Goal: Task Accomplishment & Management: Manage account settings

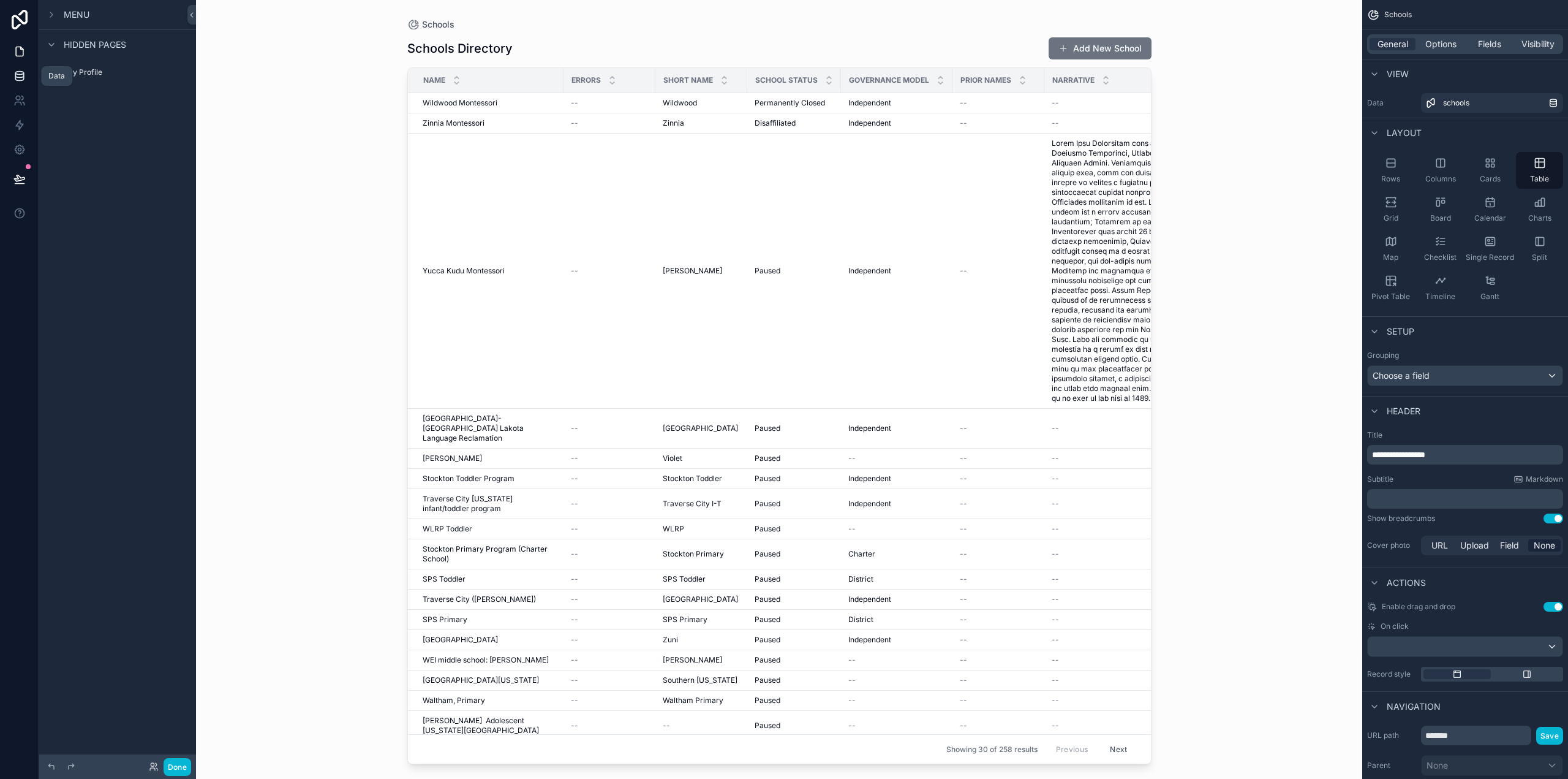
click at [21, 73] on icon at bounding box center [19, 75] width 12 height 12
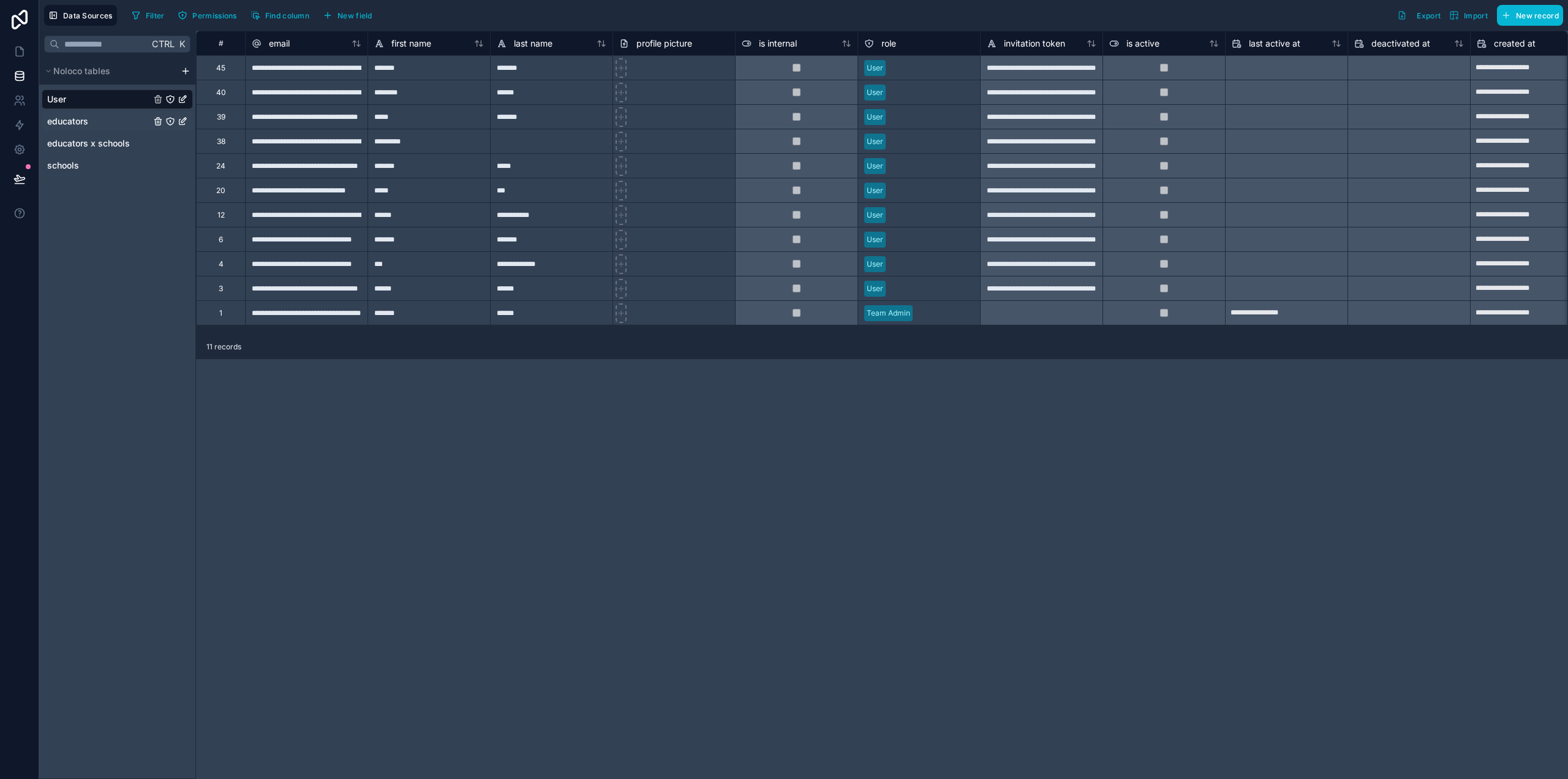
click at [85, 128] on div "educators" at bounding box center [117, 121] width 152 height 20
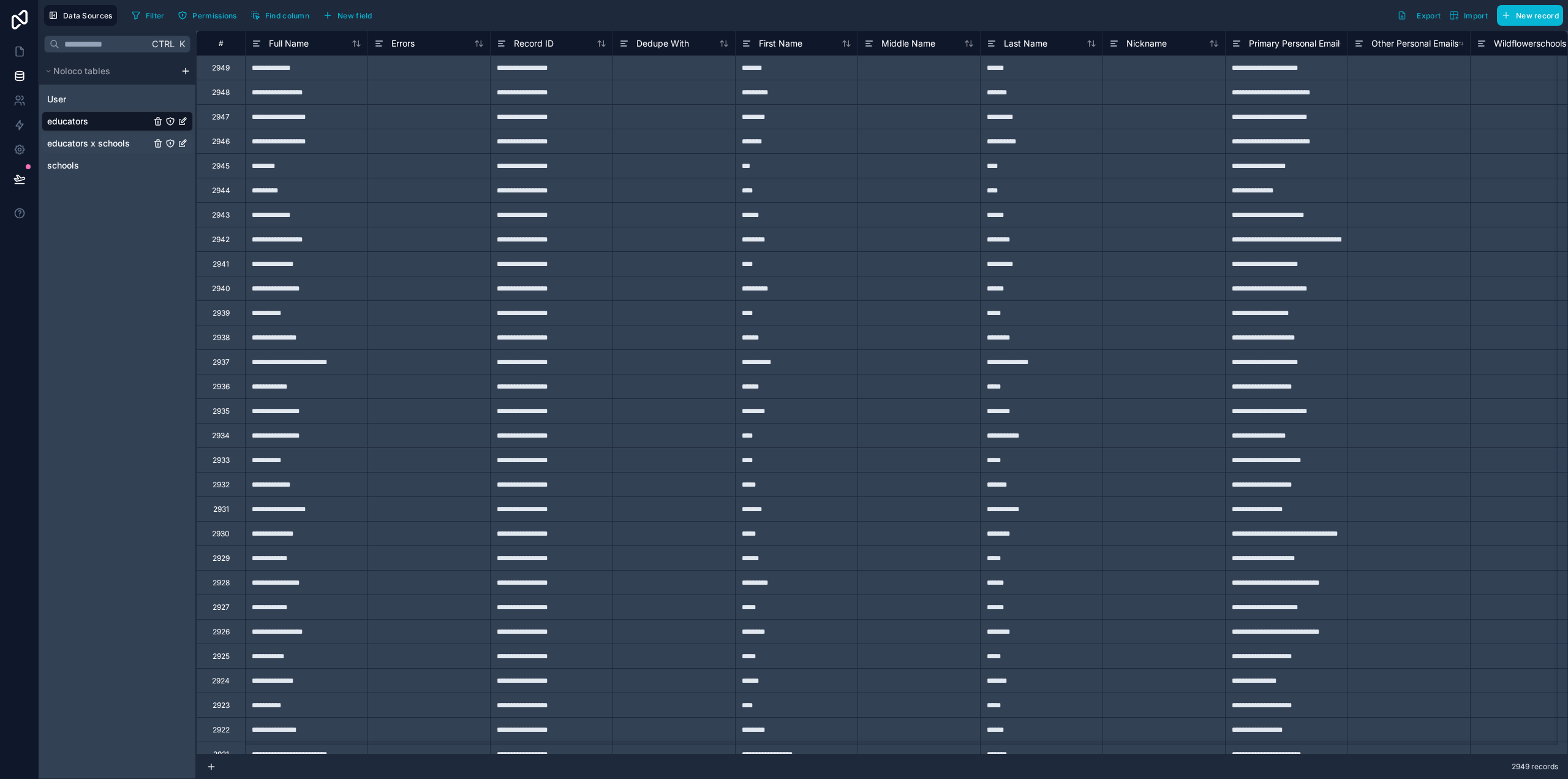
click at [92, 141] on span "educators x schools" at bounding box center [89, 143] width 83 height 12
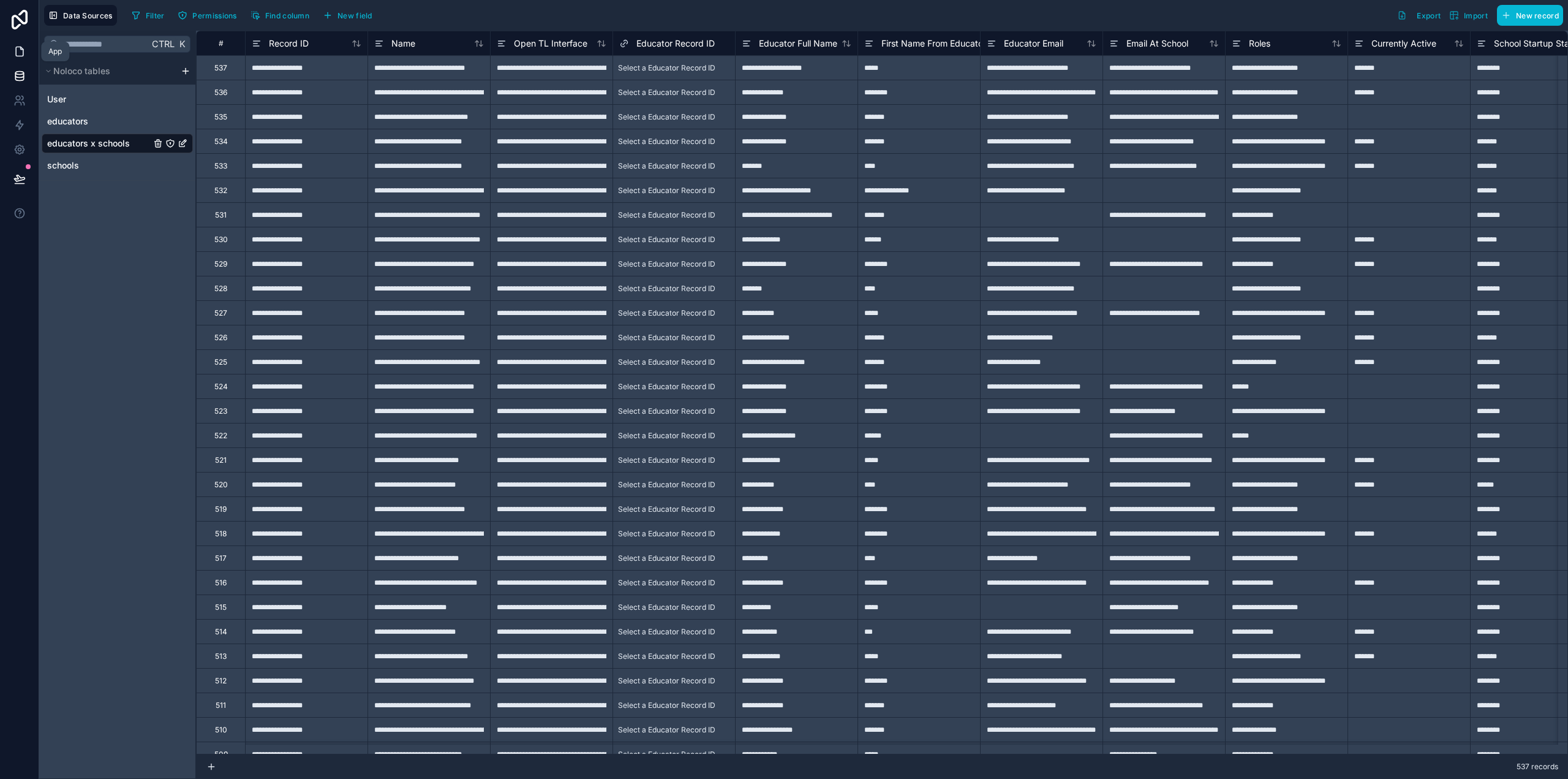
click at [15, 54] on icon at bounding box center [19, 51] width 12 height 12
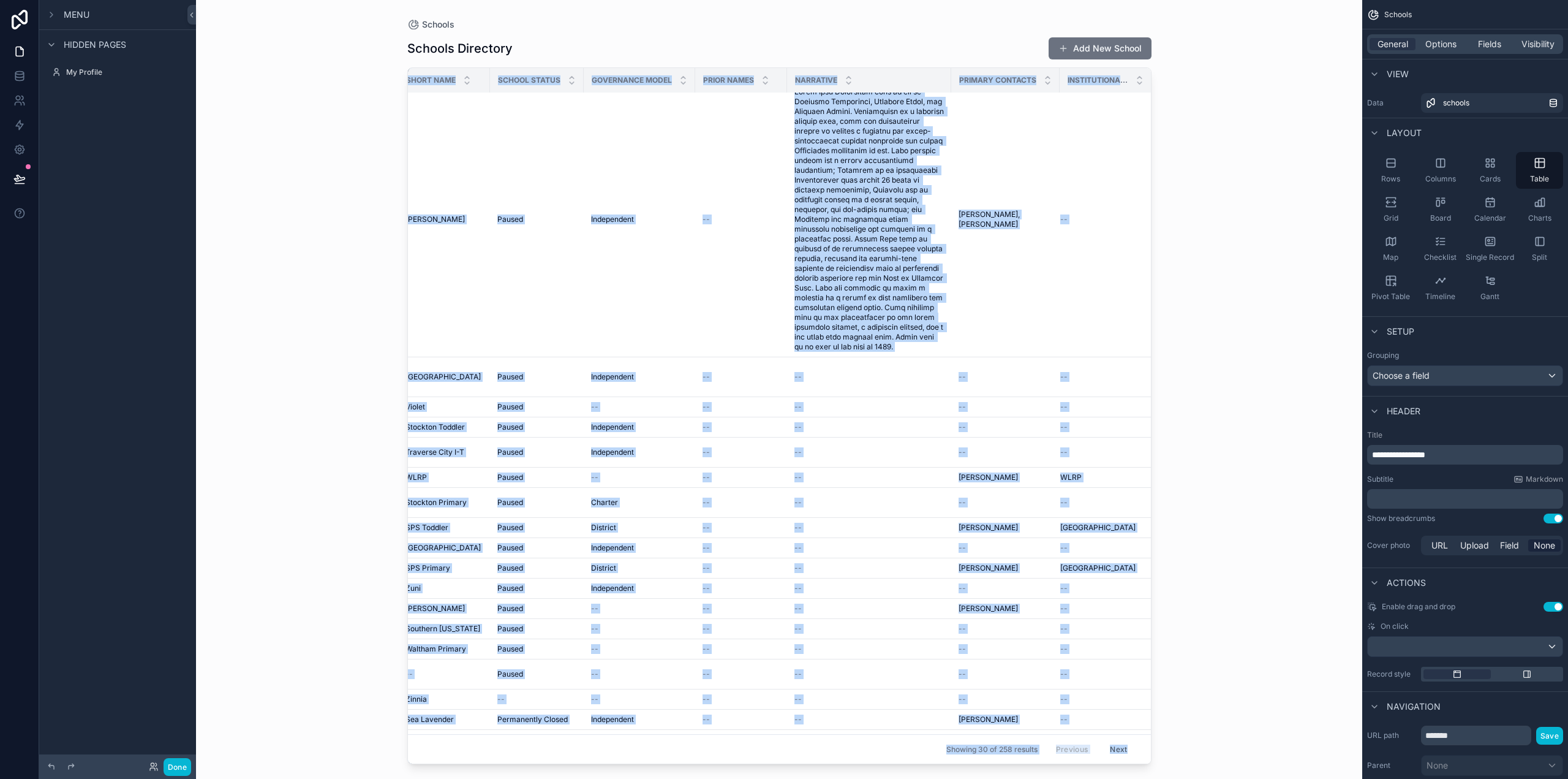
scroll to position [52, 277]
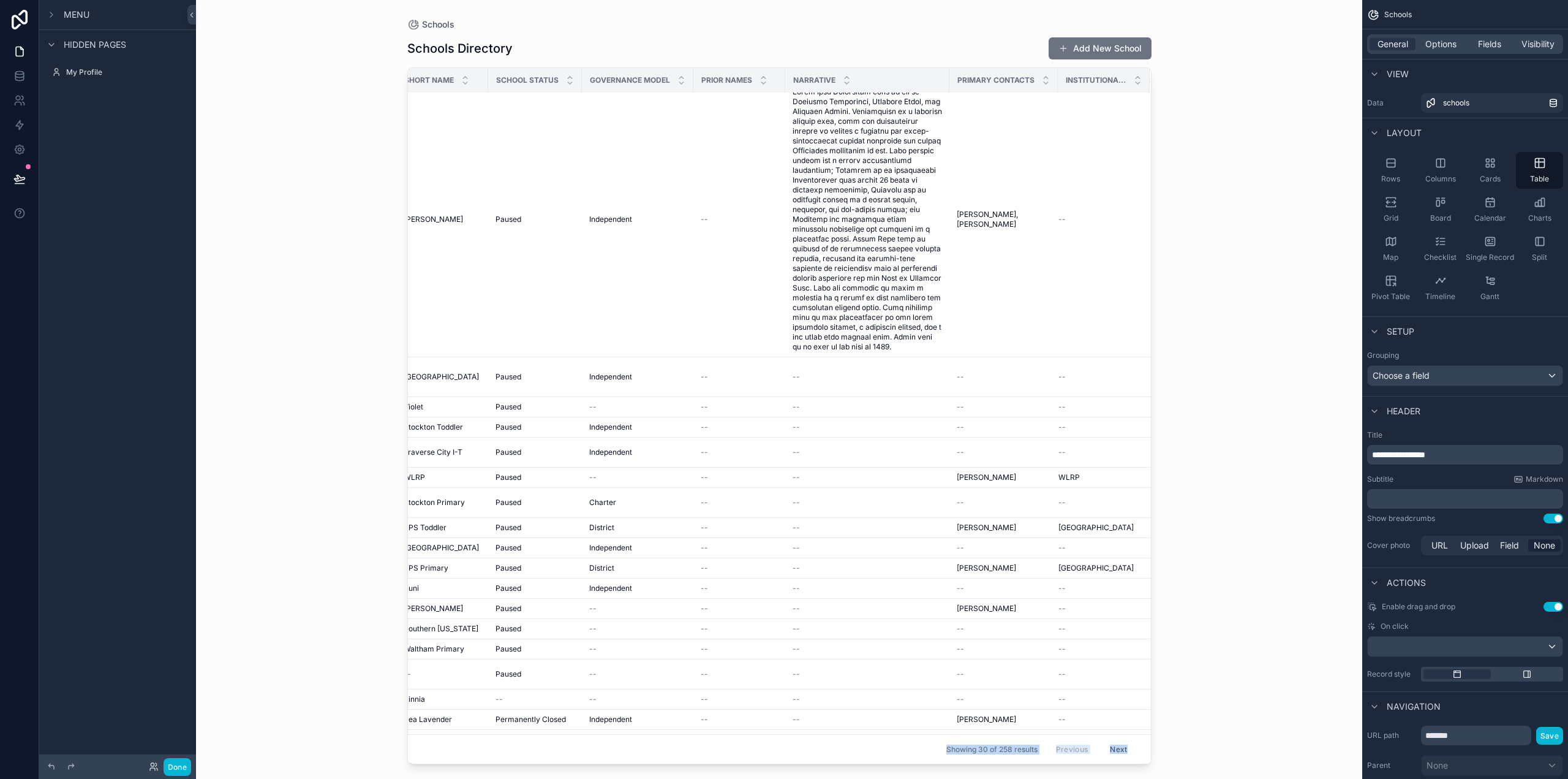
drag, startPoint x: 919, startPoint y: 756, endPoint x: 569, endPoint y: 726, distance: 351.3
click at [569, 726] on div "Schools Schools Directory Add New School Name Errors Short Name School Status G…" at bounding box center [780, 381] width 784 height 764
click at [1396, 325] on span "Setup" at bounding box center [1400, 331] width 27 height 12
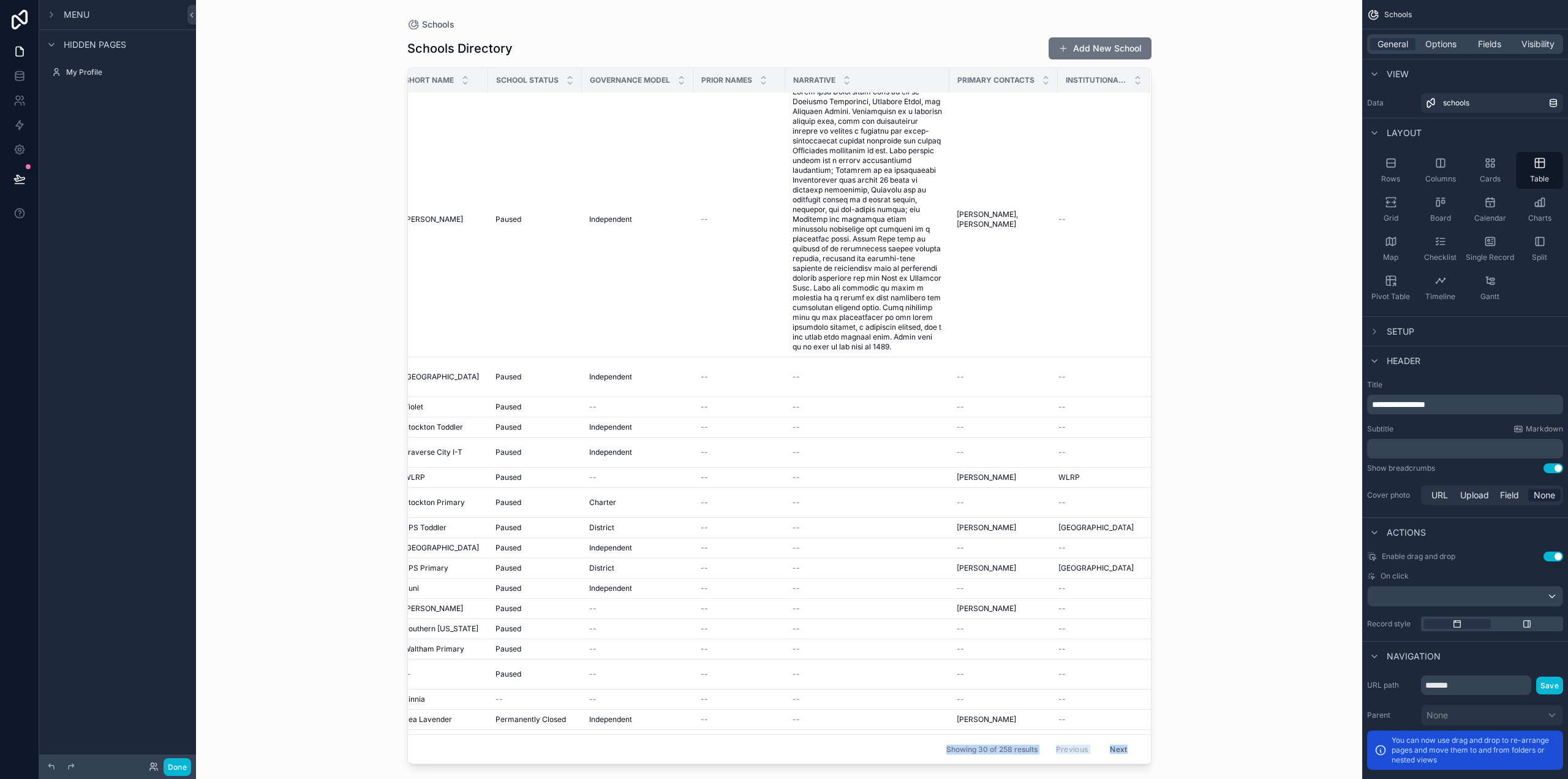
click at [1396, 325] on span "Setup" at bounding box center [1400, 331] width 27 height 12
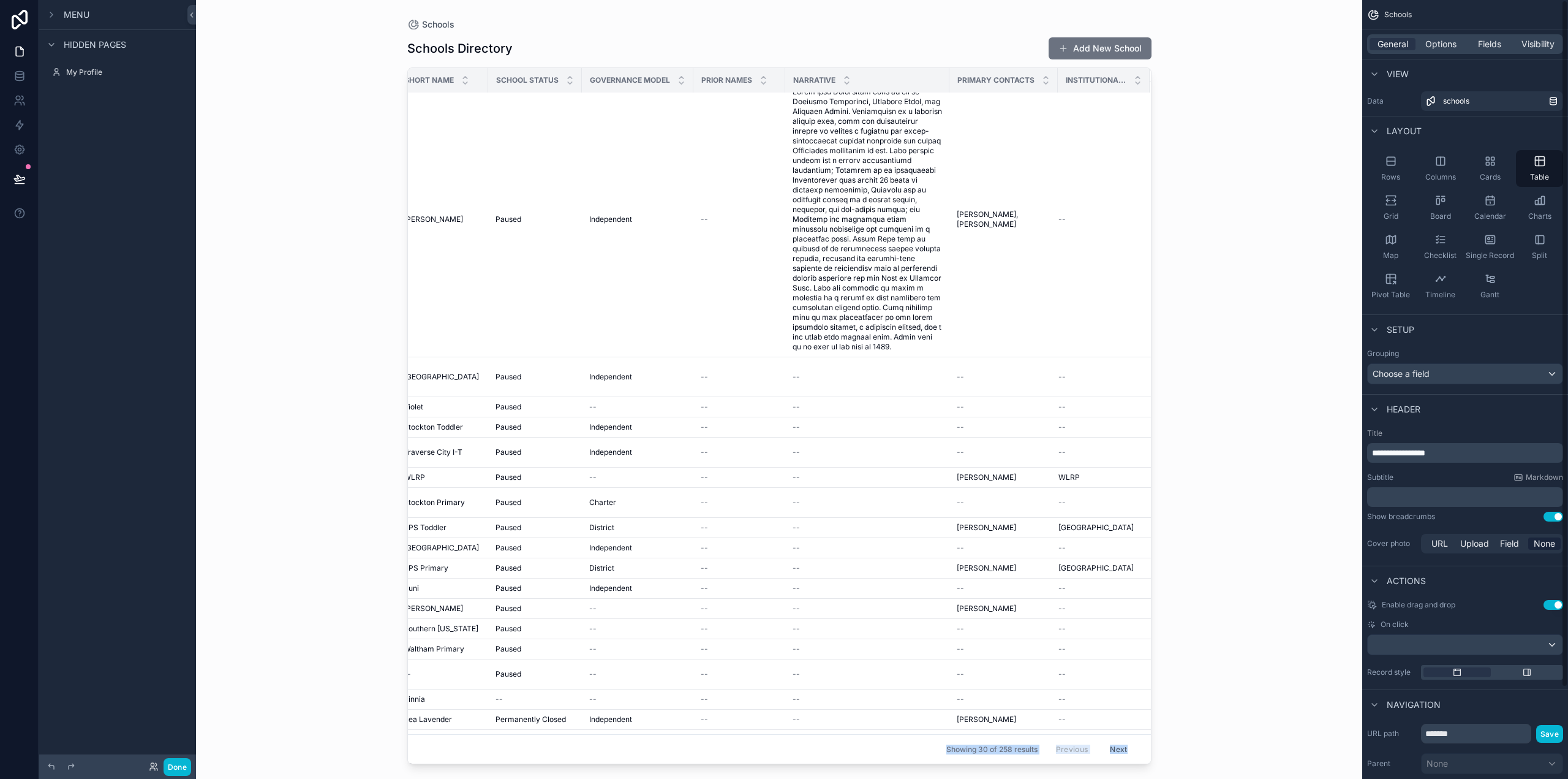
scroll to position [0, 0]
click at [1453, 100] on span "schools" at bounding box center [1456, 103] width 26 height 9
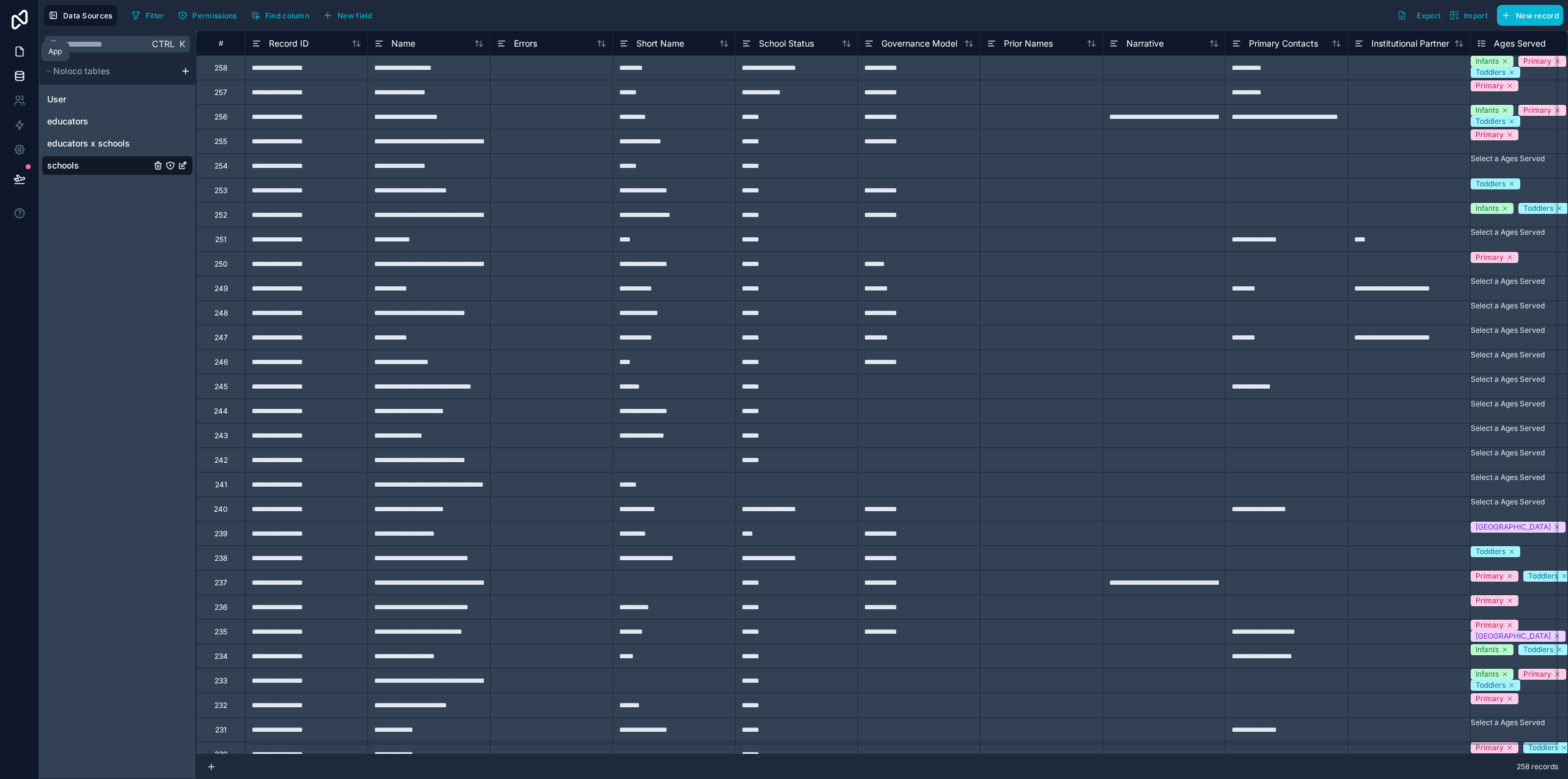
click at [21, 53] on icon at bounding box center [19, 51] width 12 height 12
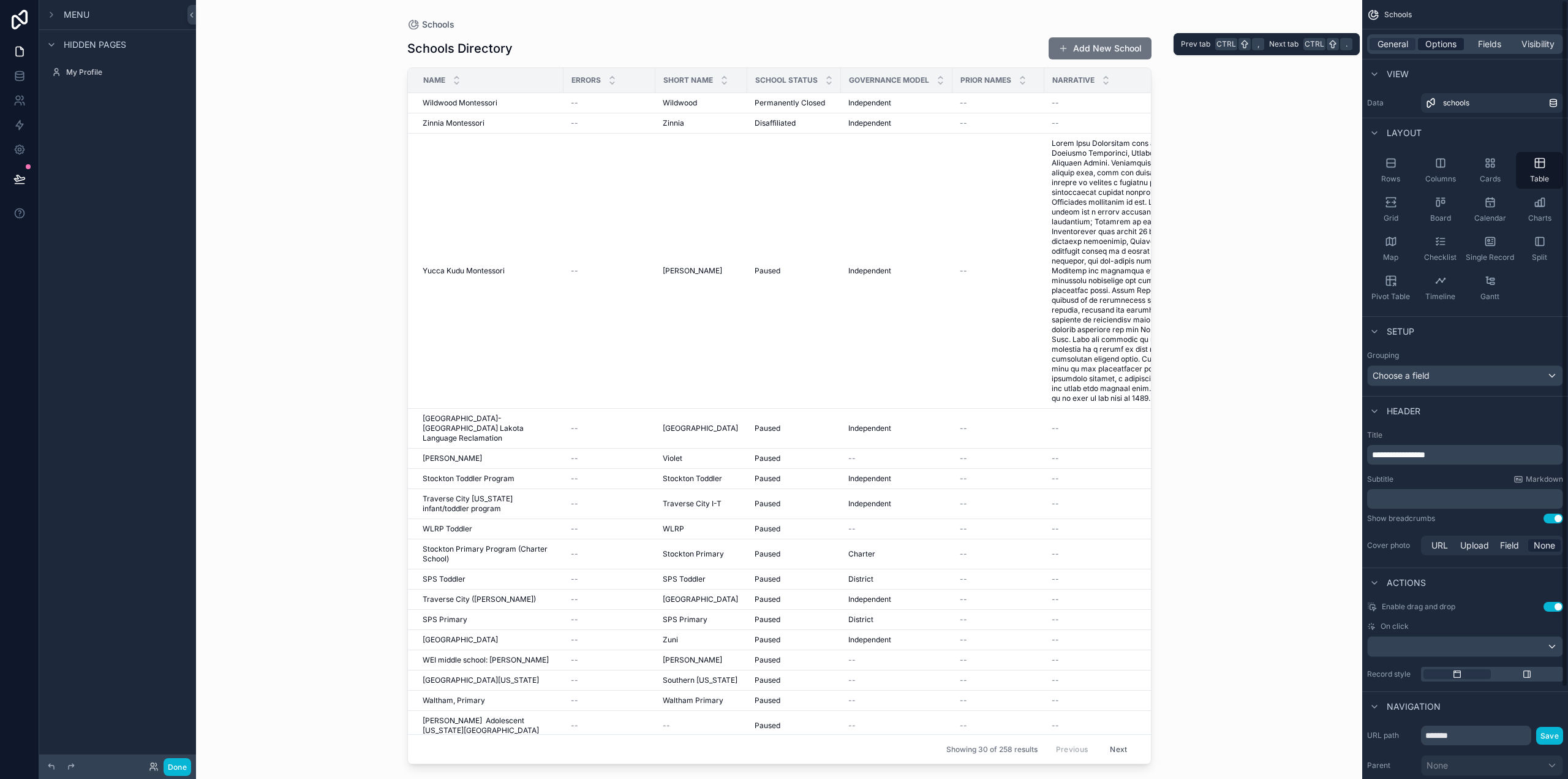
click at [1445, 47] on span "Options" at bounding box center [1441, 43] width 31 height 12
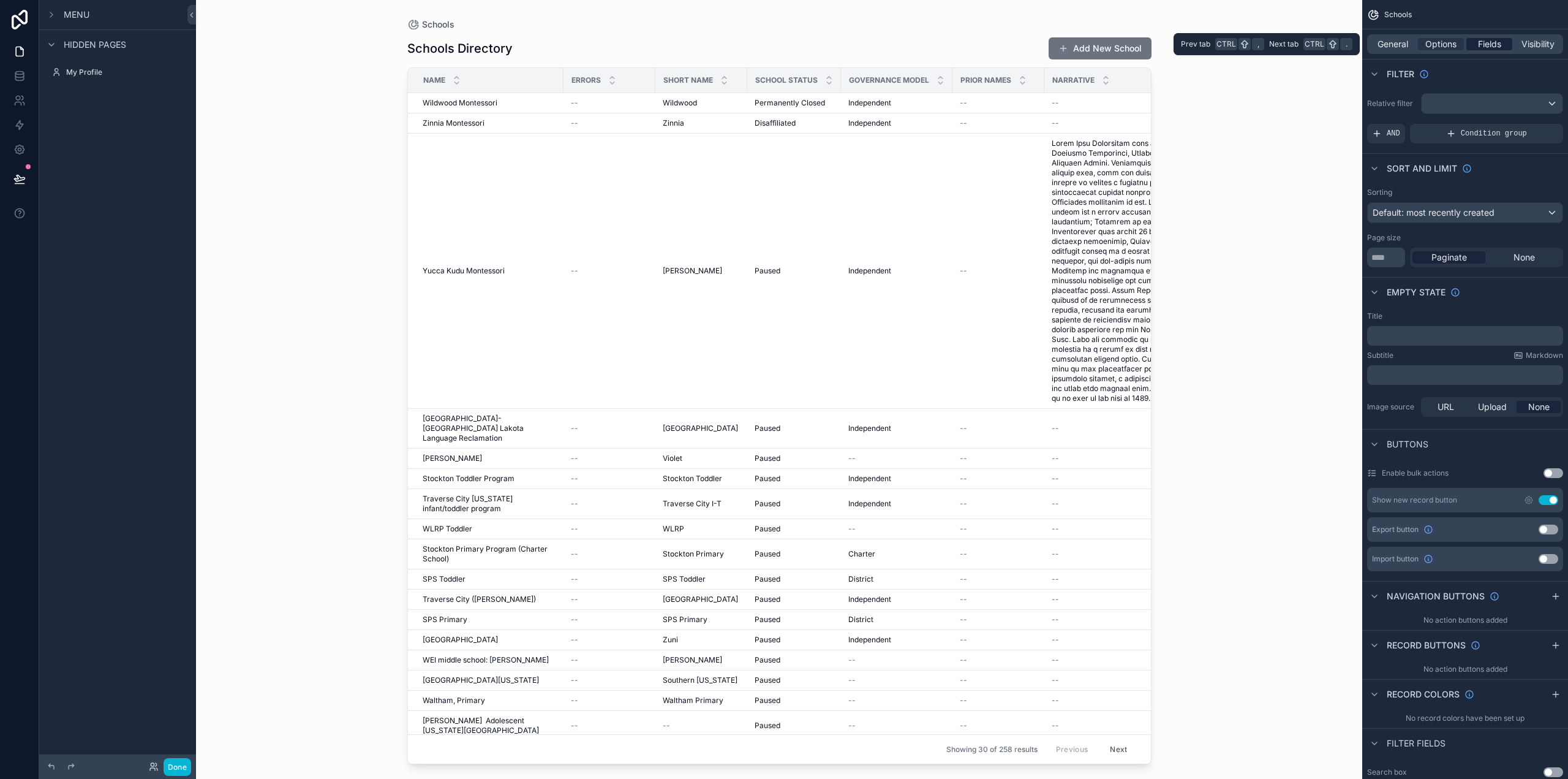
click at [1481, 45] on span "Fields" at bounding box center [1489, 43] width 24 height 12
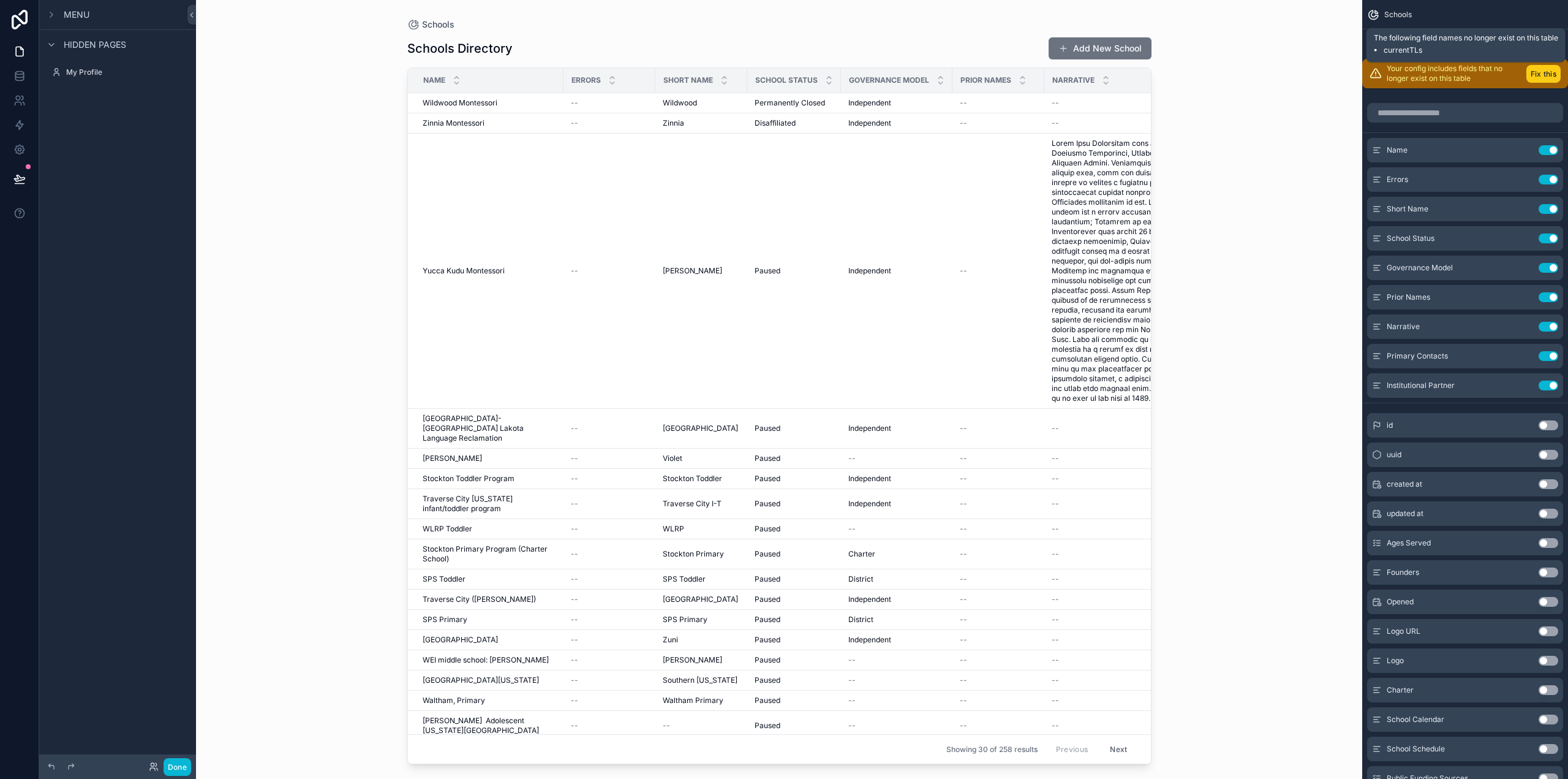
click at [1541, 71] on button "Fix this" at bounding box center [1544, 73] width 34 height 18
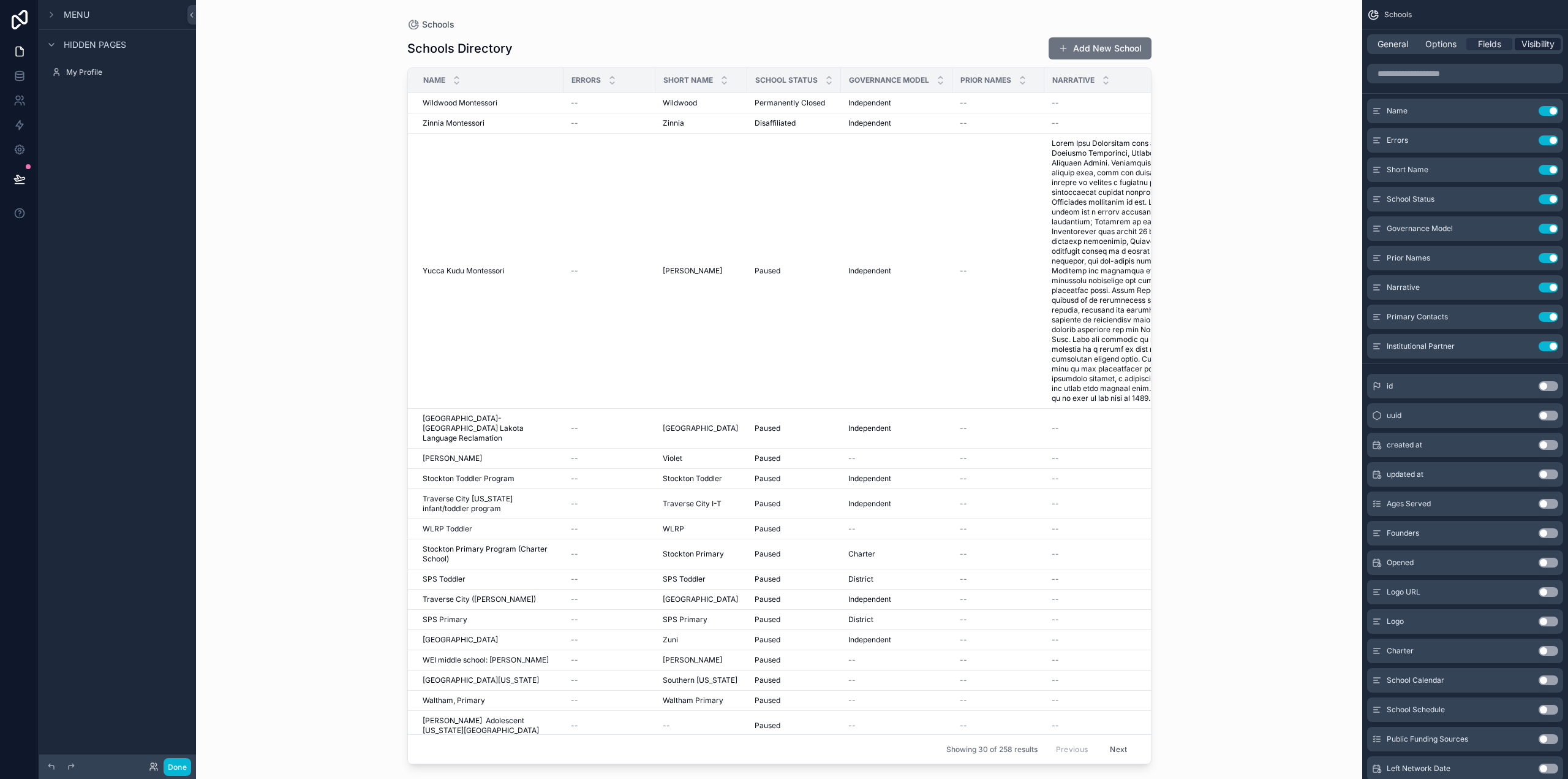
click at [1528, 46] on span "Visibility" at bounding box center [1538, 43] width 33 height 12
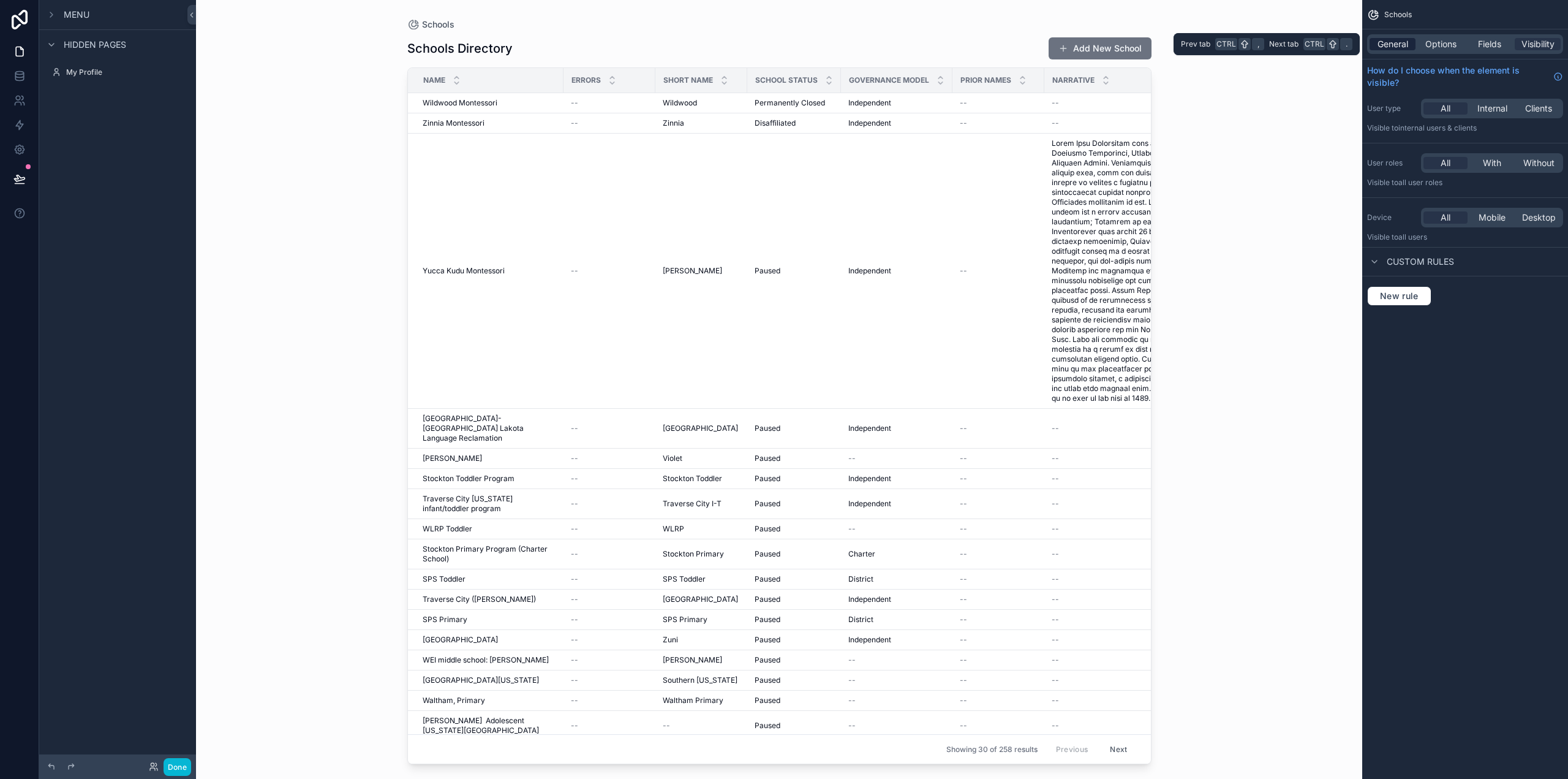
click at [1401, 44] on span "General" at bounding box center [1393, 43] width 31 height 12
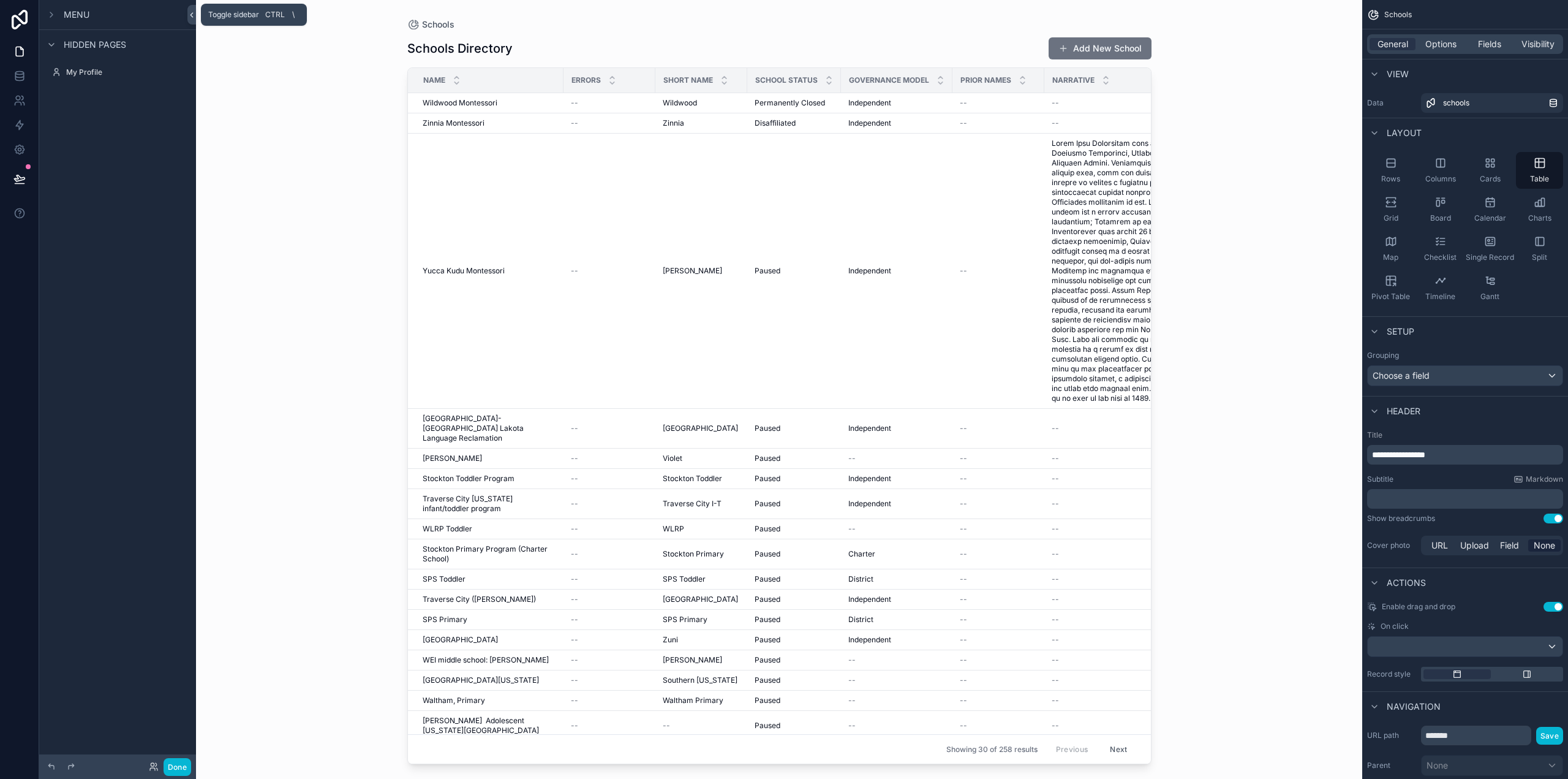
click at [190, 16] on icon at bounding box center [191, 15] width 8 height 9
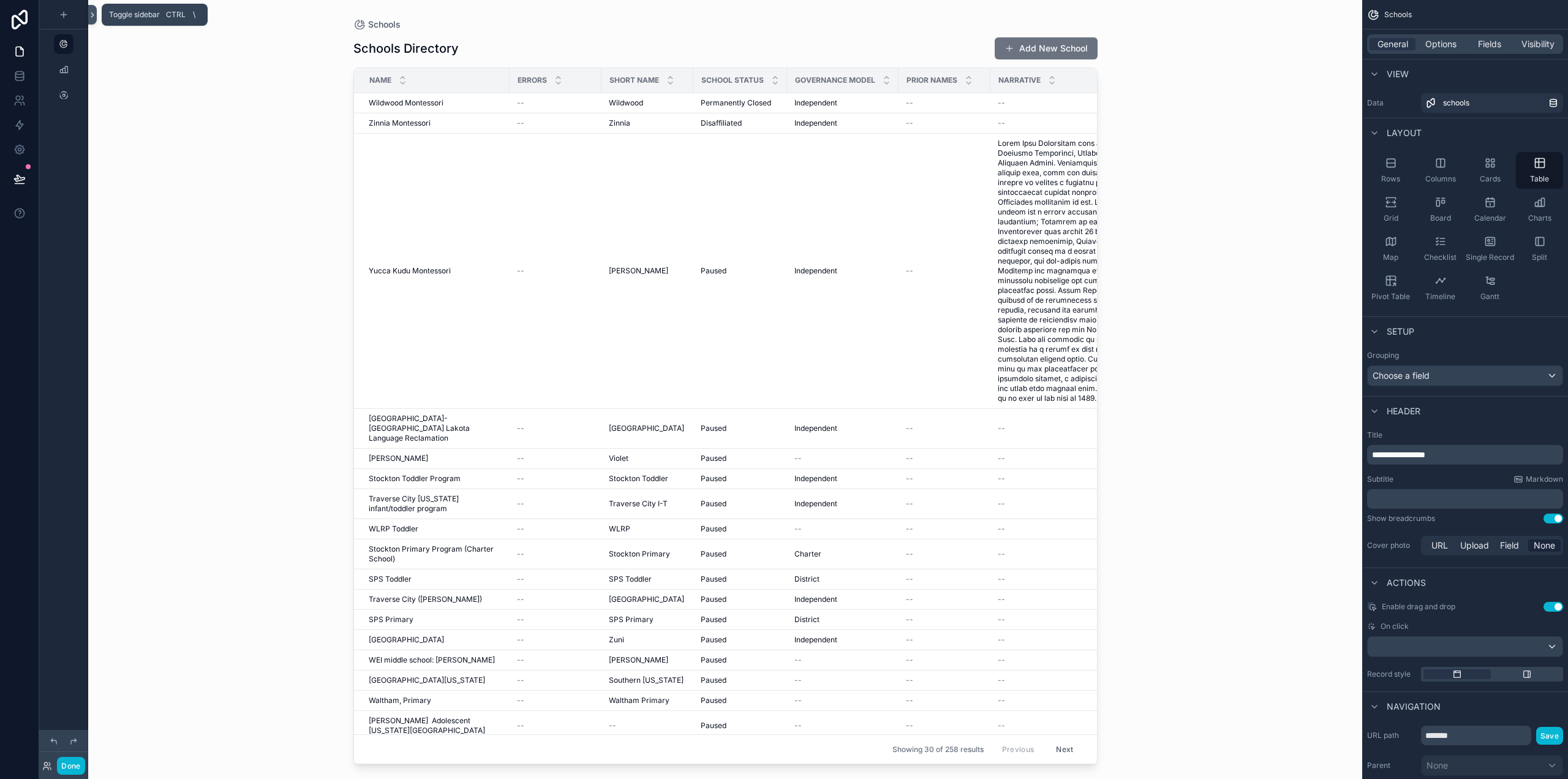
click at [92, 14] on icon at bounding box center [92, 15] width 8 height 9
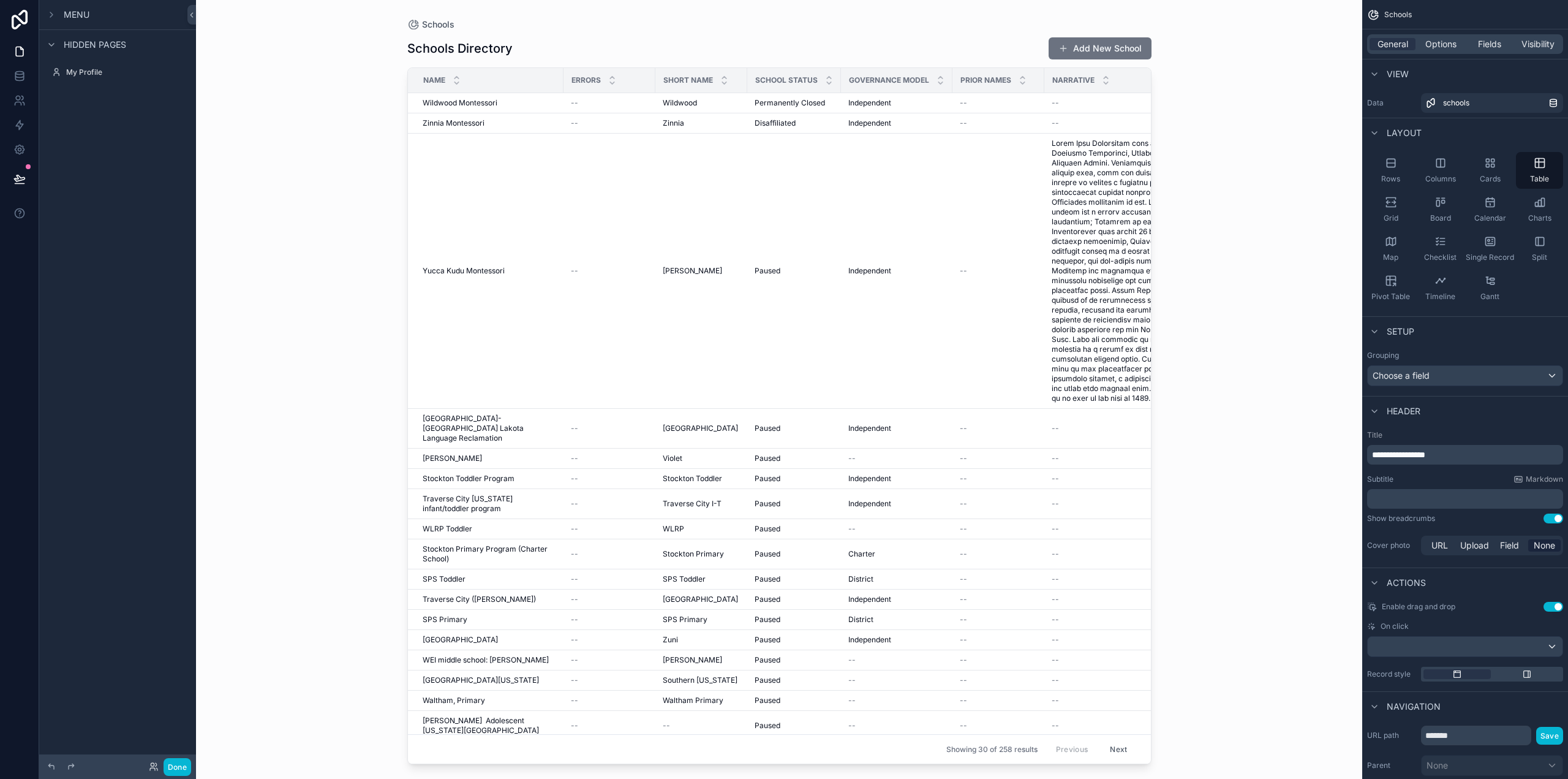
click at [62, 12] on div "Menu" at bounding box center [67, 15] width 45 height 15
click at [82, 122] on label "educators" at bounding box center [115, 118] width 98 height 9
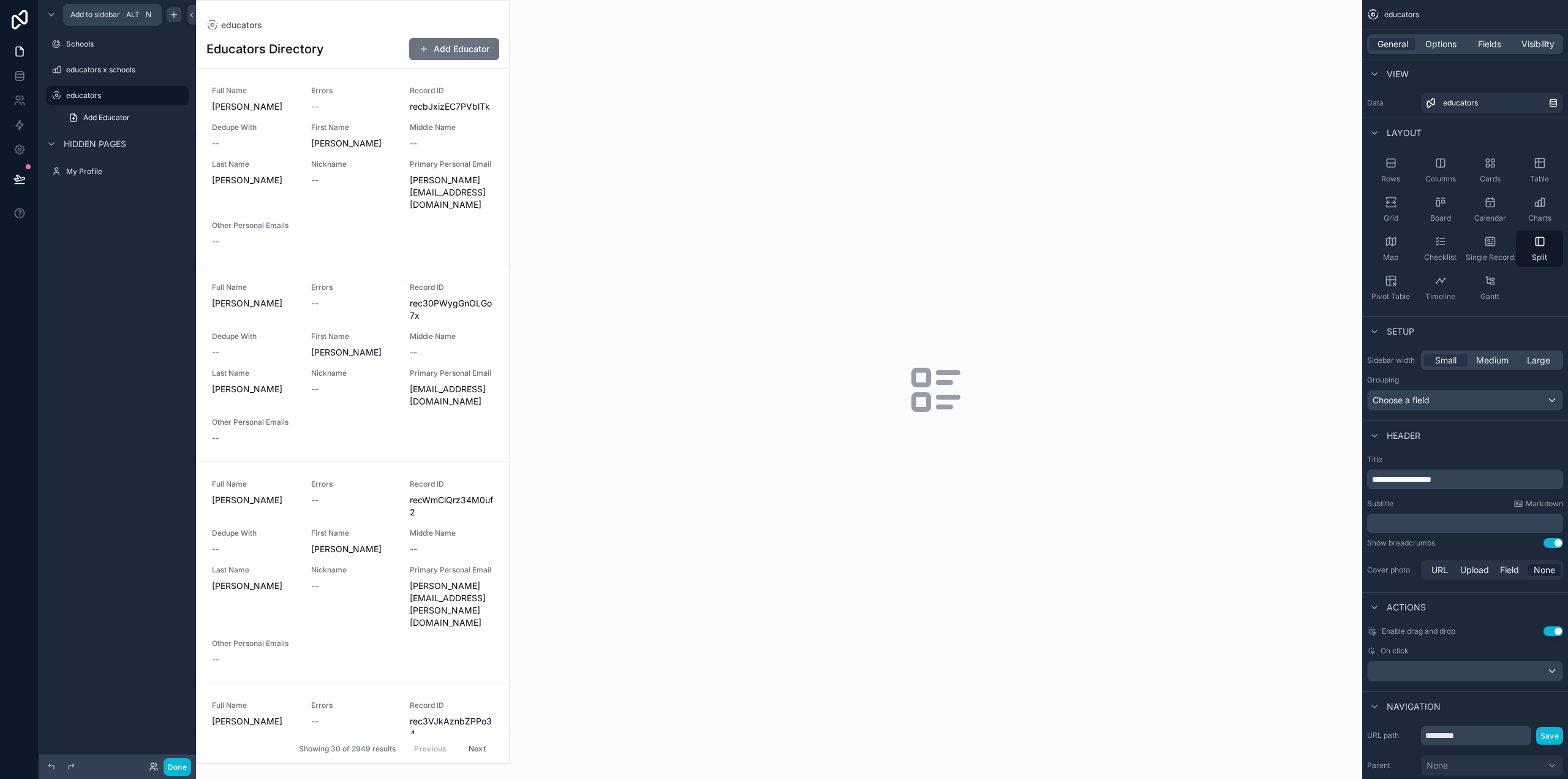
click at [172, 13] on icon "scrollable content" at bounding box center [174, 14] width 9 height 9
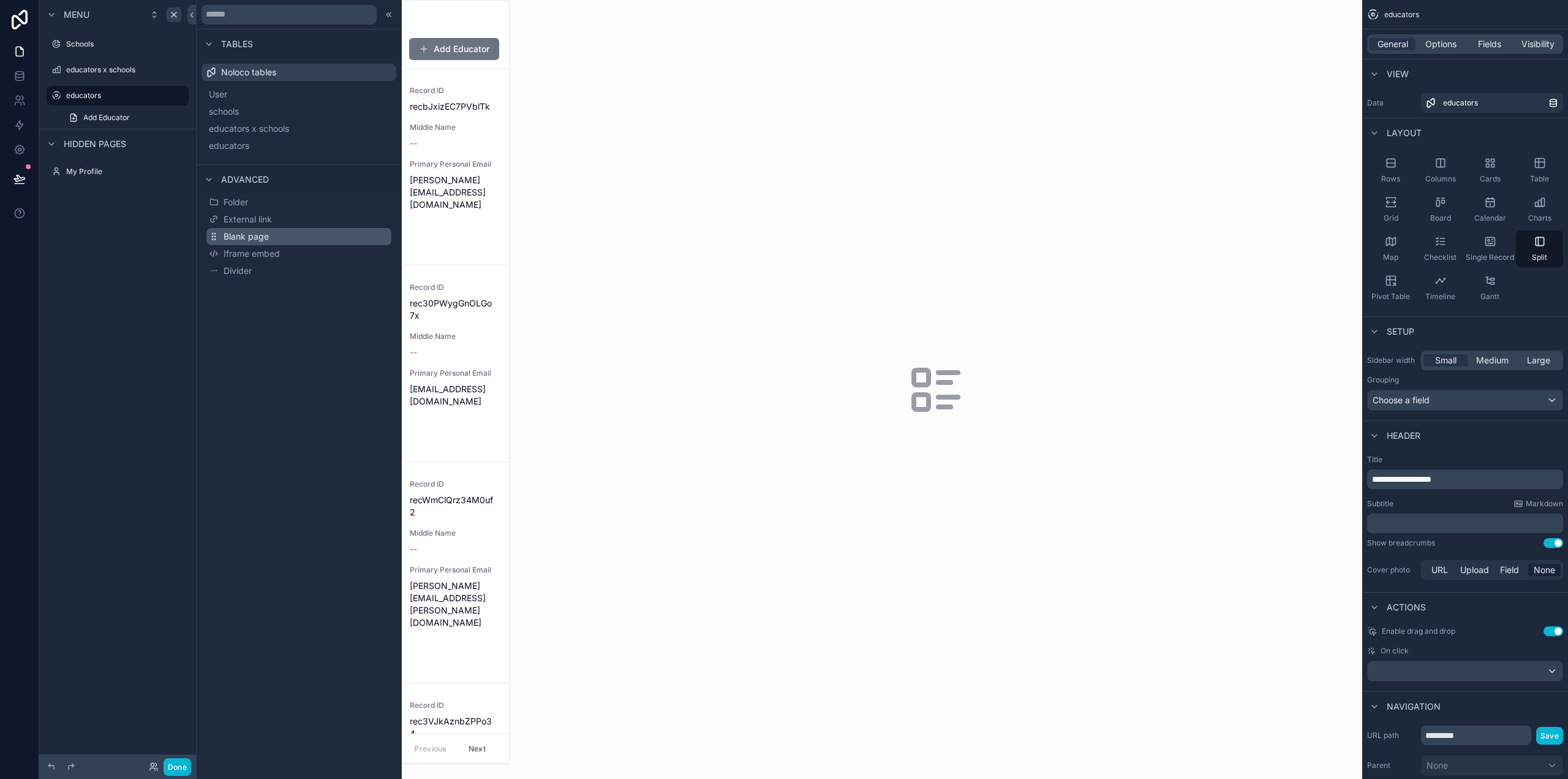
click at [265, 238] on span "Blank page" at bounding box center [246, 236] width 45 height 12
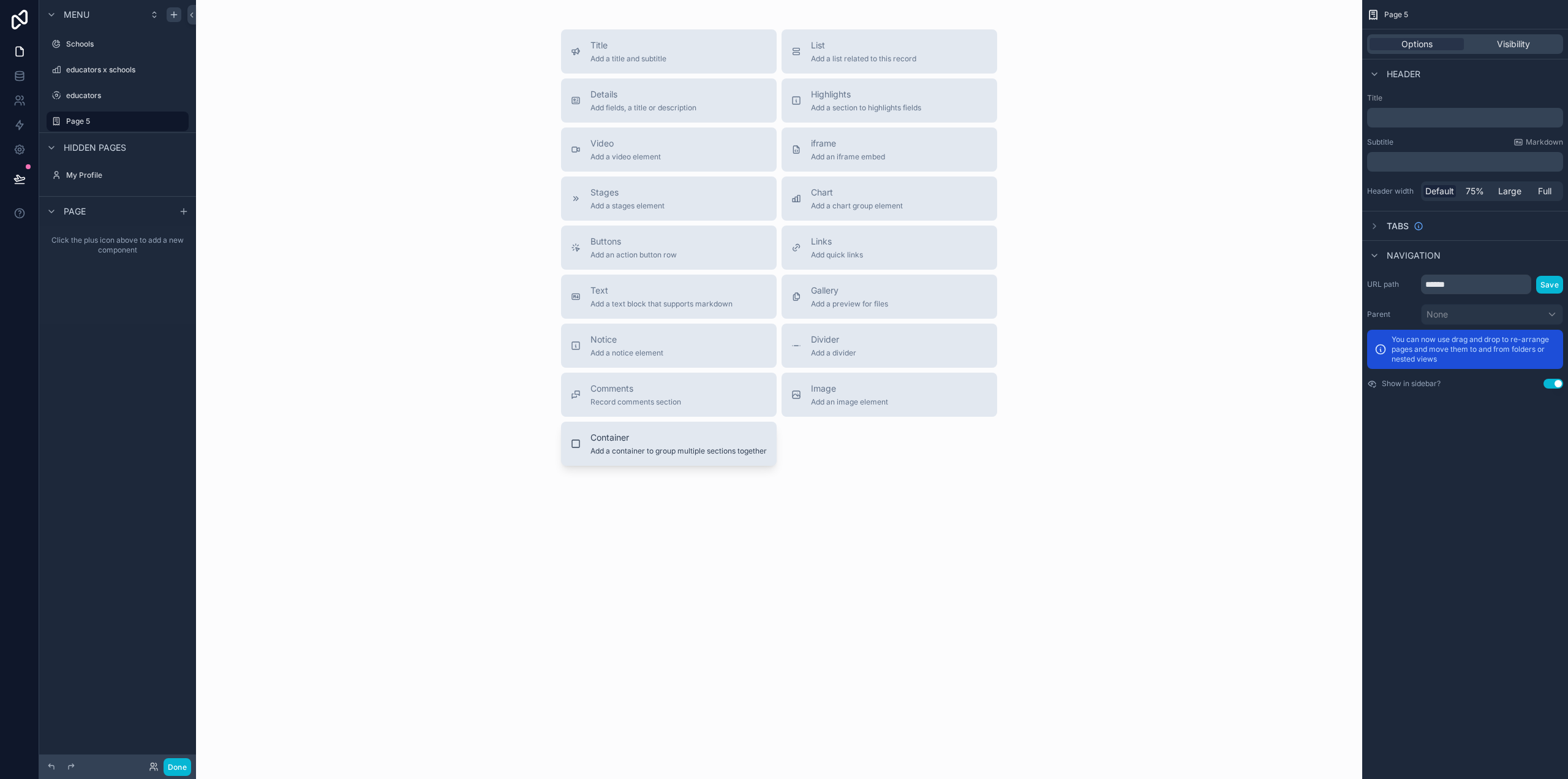
click at [642, 455] on span "Add a container to group multiple sections together" at bounding box center [678, 451] width 176 height 9
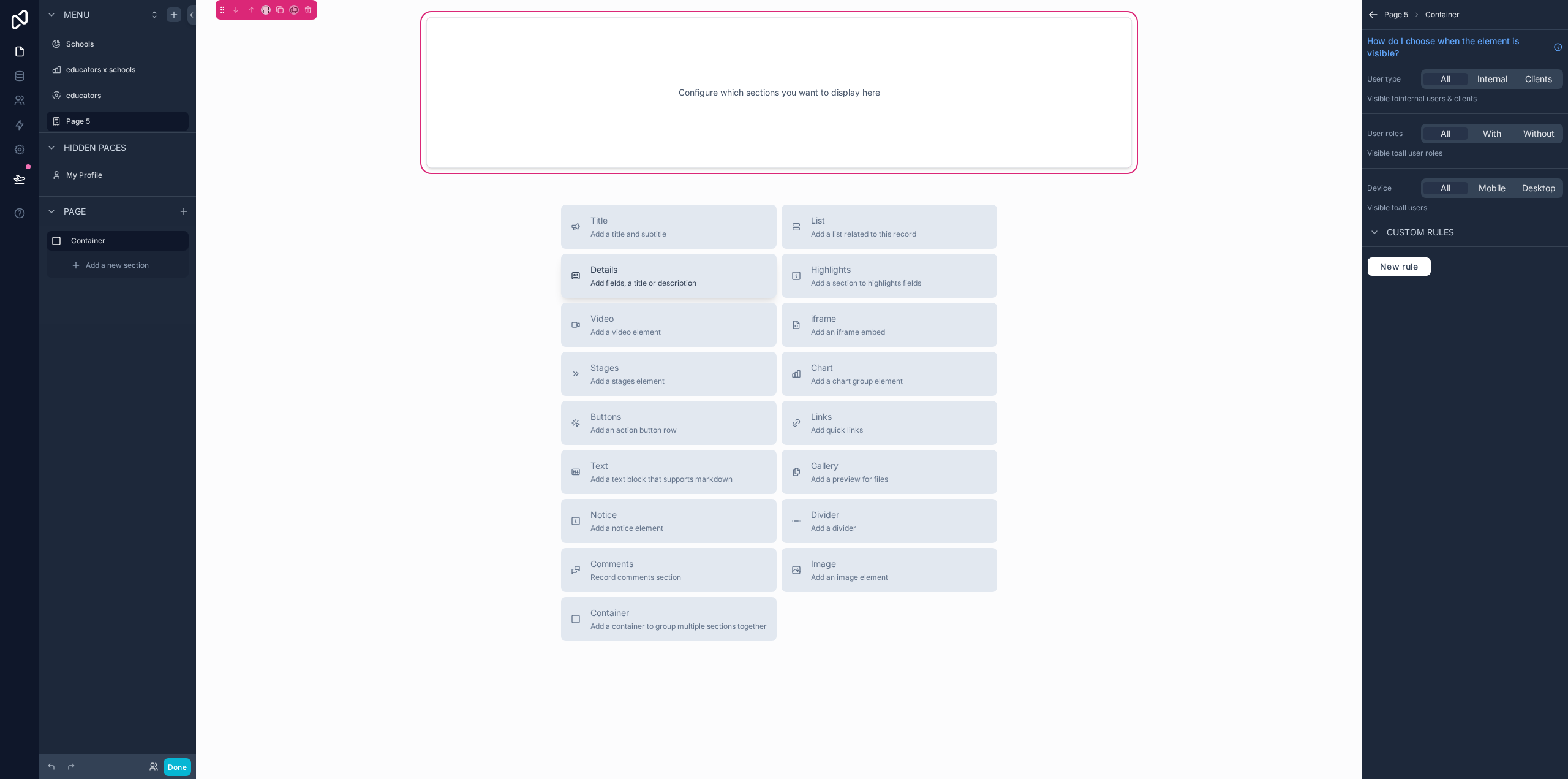
click at [638, 272] on span "Details" at bounding box center [643, 269] width 106 height 12
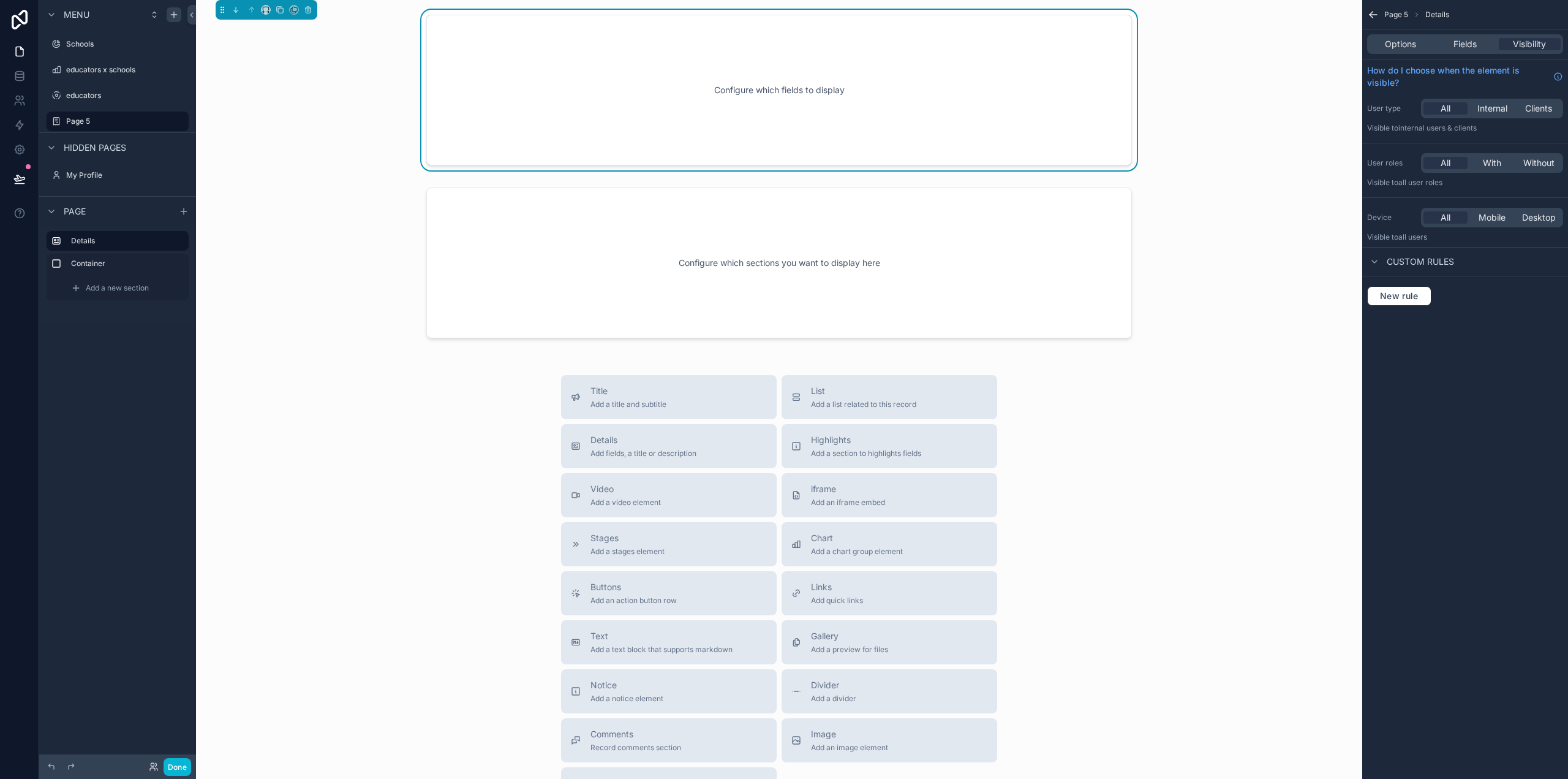
click at [627, 127] on div "Configure which fields to display" at bounding box center [779, 89] width 665 height 110
click at [1397, 41] on span "Options" at bounding box center [1400, 43] width 31 height 12
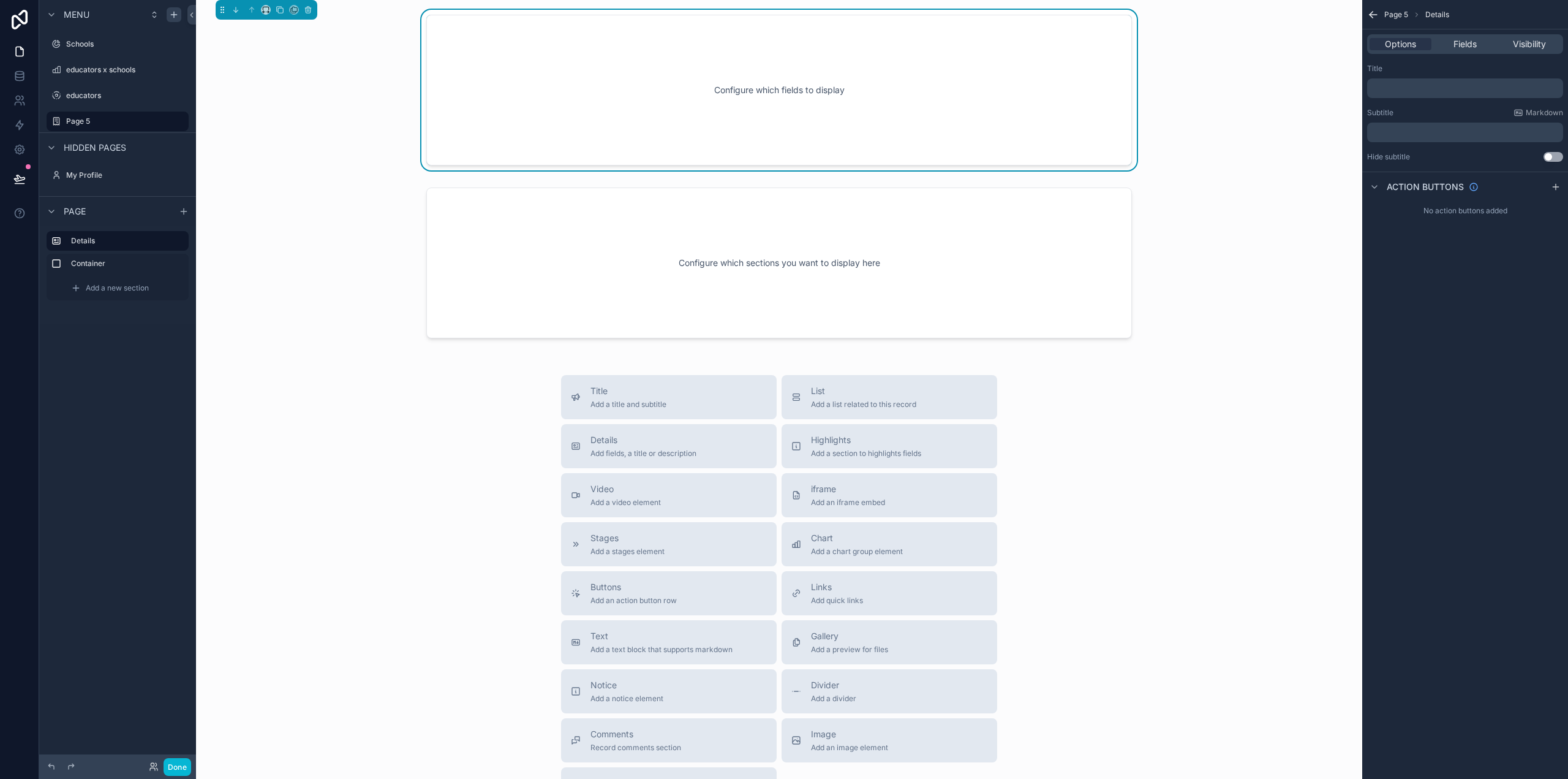
click at [1369, 18] on icon "scrollable content" at bounding box center [1373, 14] width 12 height 12
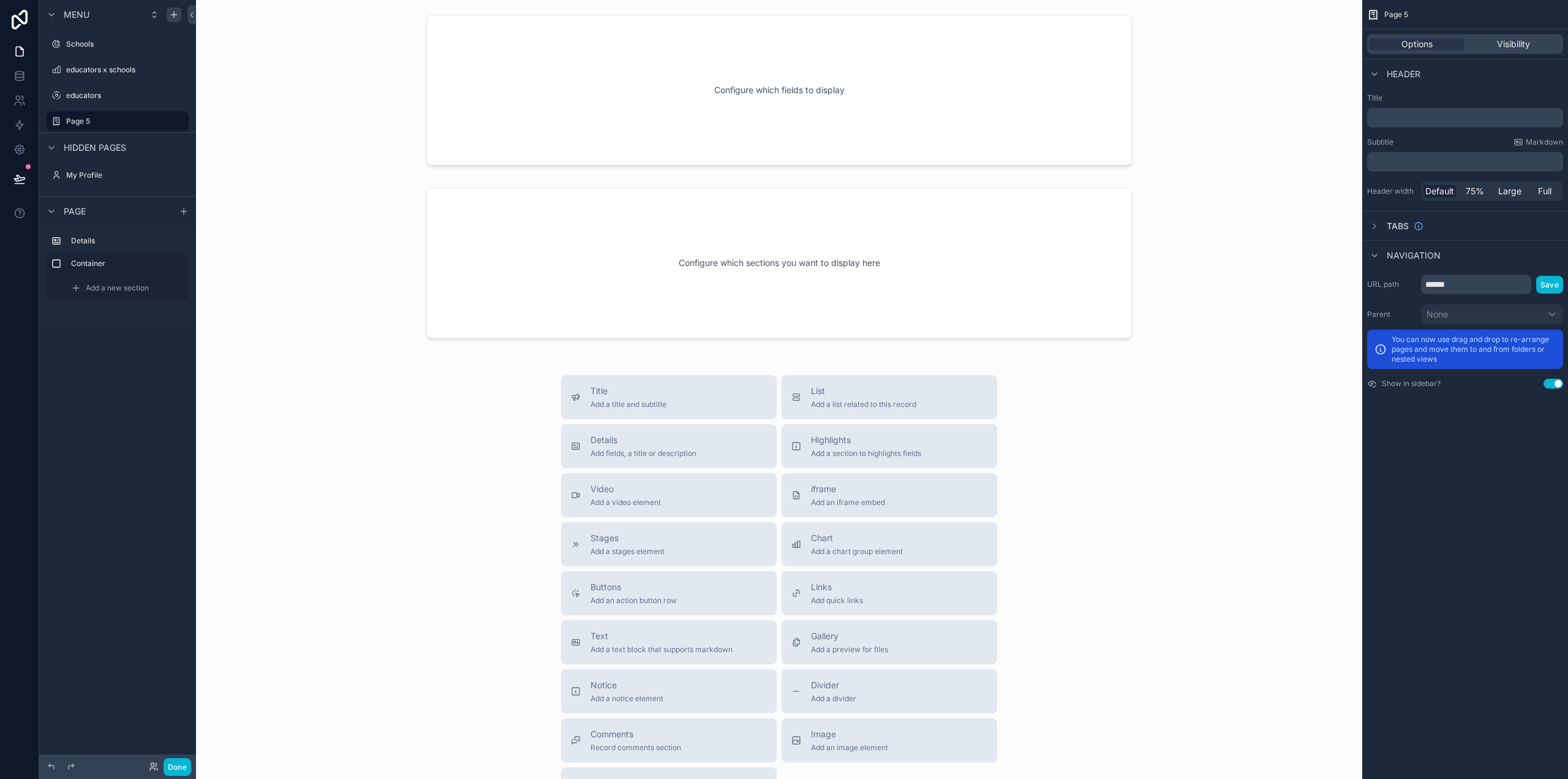
click at [1383, 218] on div "Tabs" at bounding box center [1465, 225] width 206 height 29
click at [1381, 223] on div "scrollable content" at bounding box center [1375, 226] width 15 height 15
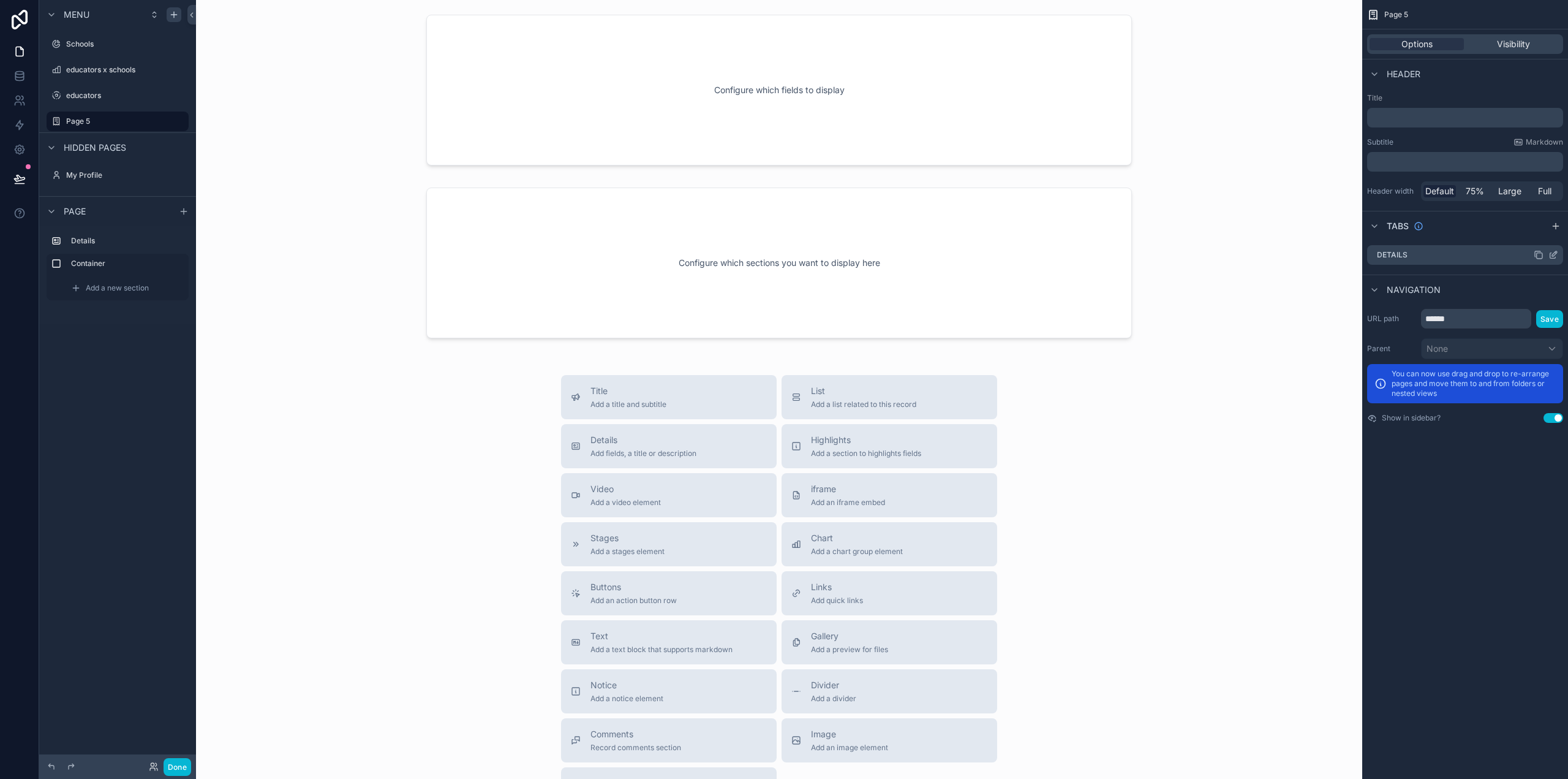
click at [1415, 255] on div "Details" at bounding box center [1465, 254] width 196 height 20
click at [1557, 226] on icon "scrollable content" at bounding box center [1556, 226] width 9 height 9
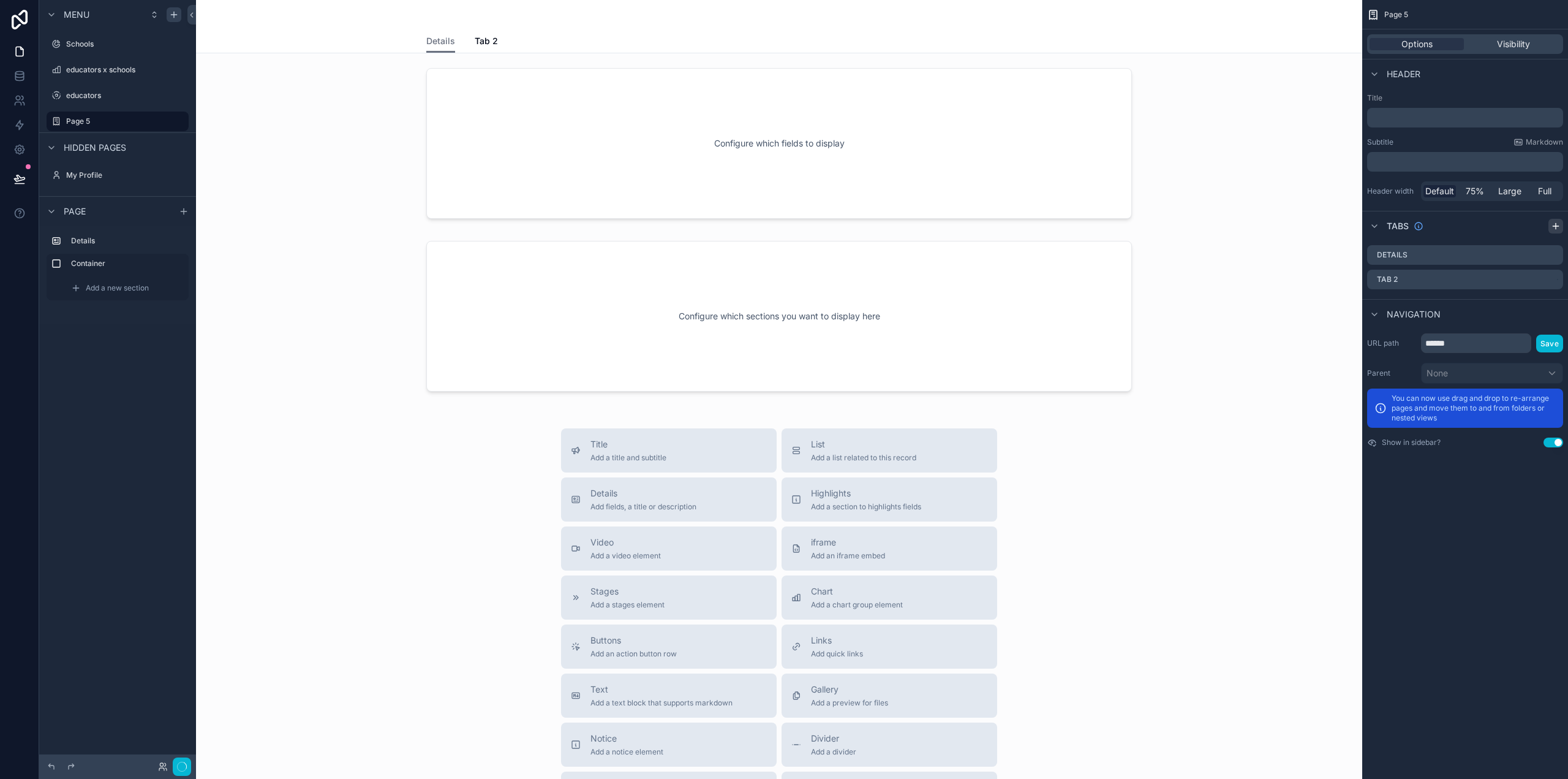
click at [1557, 226] on icon "scrollable content" at bounding box center [1556, 226] width 9 height 9
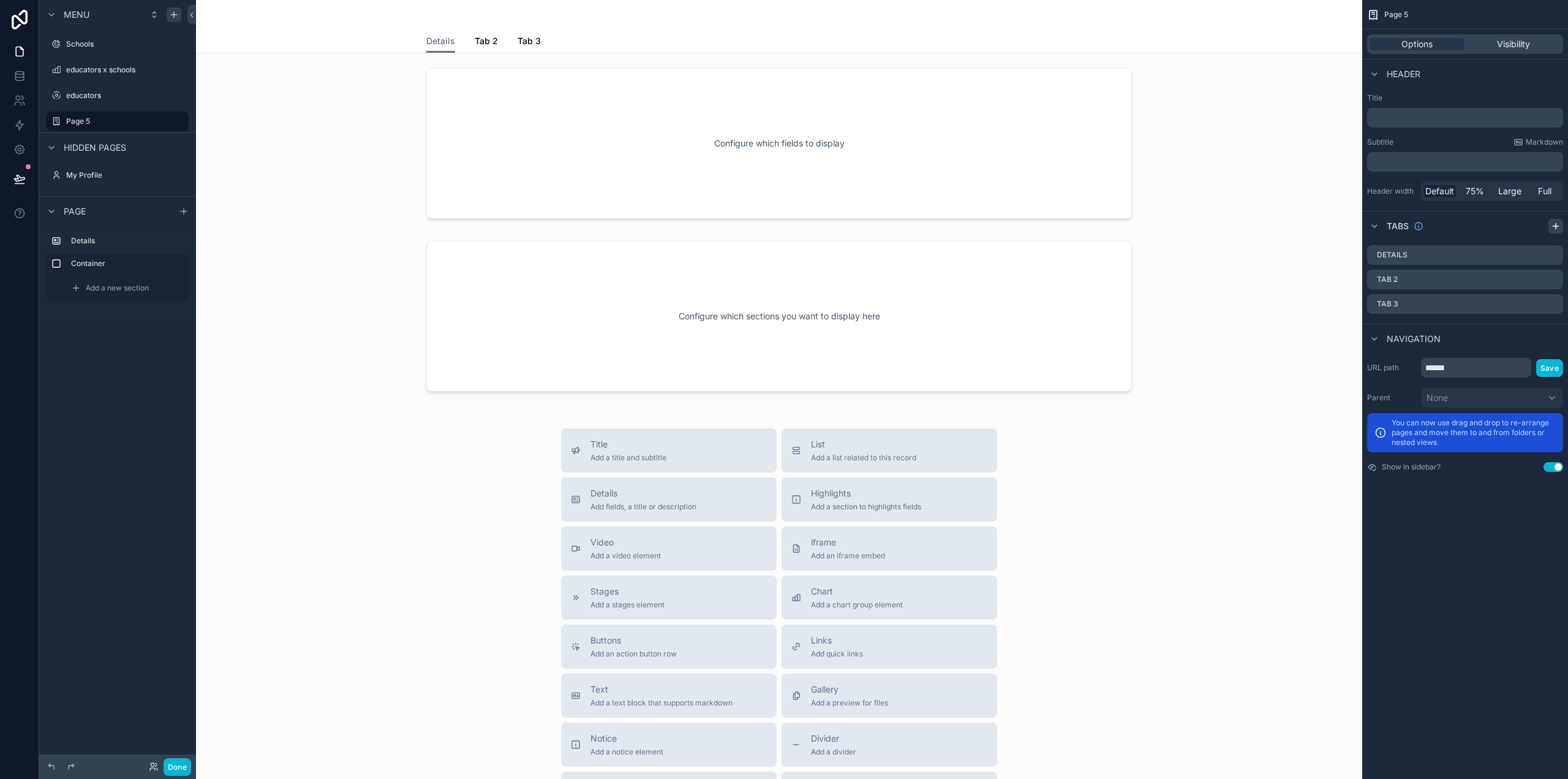
click at [1557, 226] on icon "scrollable content" at bounding box center [1556, 226] width 9 height 9
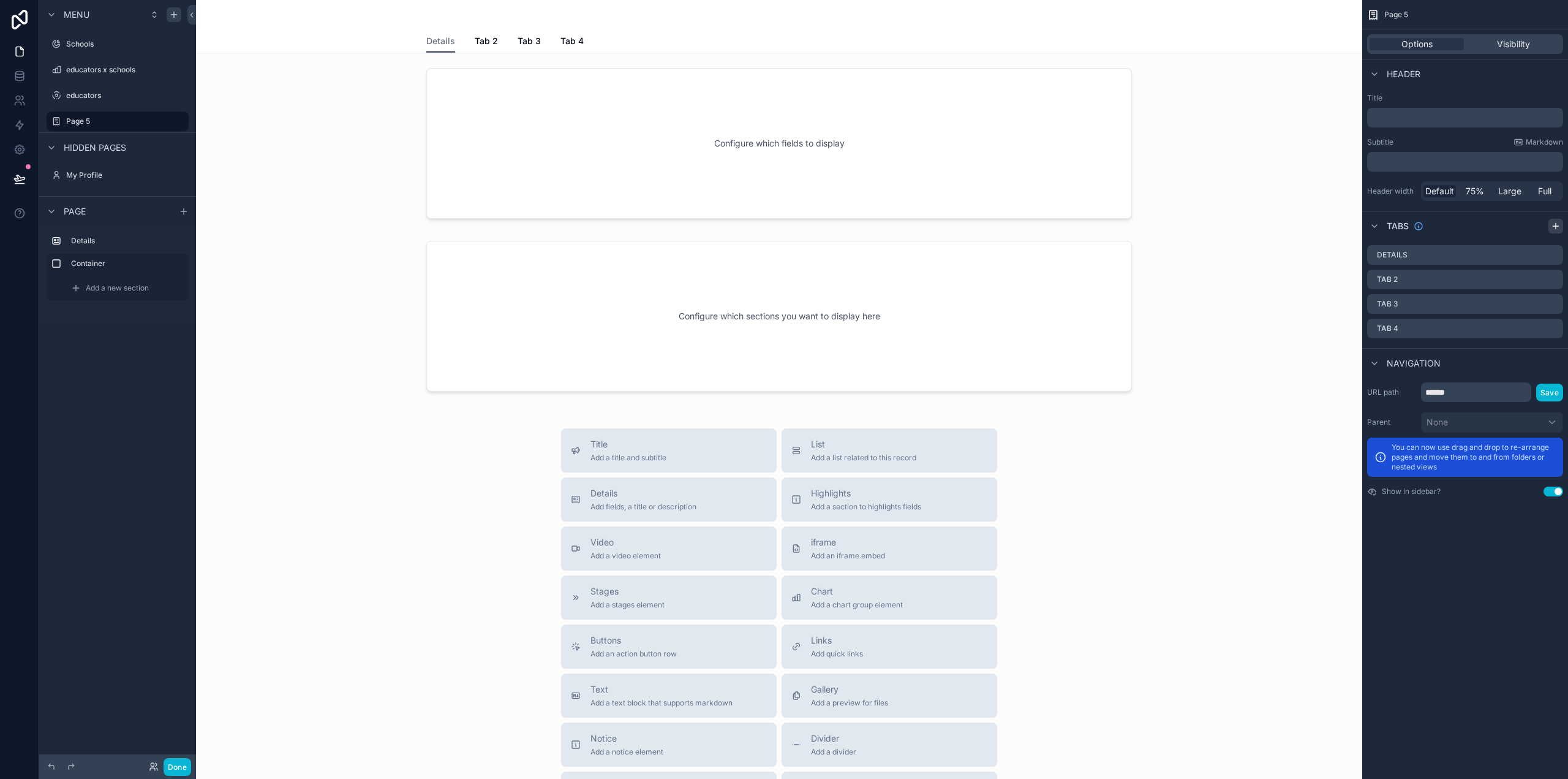
click at [1557, 226] on icon "scrollable content" at bounding box center [1556, 226] width 9 height 9
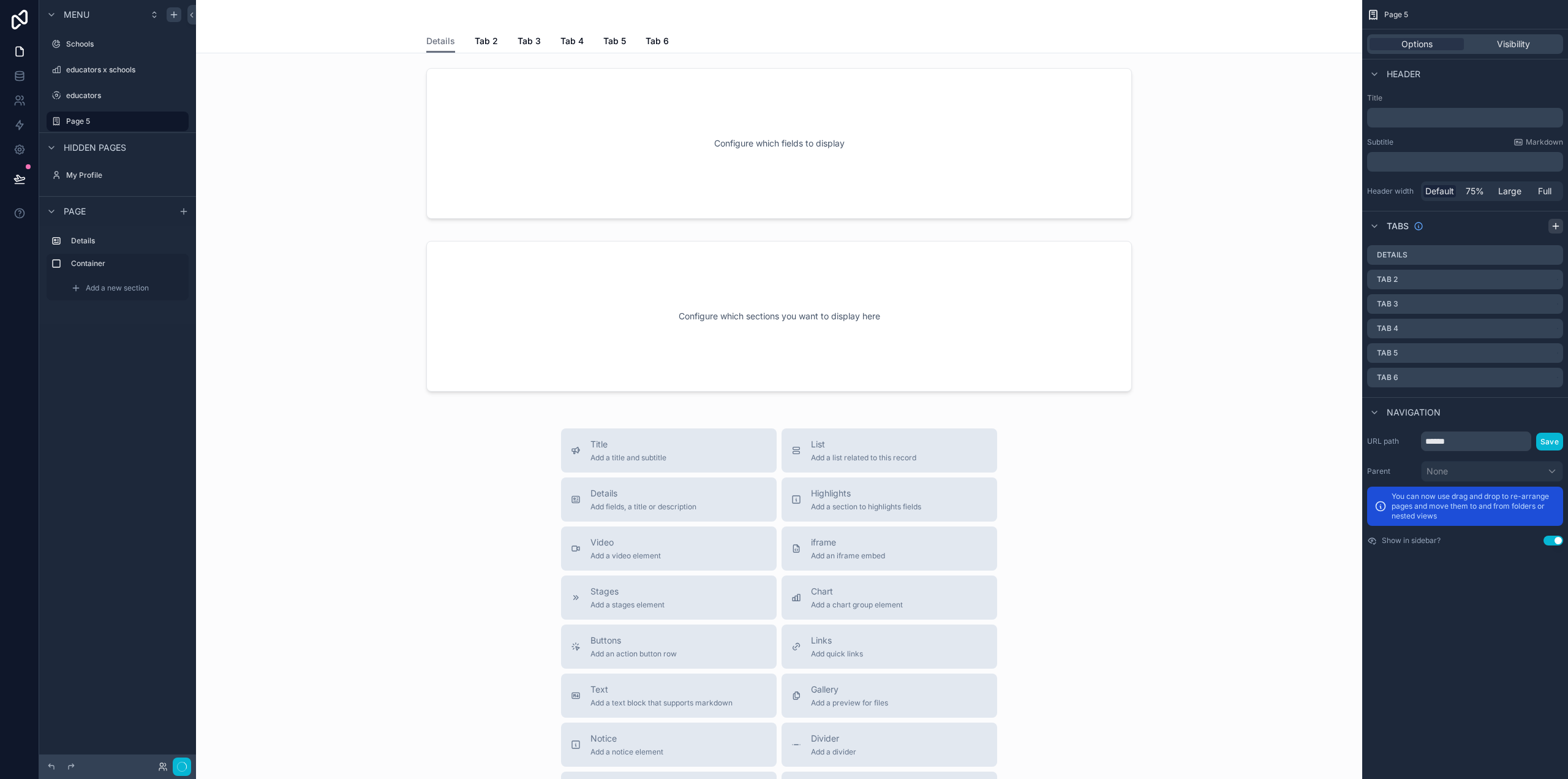
click at [1557, 226] on icon "scrollable content" at bounding box center [1556, 226] width 9 height 9
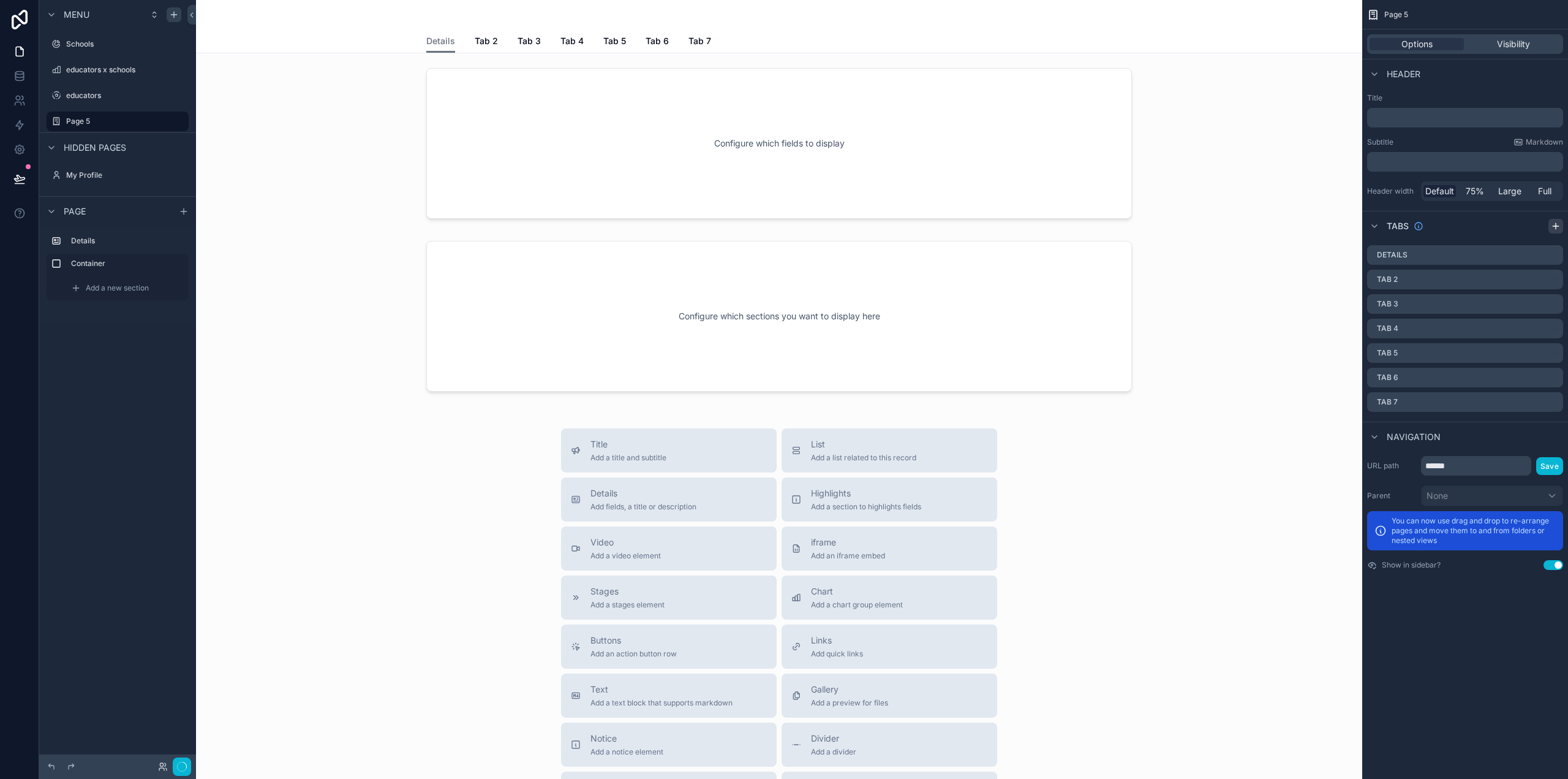
click at [1557, 226] on icon "scrollable content" at bounding box center [1556, 226] width 9 height 9
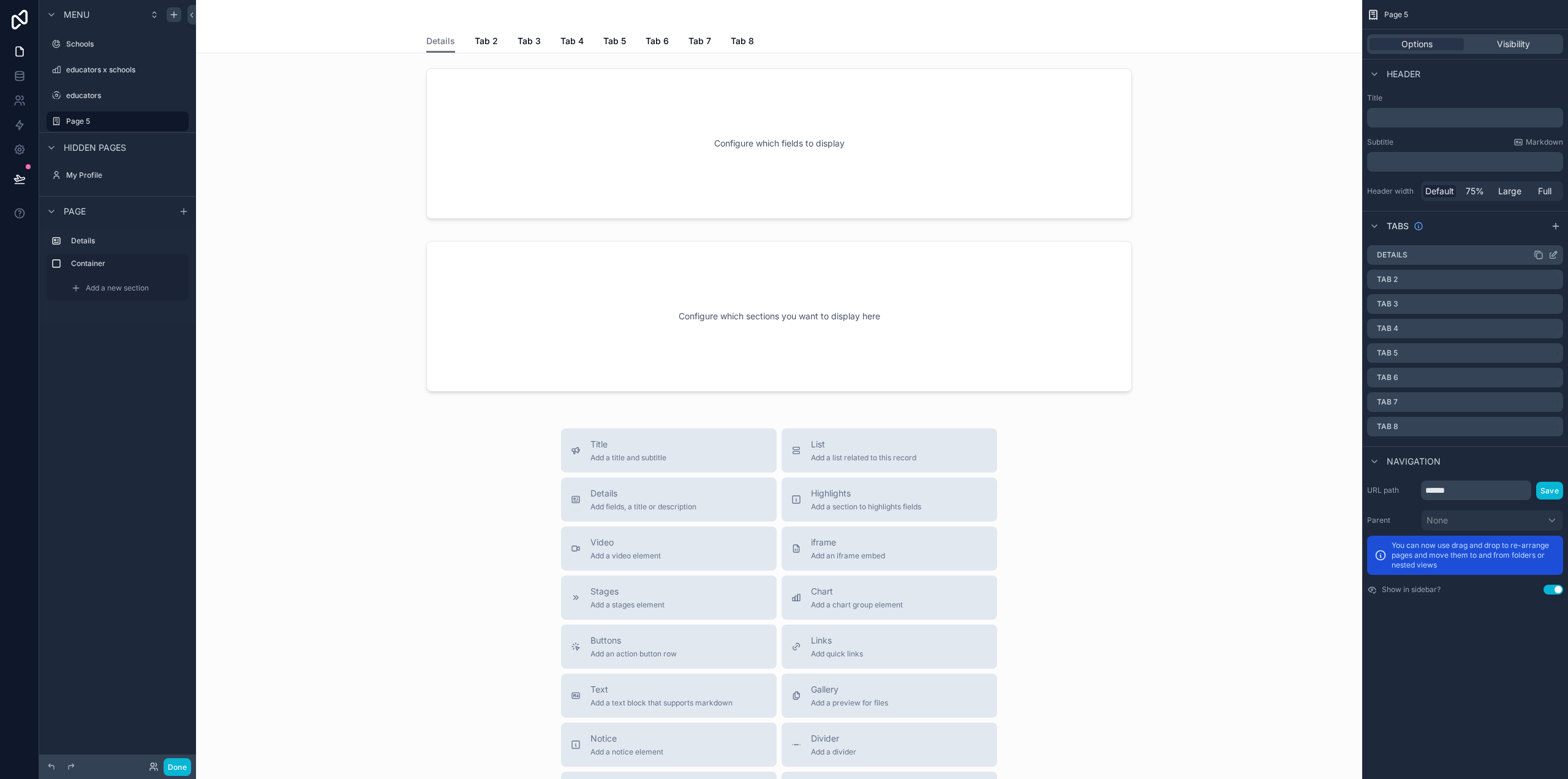
click at [1408, 259] on div "Details" at bounding box center [1465, 254] width 196 height 20
click at [1554, 254] on icon "scrollable content" at bounding box center [1553, 254] width 9 height 9
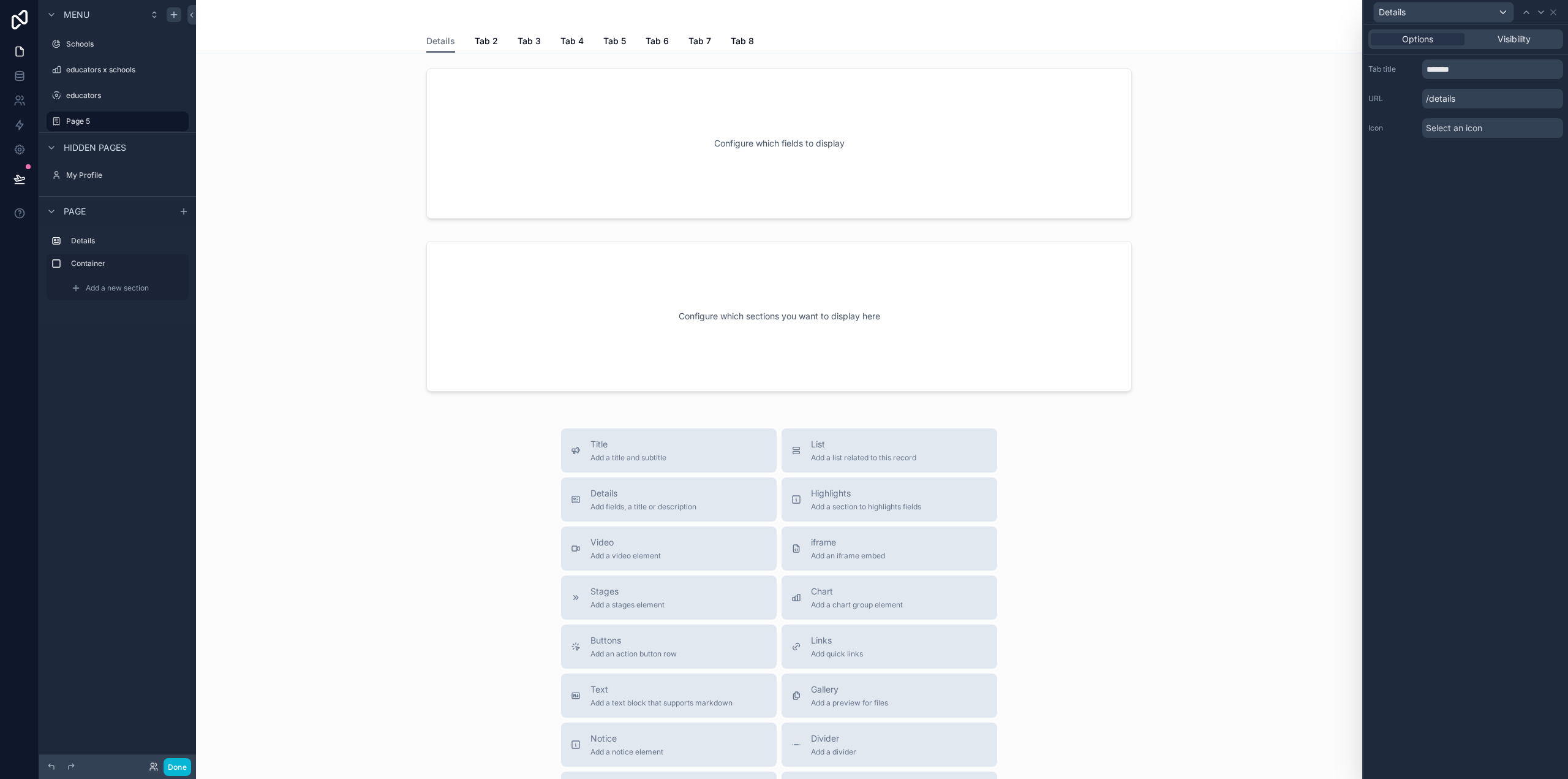
click at [1465, 146] on div "Options Visibility Tab title ******* URL /details Icon Select an icon" at bounding box center [1465, 86] width 204 height 123
click at [1464, 131] on span "Select an icon" at bounding box center [1454, 127] width 57 height 12
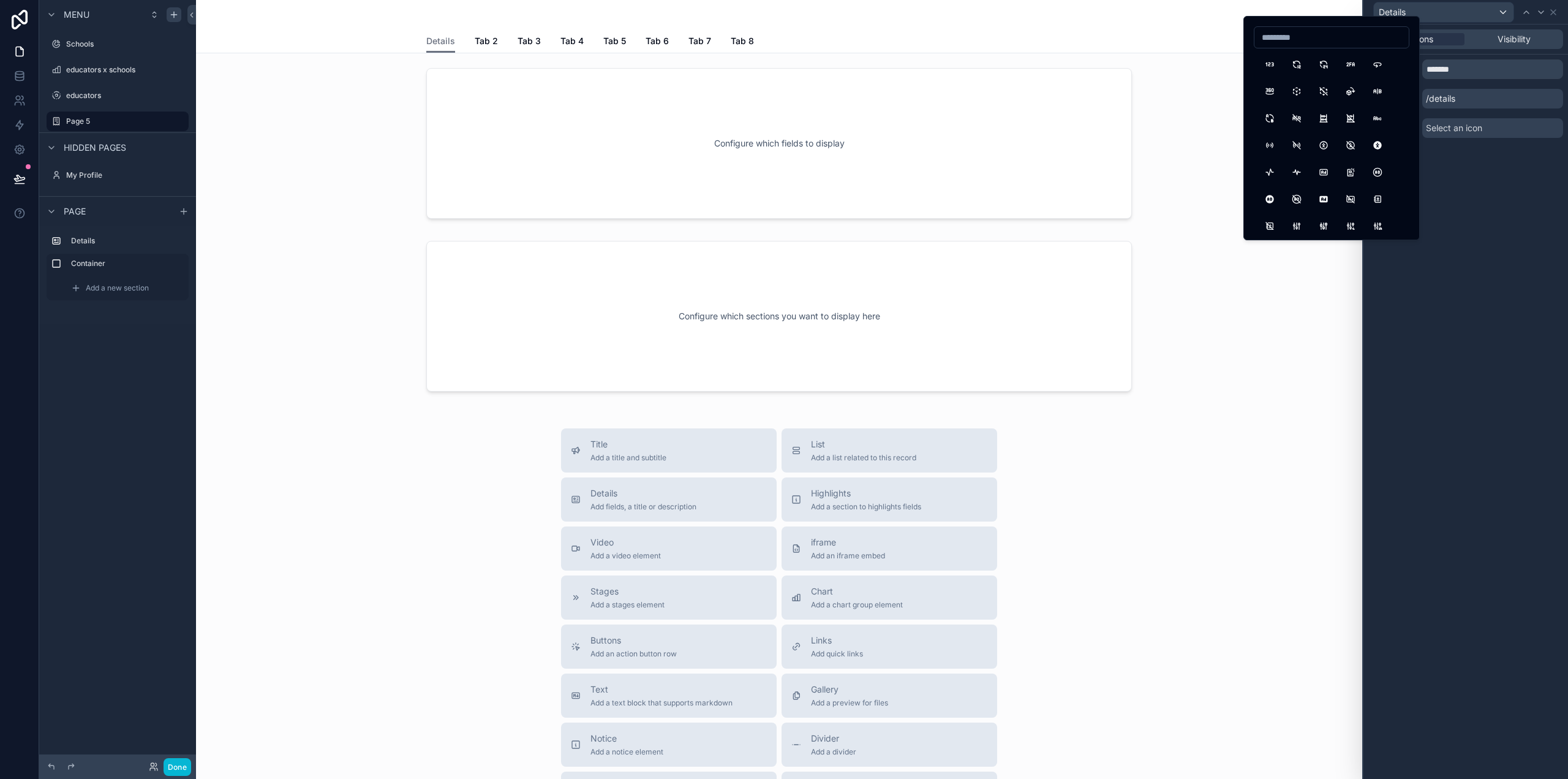
click at [1466, 189] on div "Options Visibility Tab title ******* URL /details Icon Select an icon" at bounding box center [1465, 401] width 204 height 755
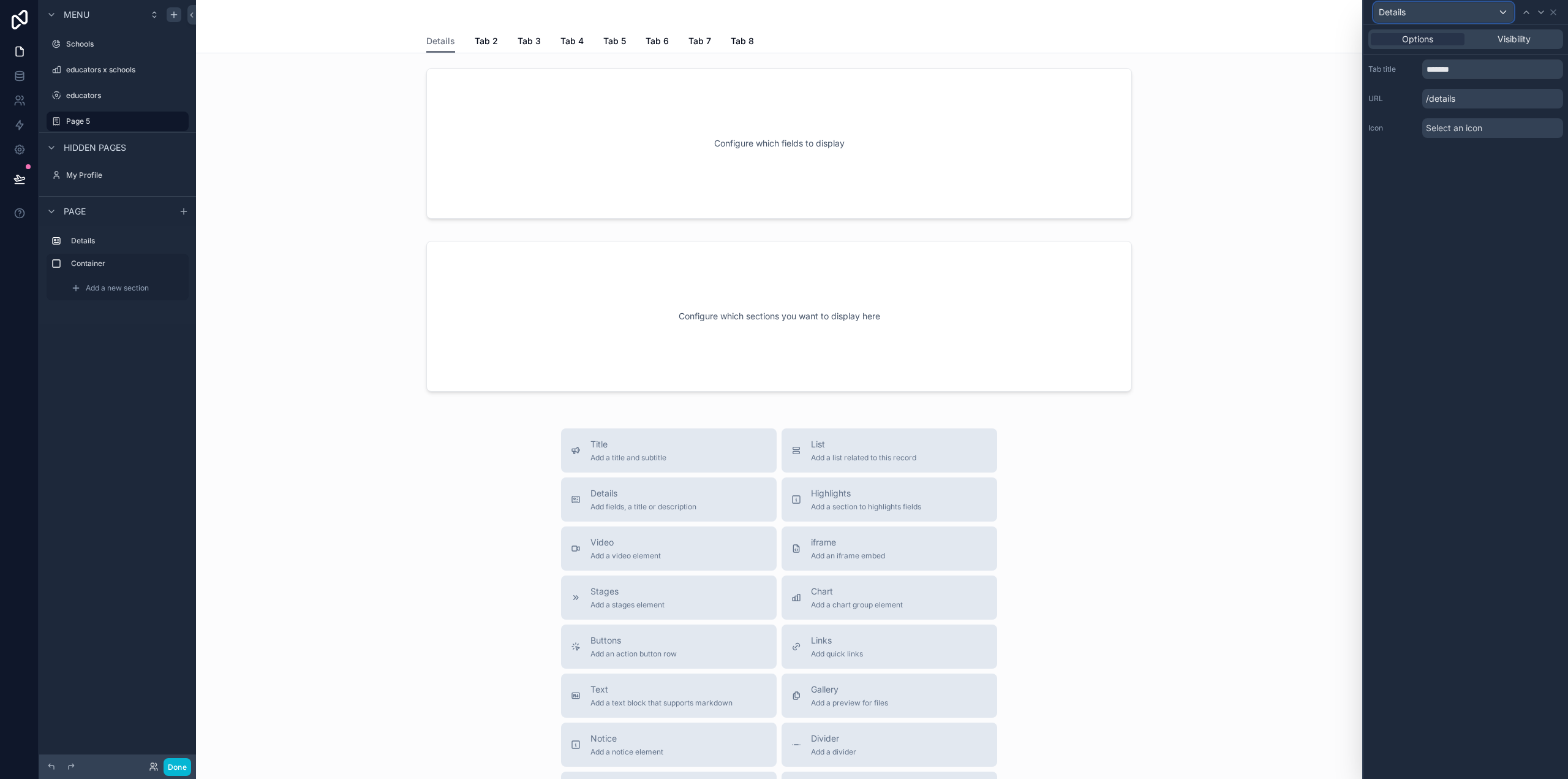
click at [1501, 14] on div "Details" at bounding box center [1444, 12] width 139 height 20
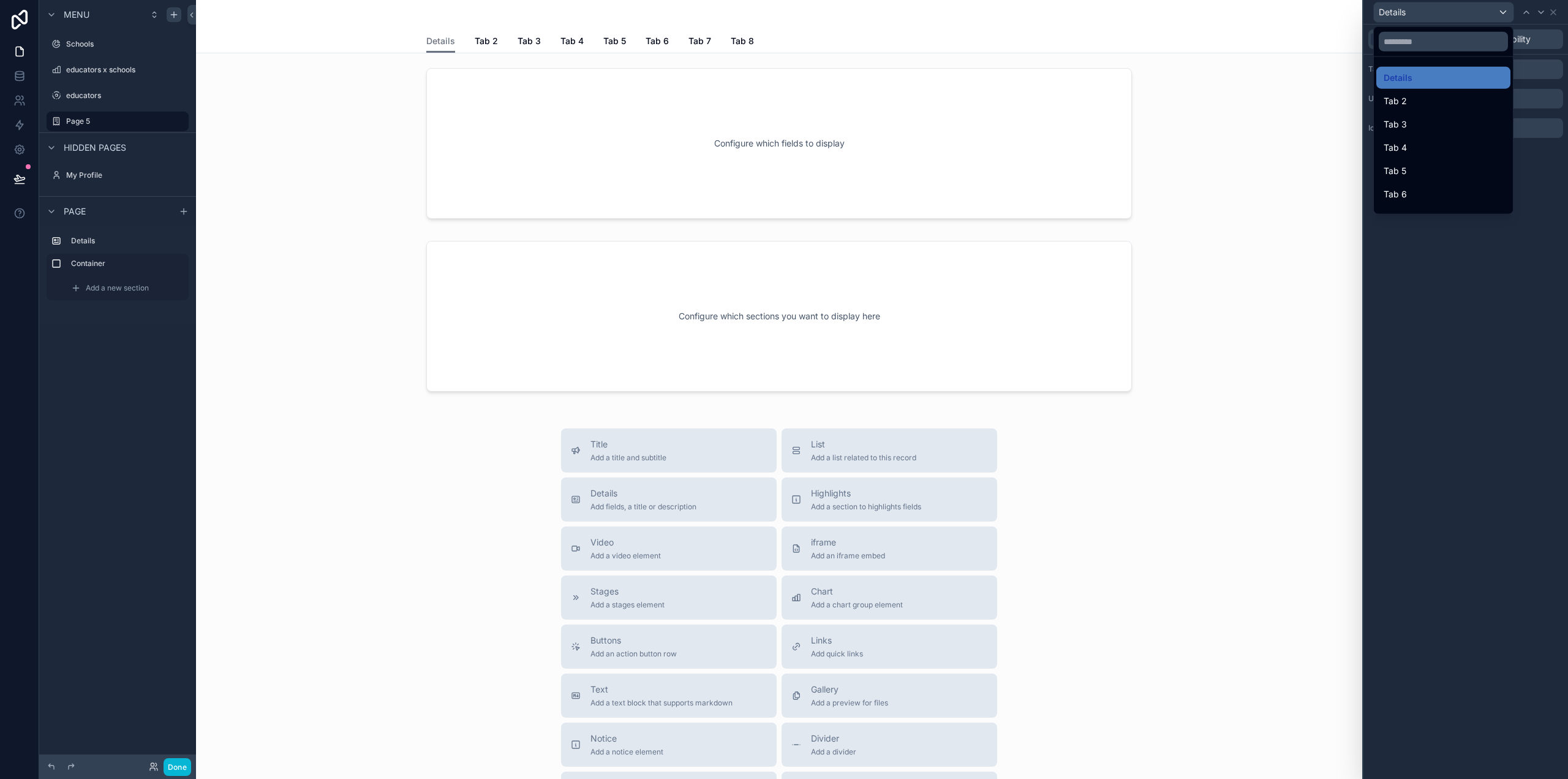
click at [1407, 267] on div at bounding box center [1465, 389] width 204 height 779
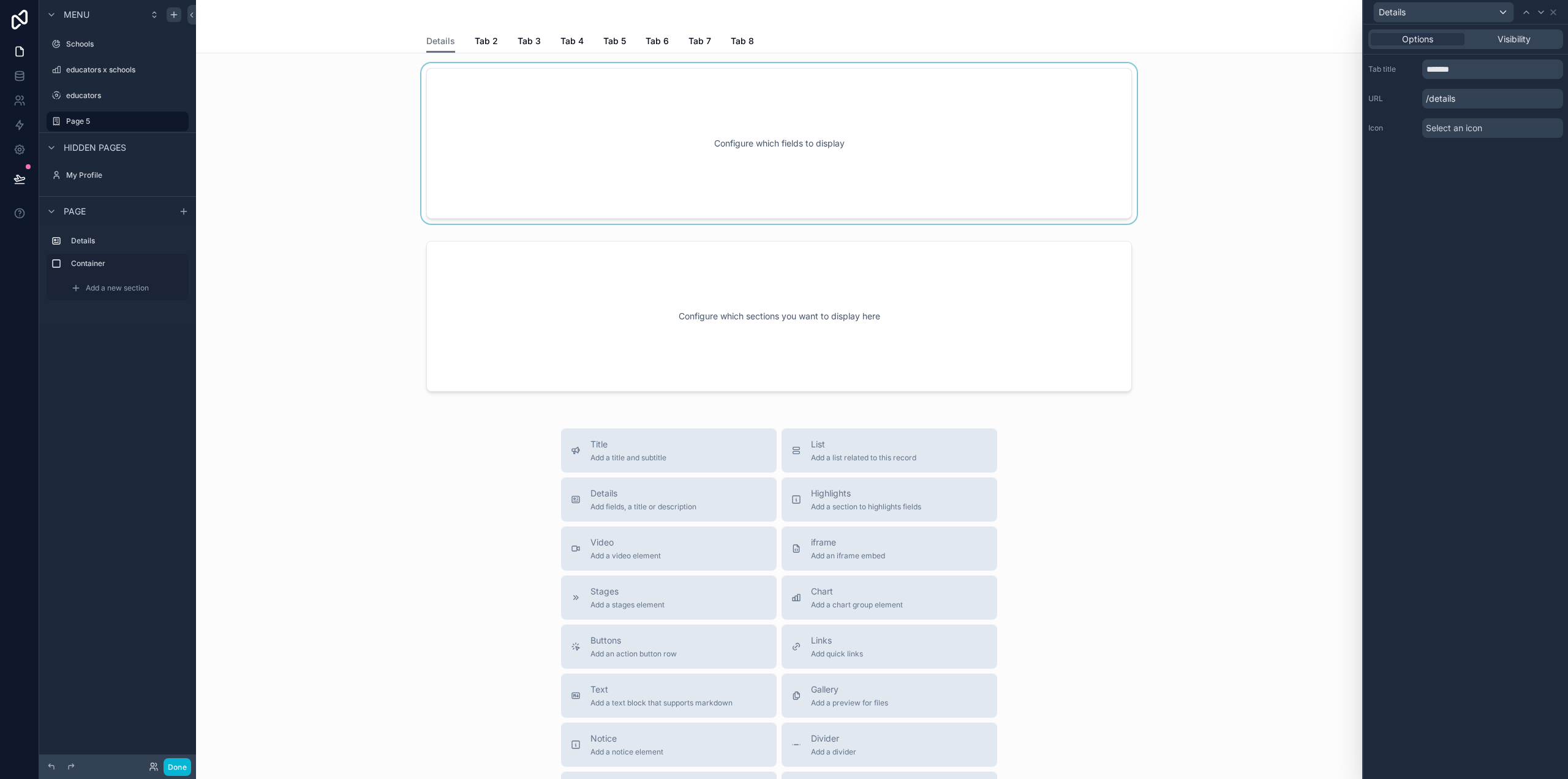
click at [735, 155] on div "scrollable content" at bounding box center [780, 143] width 1147 height 160
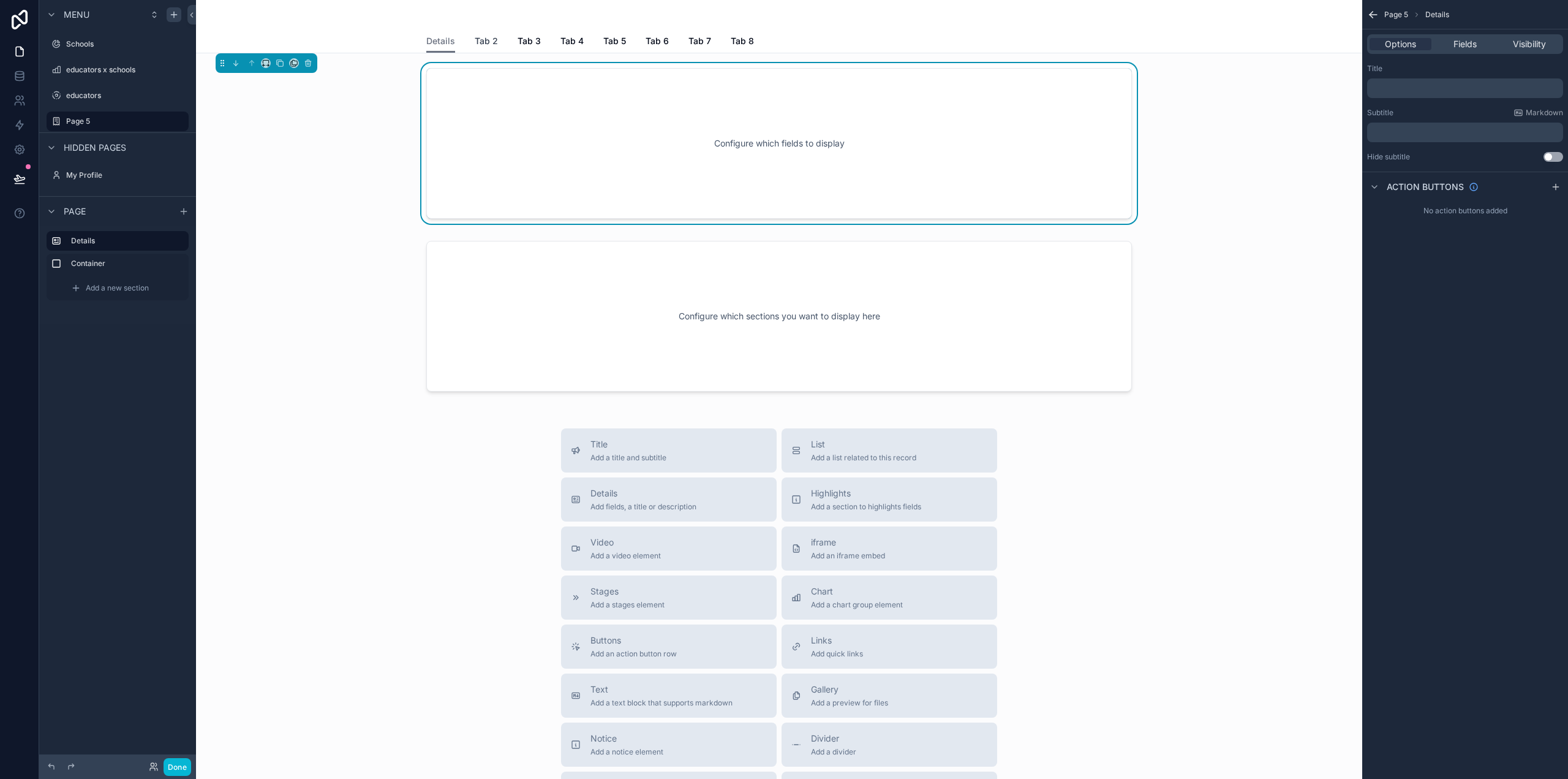
click at [477, 44] on span "Tab 2" at bounding box center [486, 41] width 24 height 12
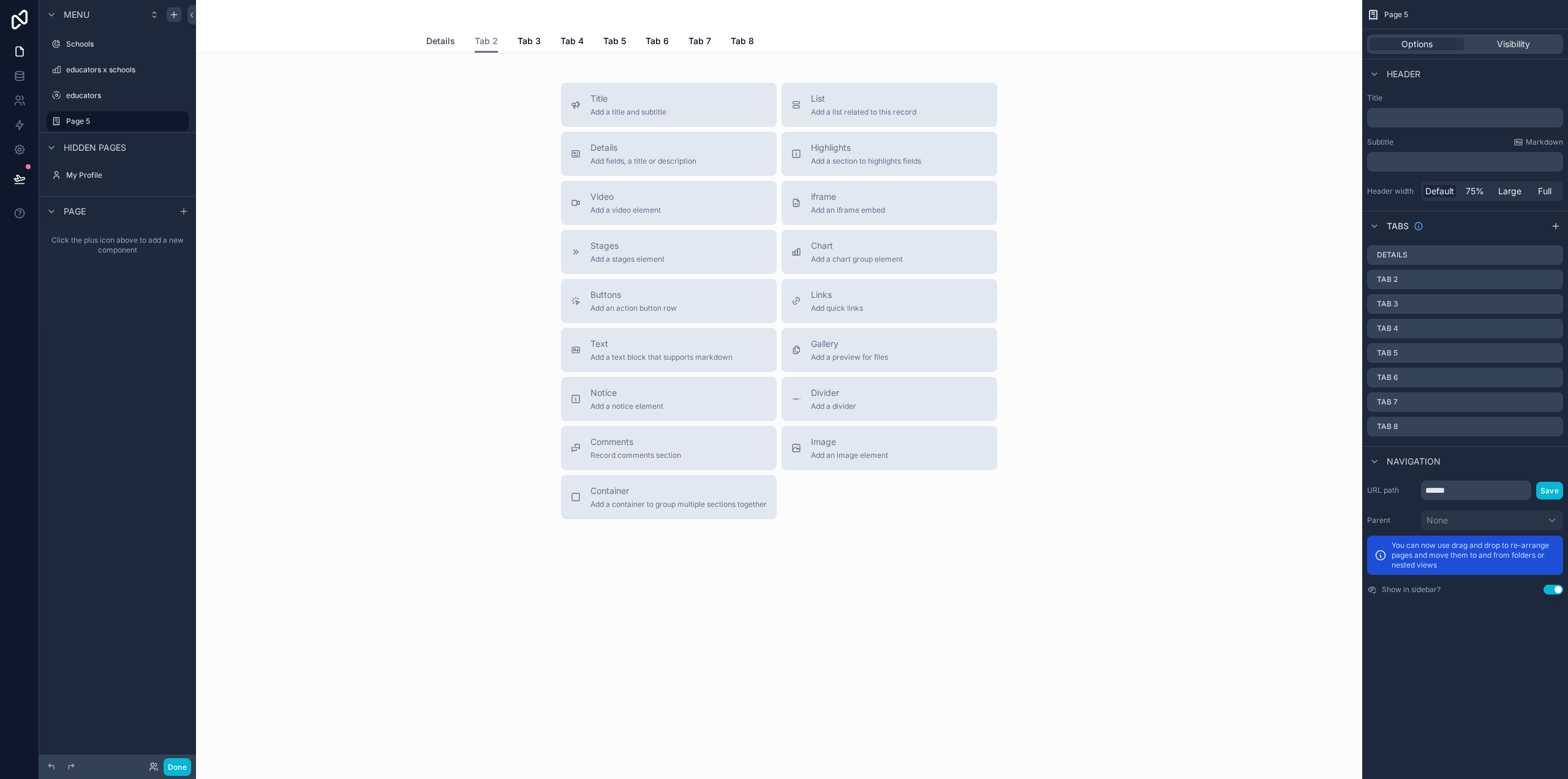
click at [441, 39] on span "Details" at bounding box center [441, 41] width 29 height 12
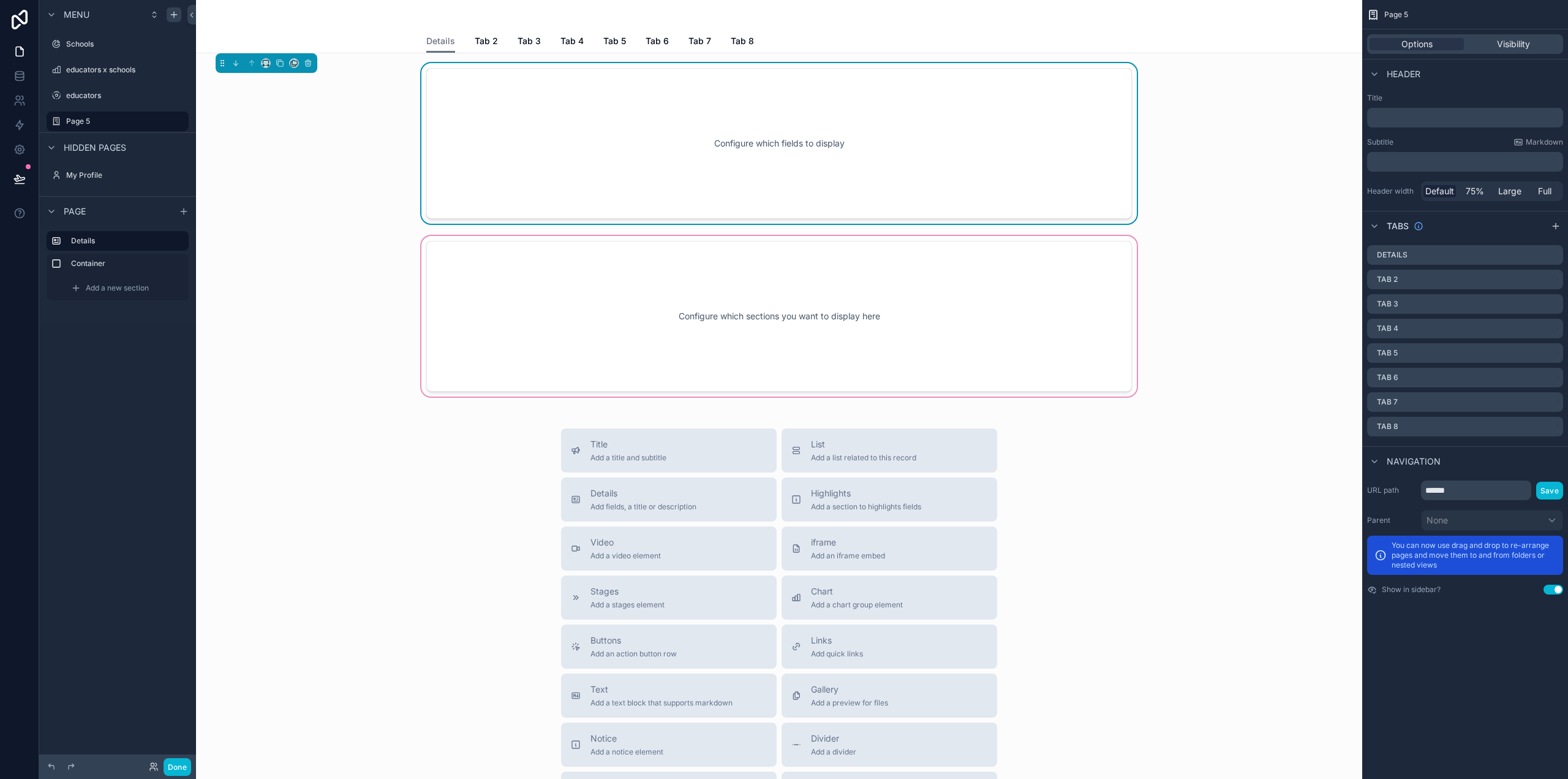
click at [256, 238] on div "scrollable content" at bounding box center [780, 316] width 1147 height 166
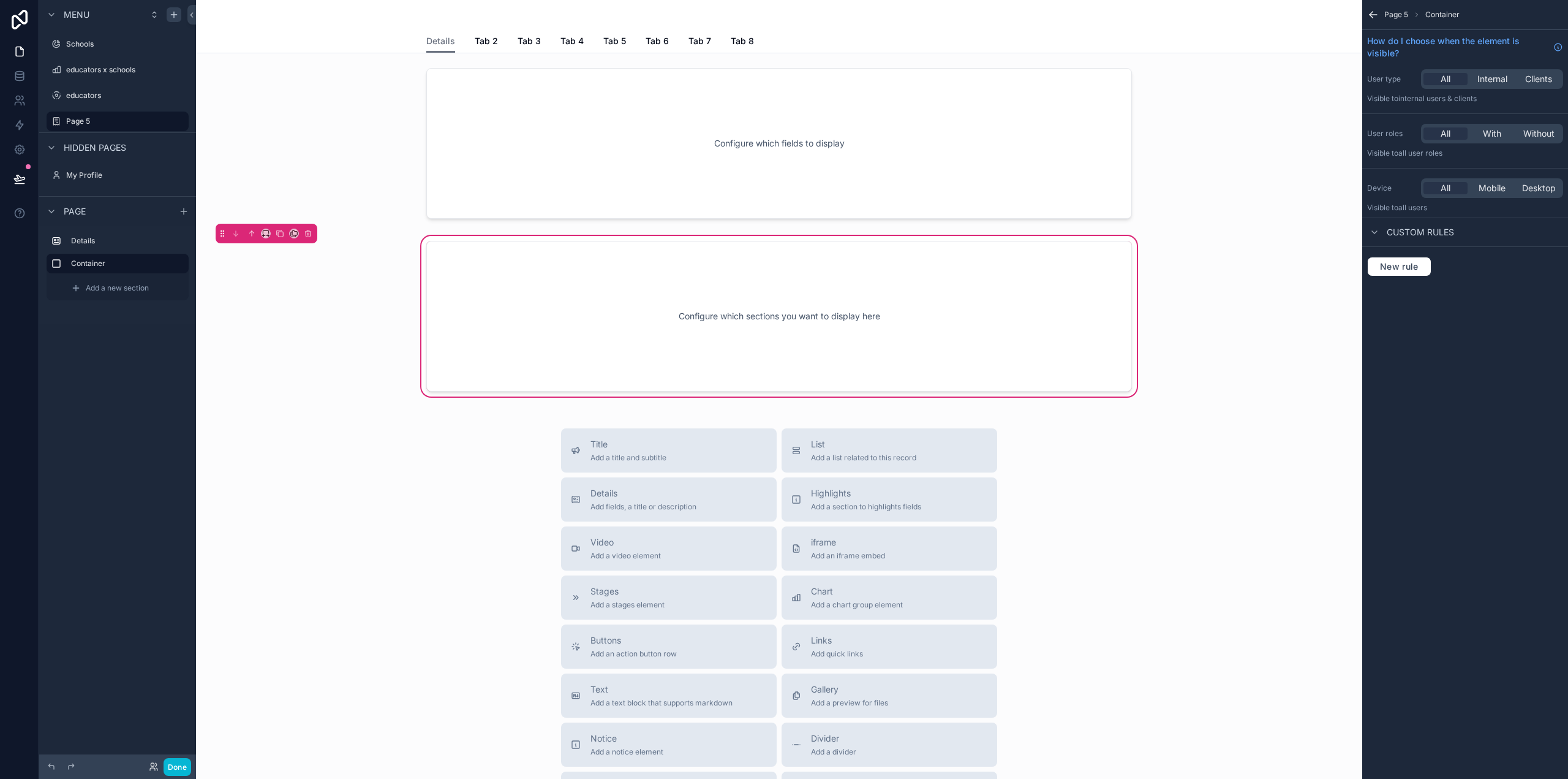
click at [762, 314] on div "Configure which sections you want to display here" at bounding box center [779, 316] width 665 height 110
click at [776, 187] on div "scrollable content" at bounding box center [780, 143] width 1147 height 160
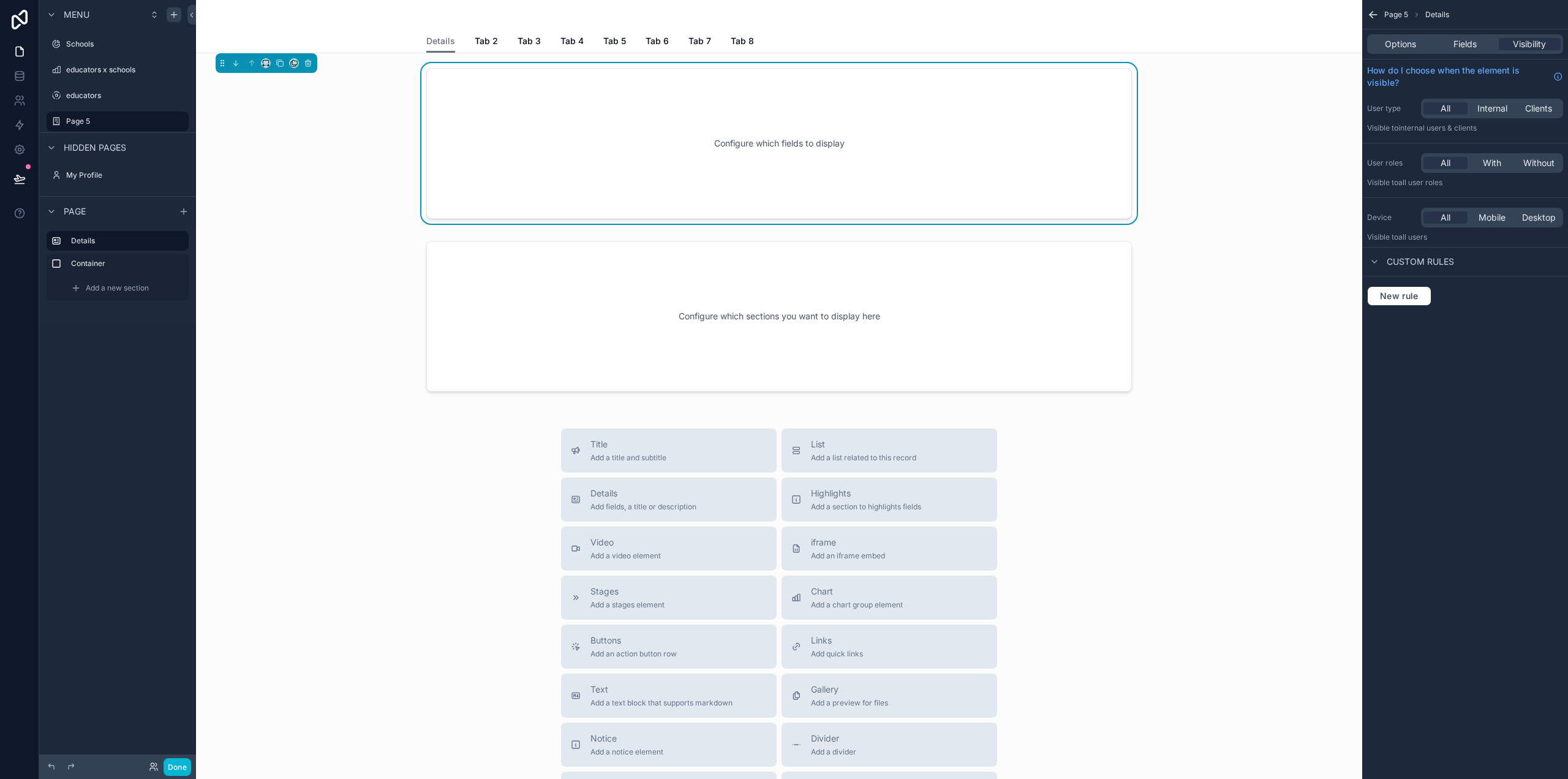
click at [309, 70] on div "scrollable content" at bounding box center [267, 63] width 102 height 20
click at [306, 66] on icon "scrollable content" at bounding box center [308, 63] width 5 height 5
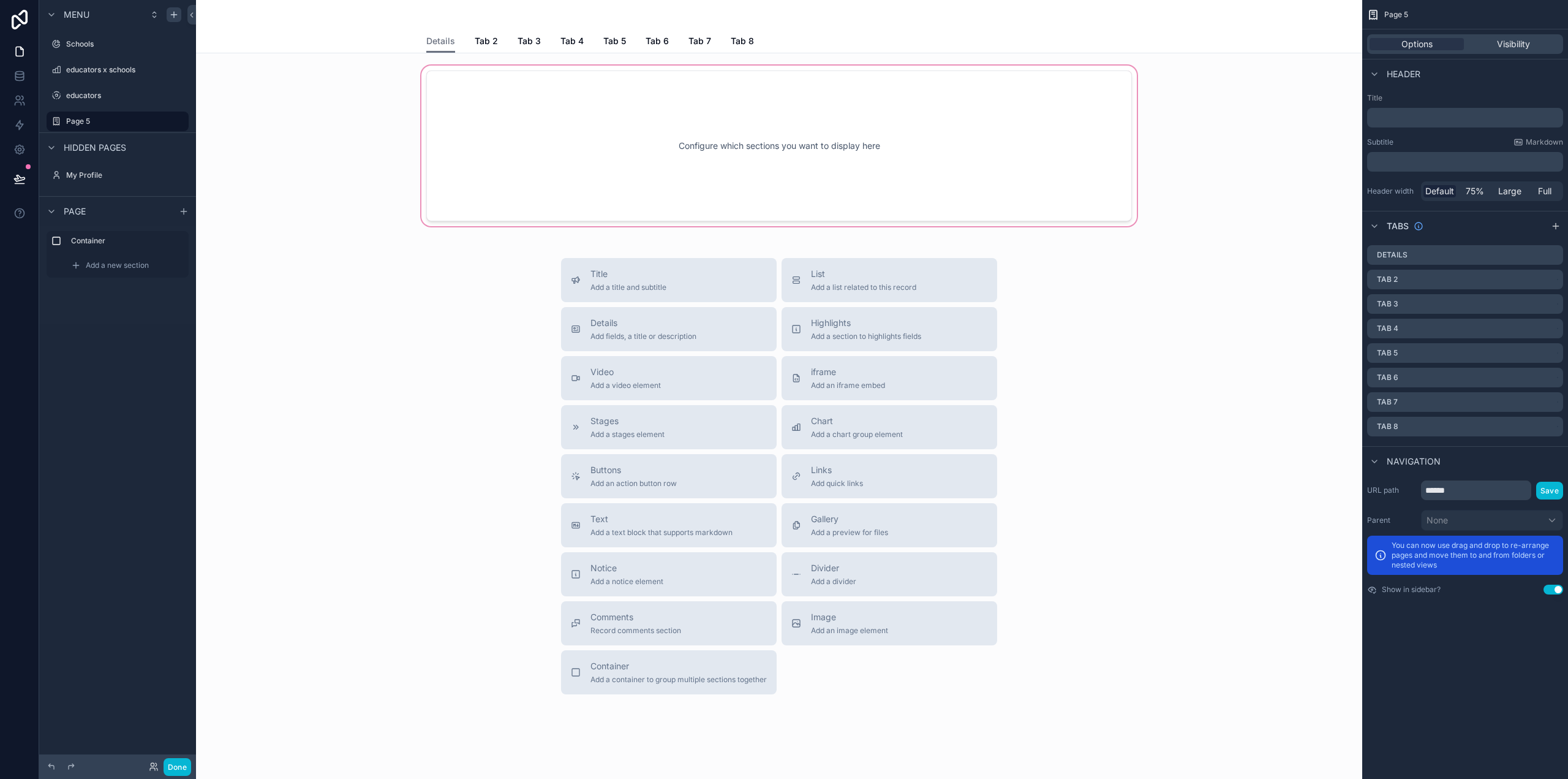
click at [706, 182] on div "scrollable content" at bounding box center [780, 146] width 1147 height 166
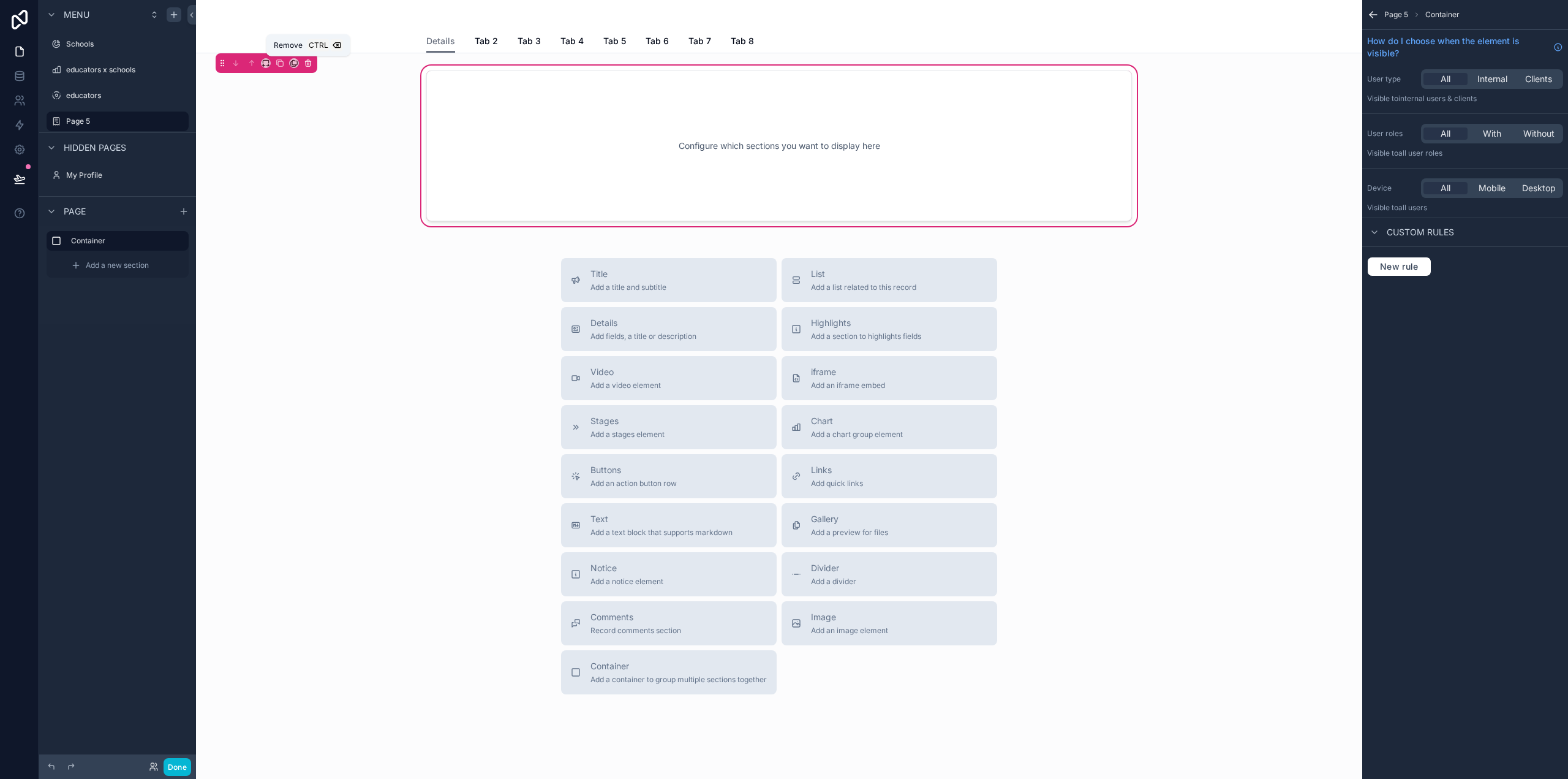
click at [307, 68] on button "scrollable content" at bounding box center [308, 63] width 13 height 13
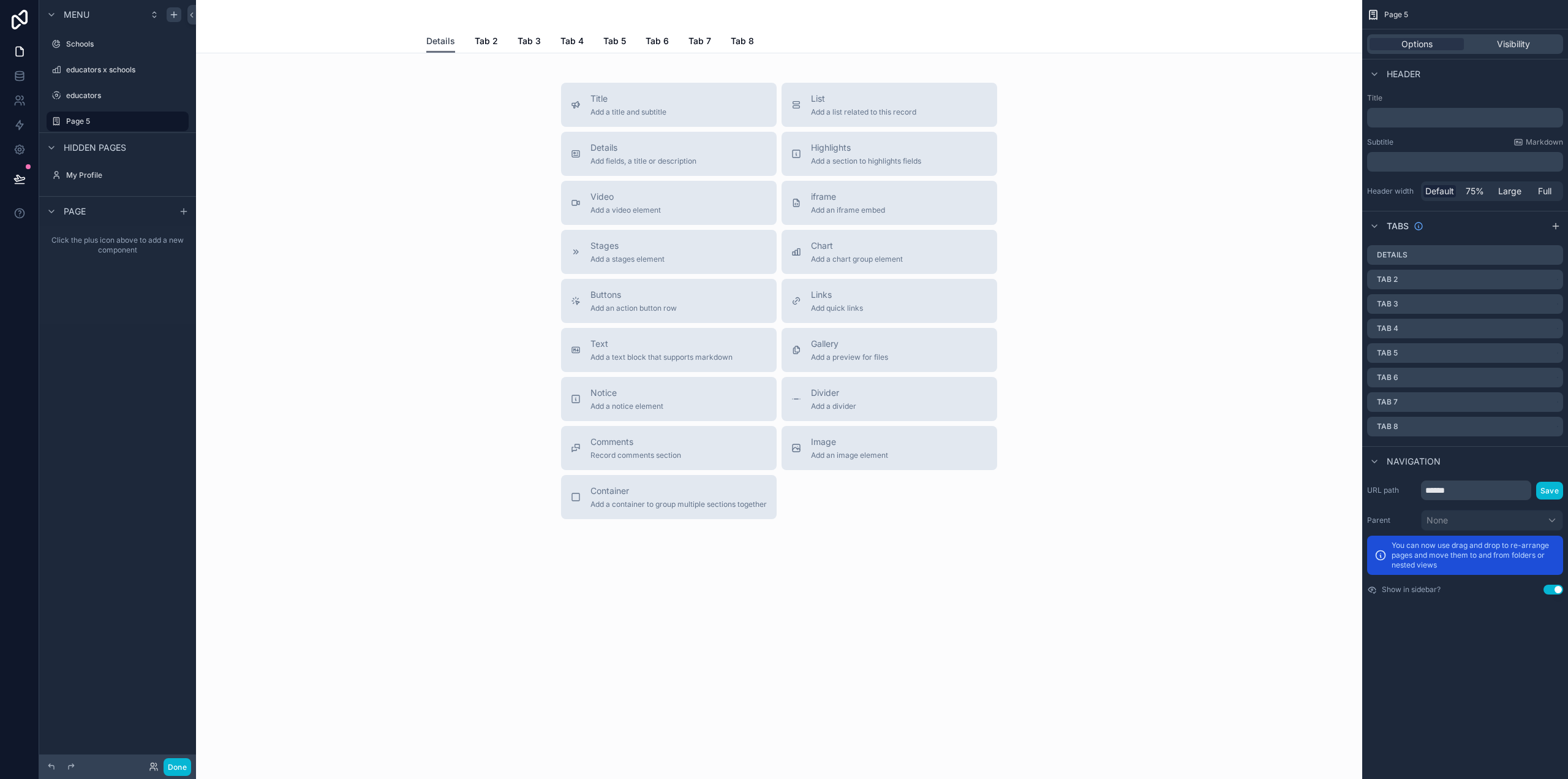
click at [448, 42] on span "Details" at bounding box center [441, 41] width 29 height 12
click at [644, 150] on span "Details" at bounding box center [643, 147] width 106 height 12
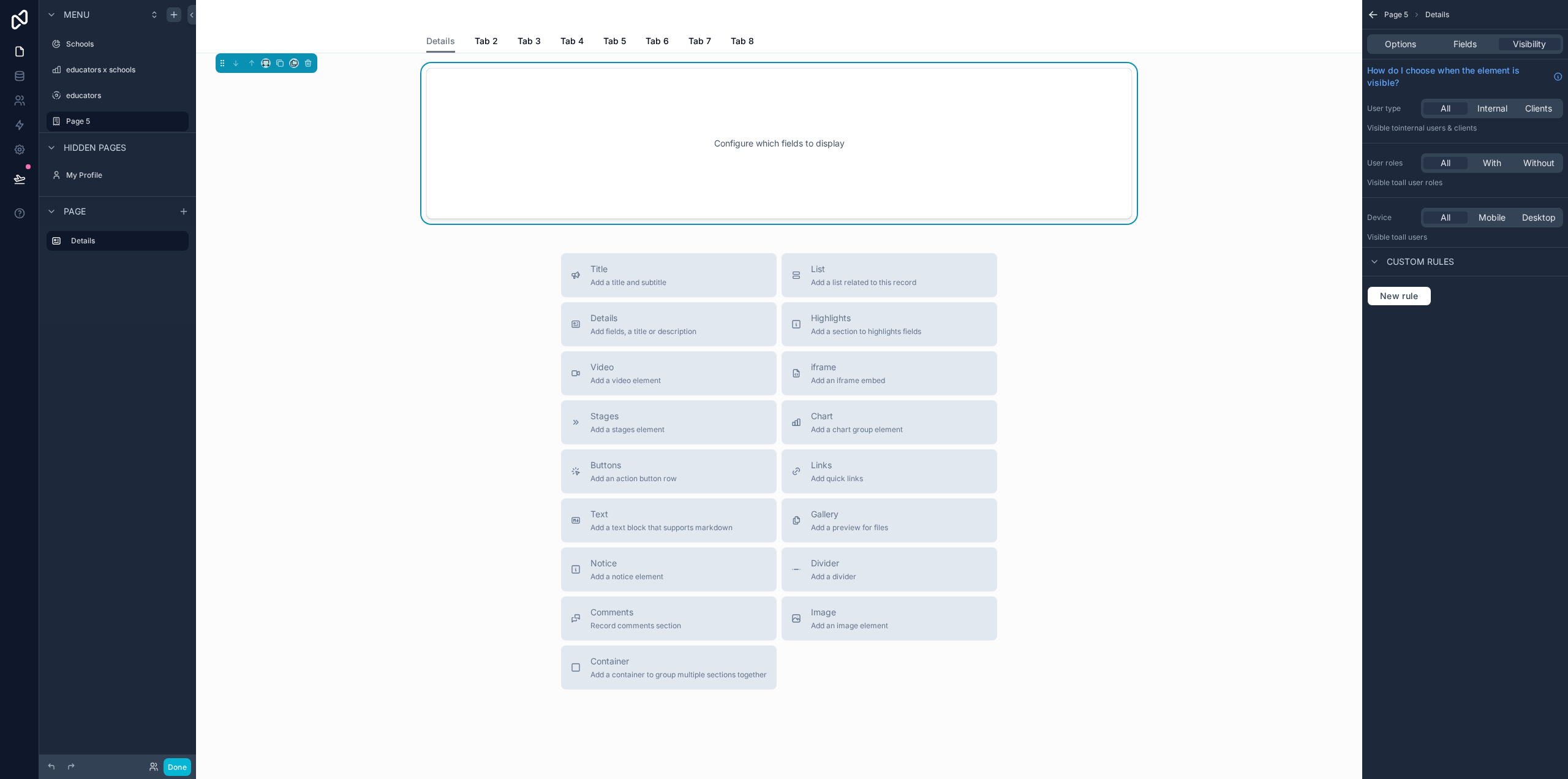
click at [981, 176] on div "Configure which fields to display" at bounding box center [779, 143] width 665 height 110
click at [1458, 54] on div "Options Fields Visibility" at bounding box center [1465, 43] width 206 height 29
click at [1459, 49] on span "Fields" at bounding box center [1464, 43] width 24 height 12
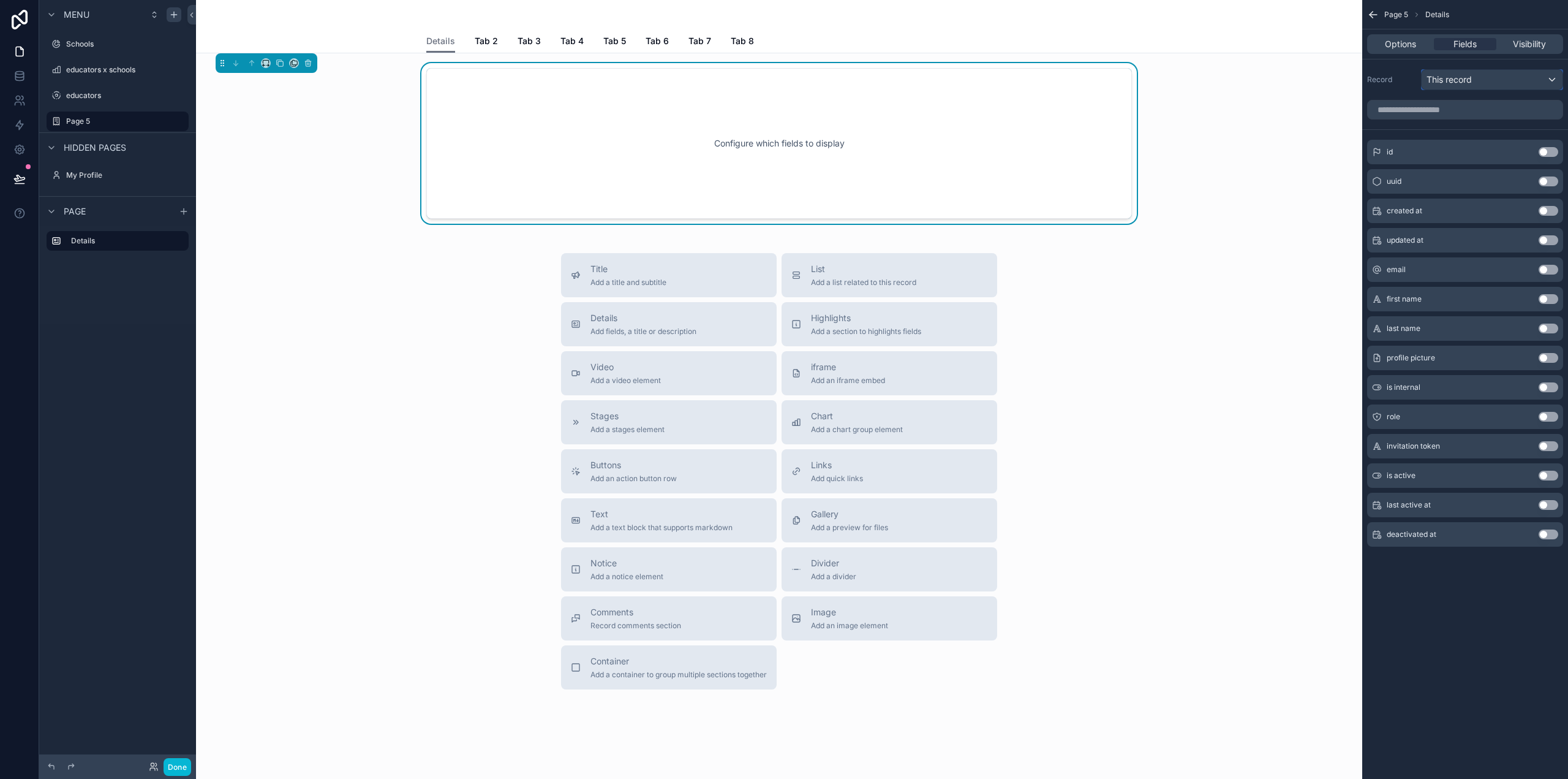
click at [1462, 82] on span "This record" at bounding box center [1449, 79] width 45 height 12
click at [1414, 84] on div "scrollable content" at bounding box center [784, 389] width 1568 height 779
click at [1440, 18] on span "Details" at bounding box center [1437, 14] width 24 height 9
click at [1375, 15] on icon "scrollable content" at bounding box center [1373, 15] width 8 height 0
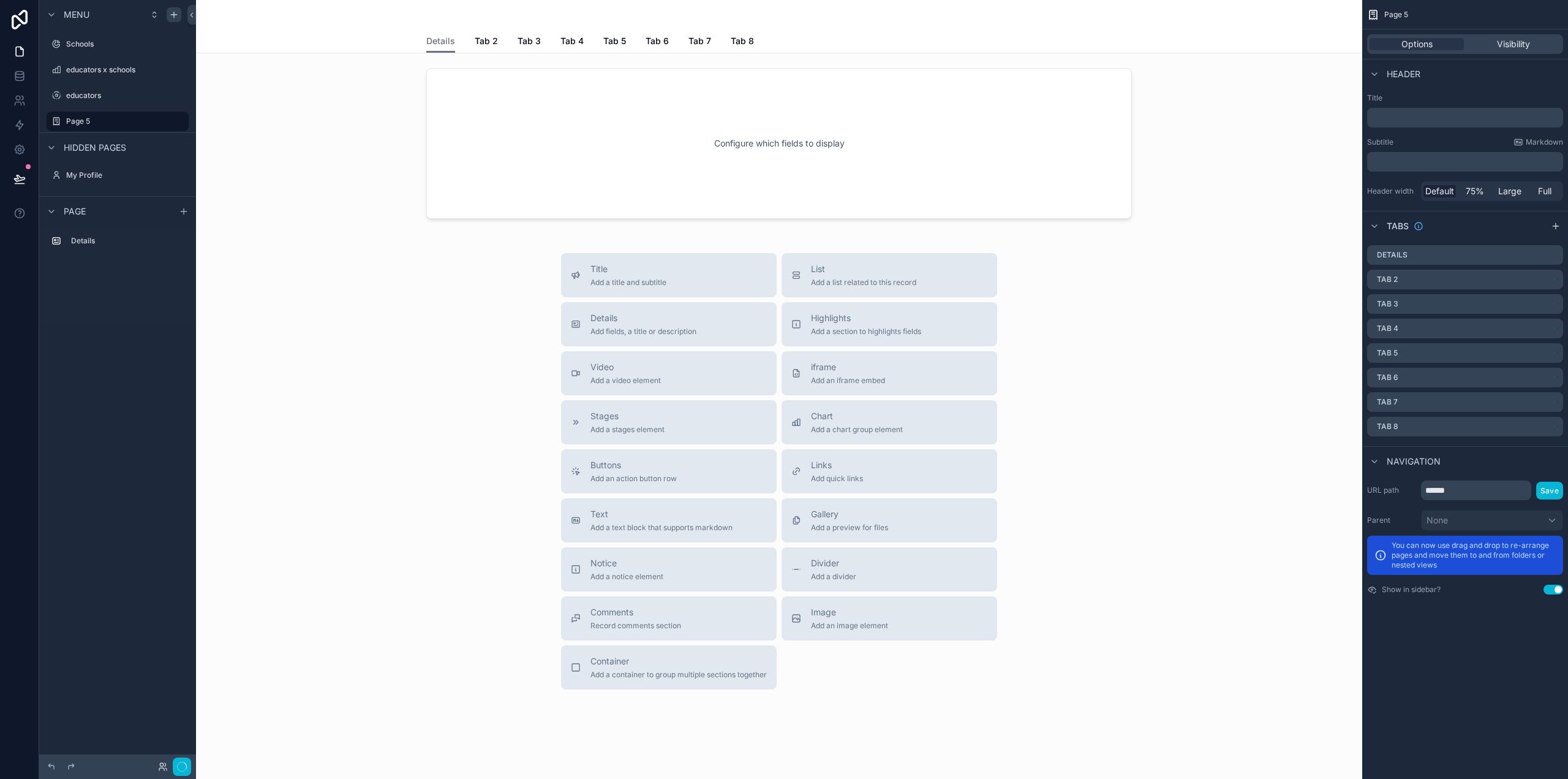
click at [1375, 15] on icon "scrollable content" at bounding box center [1373, 14] width 12 height 12
click at [1424, 123] on p "﻿" at bounding box center [1466, 117] width 188 height 12
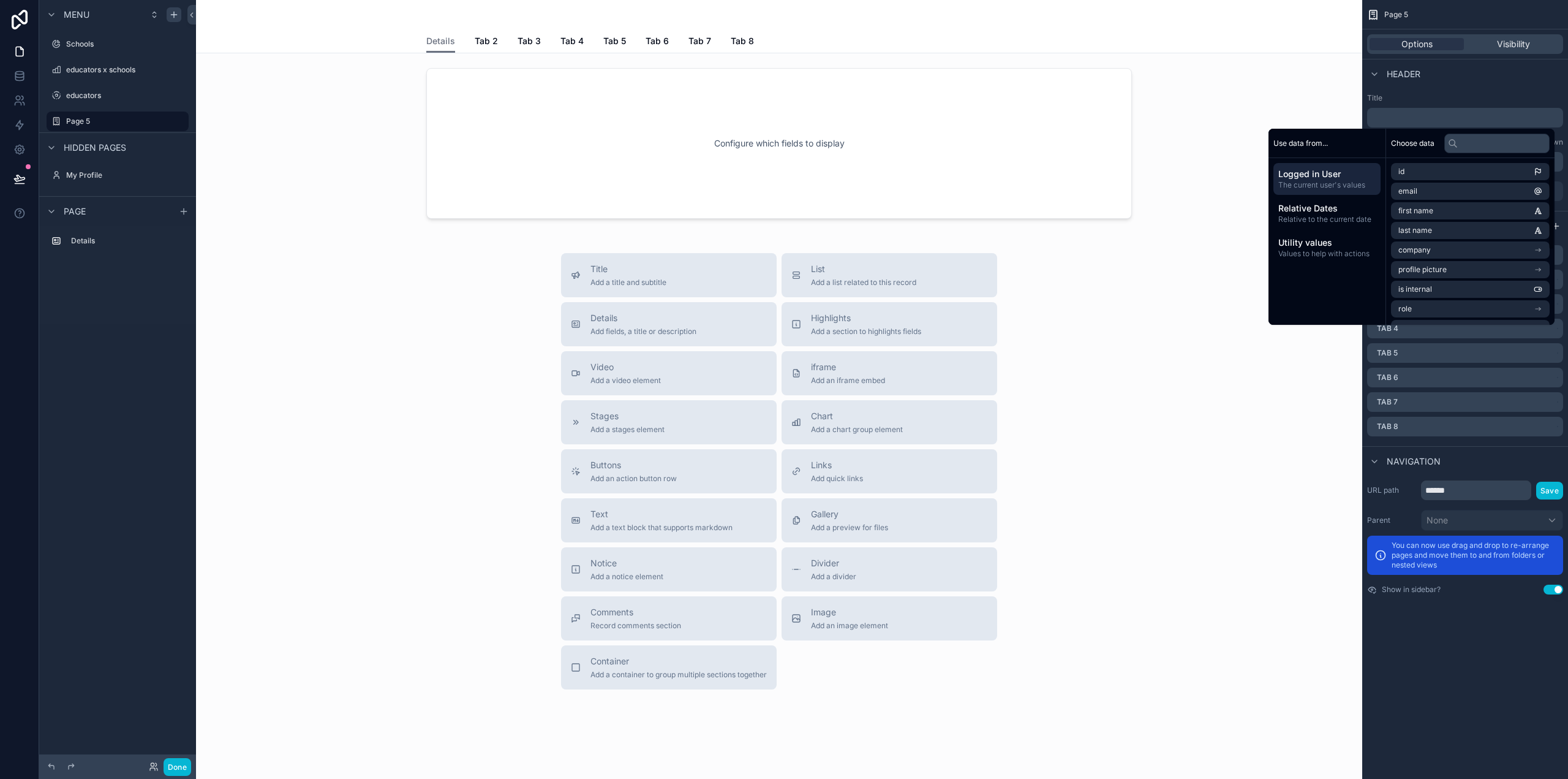
click at [1474, 112] on p "﻿" at bounding box center [1466, 117] width 188 height 12
click at [1475, 145] on input "text" at bounding box center [1497, 143] width 105 height 20
type input "**"
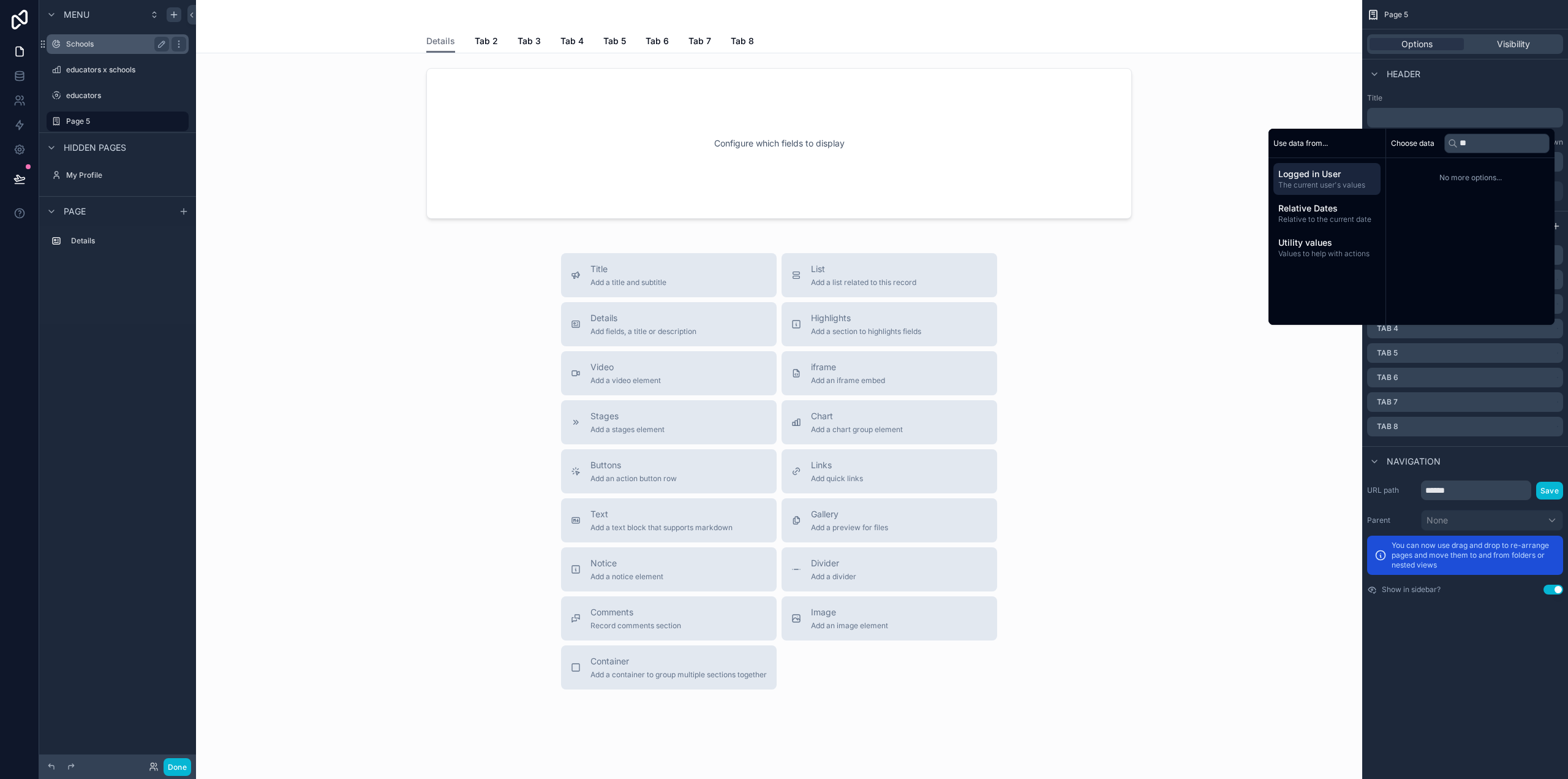
click at [76, 45] on label "Schools" at bounding box center [115, 44] width 98 height 9
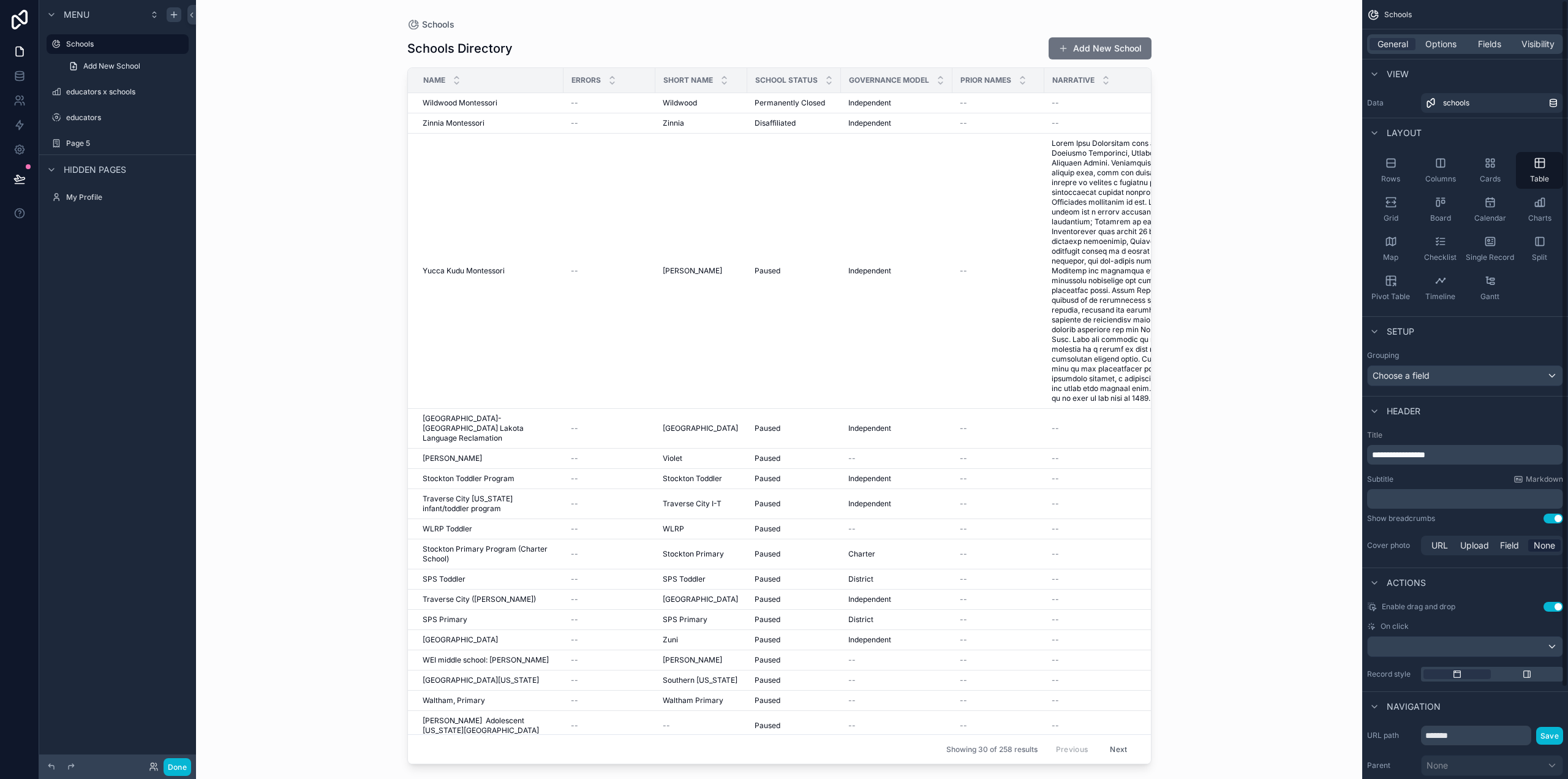
click at [870, 24] on div "scrollable content" at bounding box center [780, 381] width 784 height 764
click at [812, 44] on div "Schools Directory Add New School" at bounding box center [780, 48] width 744 height 24
drag, startPoint x: 530, startPoint y: 38, endPoint x: 1441, endPoint y: 48, distance: 911.1
click at [1441, 48] on span "Options" at bounding box center [1441, 43] width 31 height 12
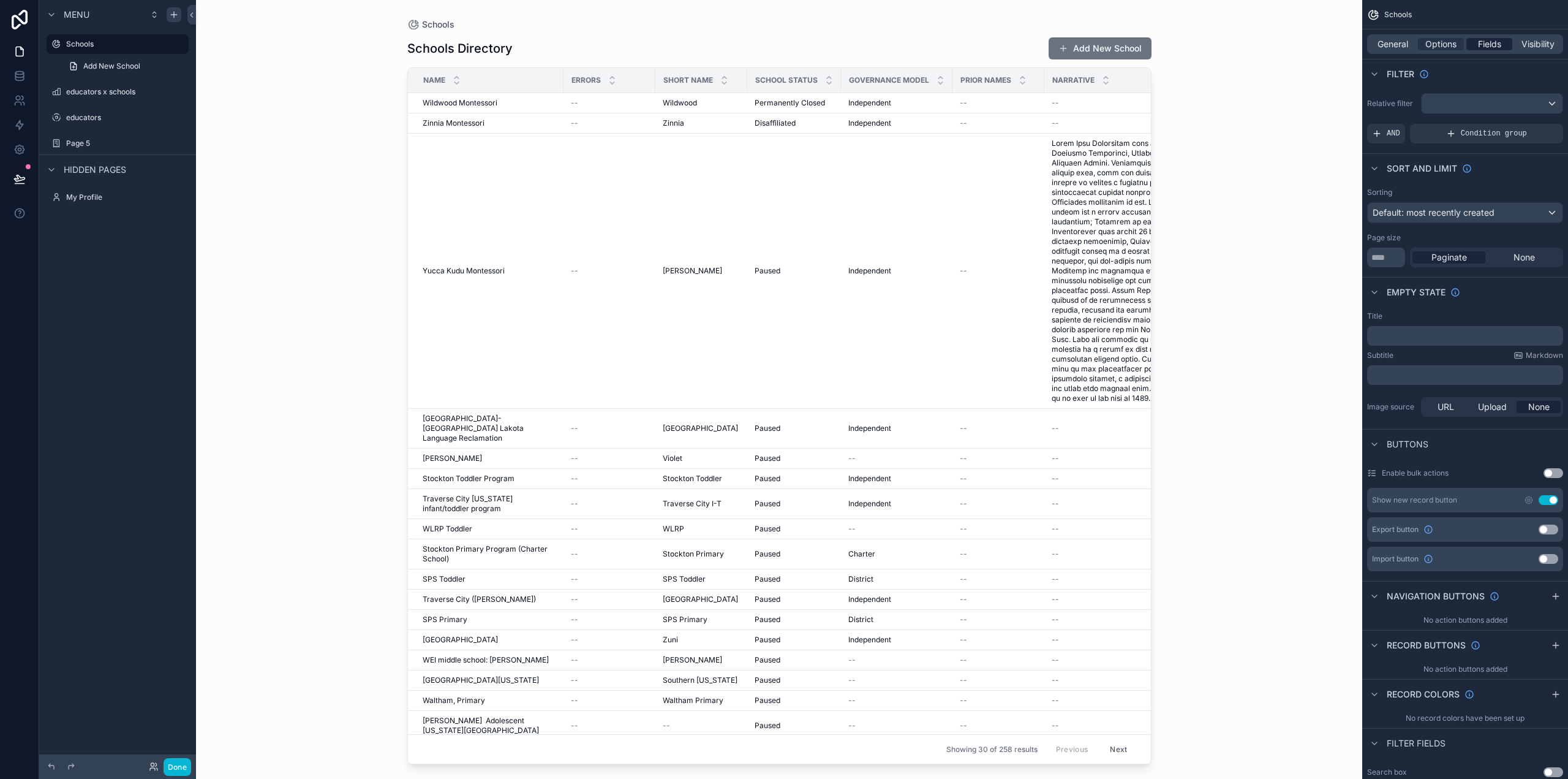
click at [1498, 43] on span "Fields" at bounding box center [1489, 43] width 24 height 12
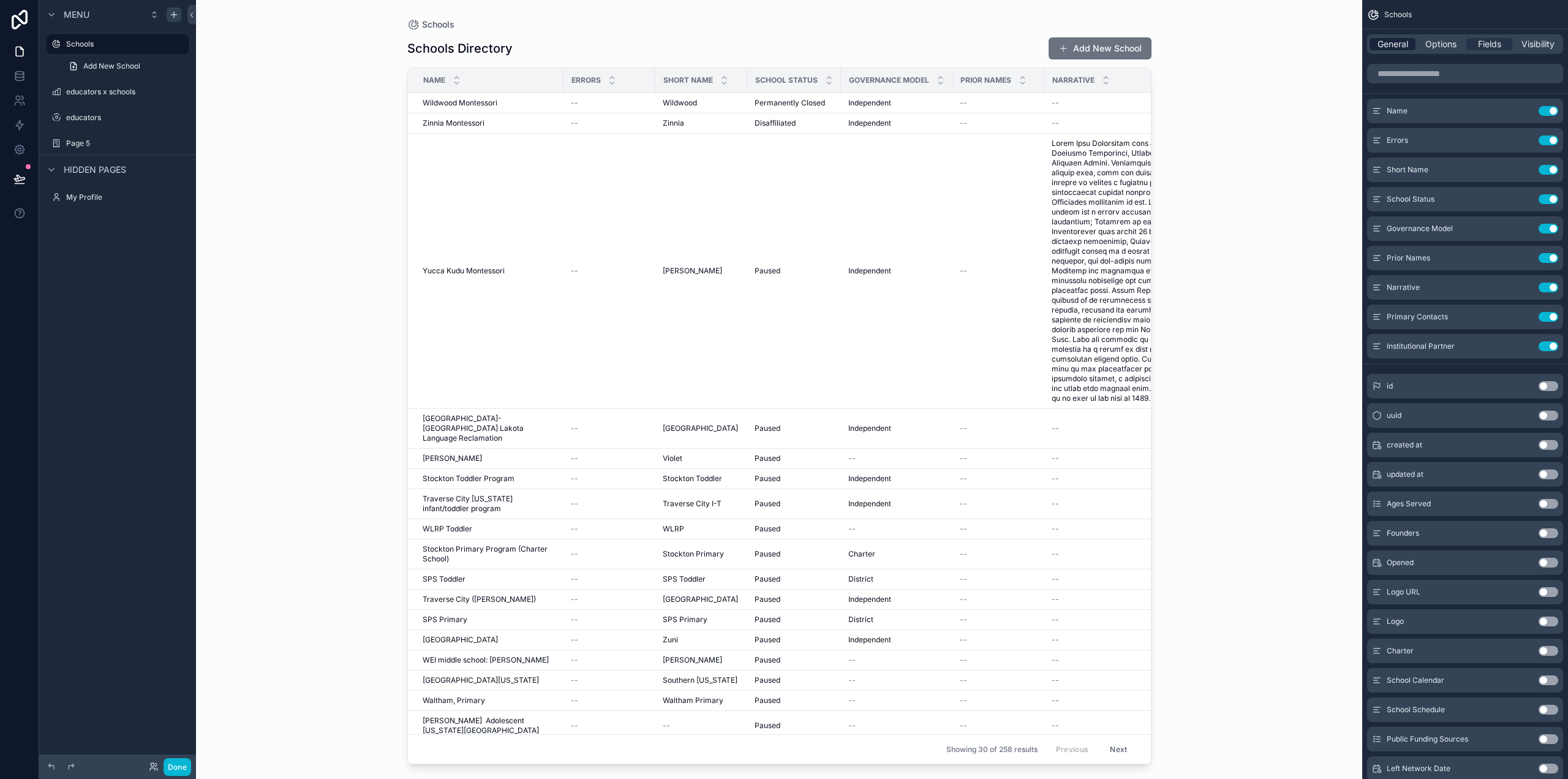
click at [1402, 41] on span "General" at bounding box center [1393, 43] width 31 height 12
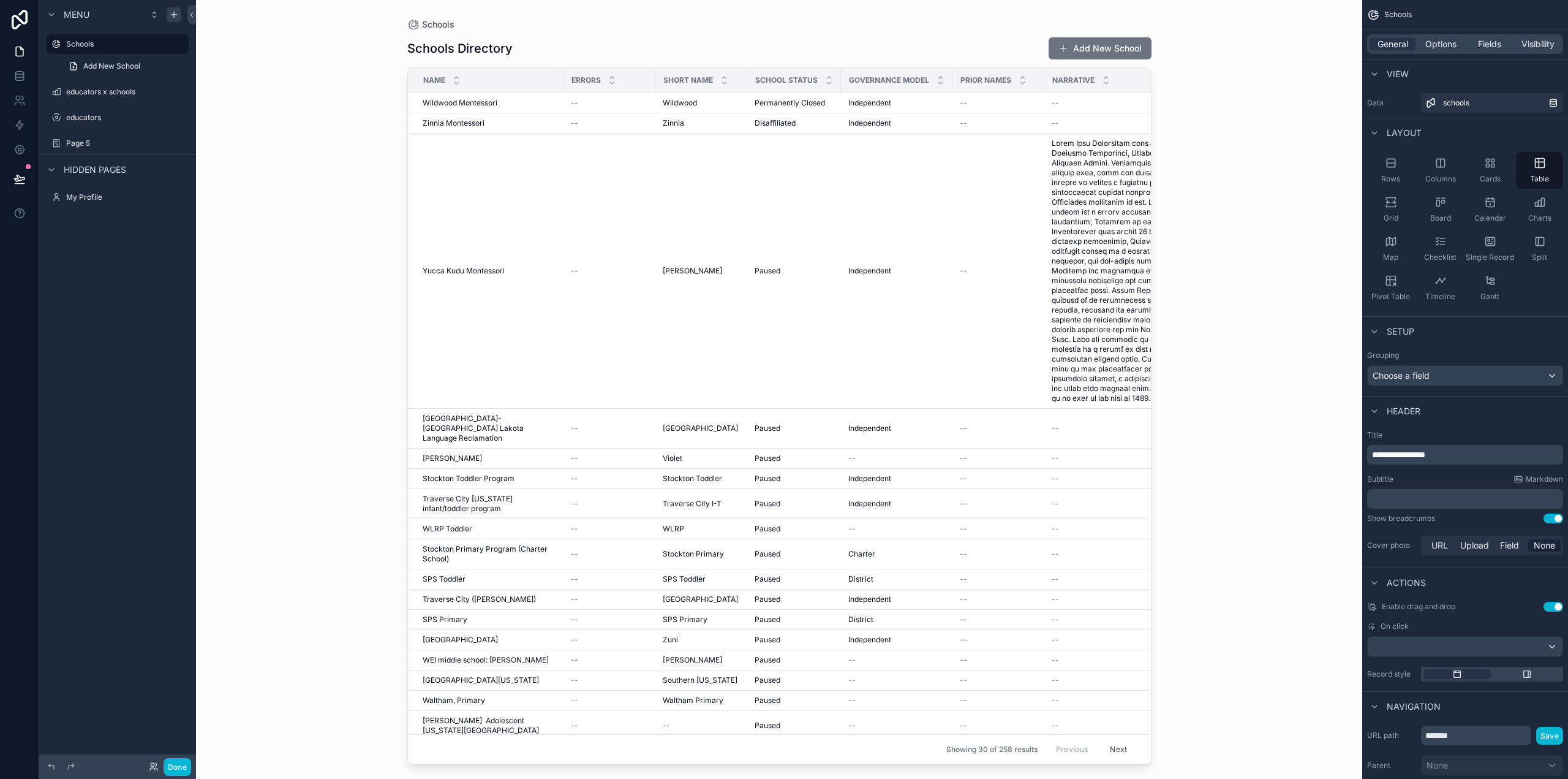
click at [1399, 329] on span "Setup" at bounding box center [1400, 331] width 27 height 12
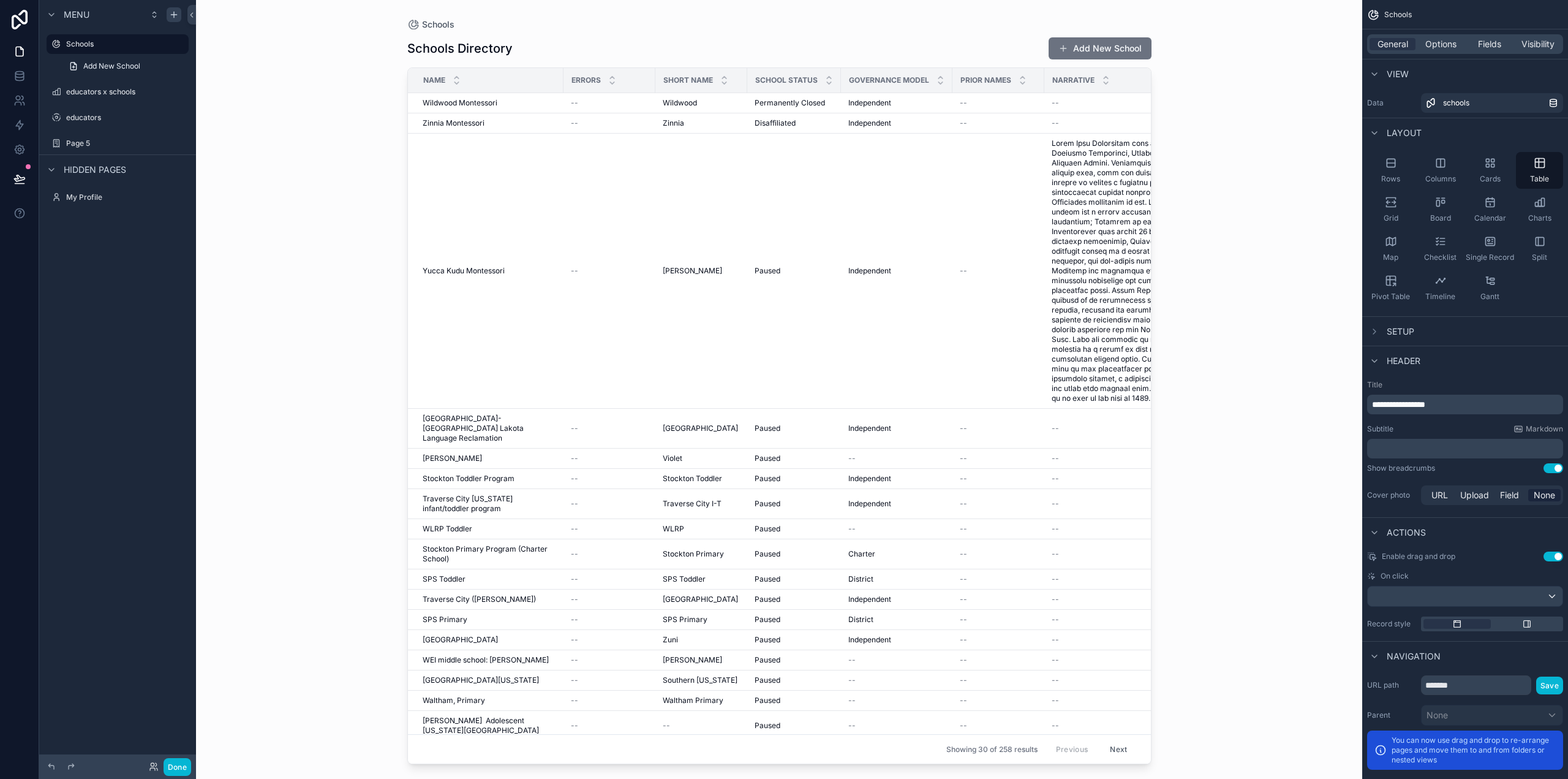
click at [1399, 329] on span "Setup" at bounding box center [1400, 331] width 27 height 12
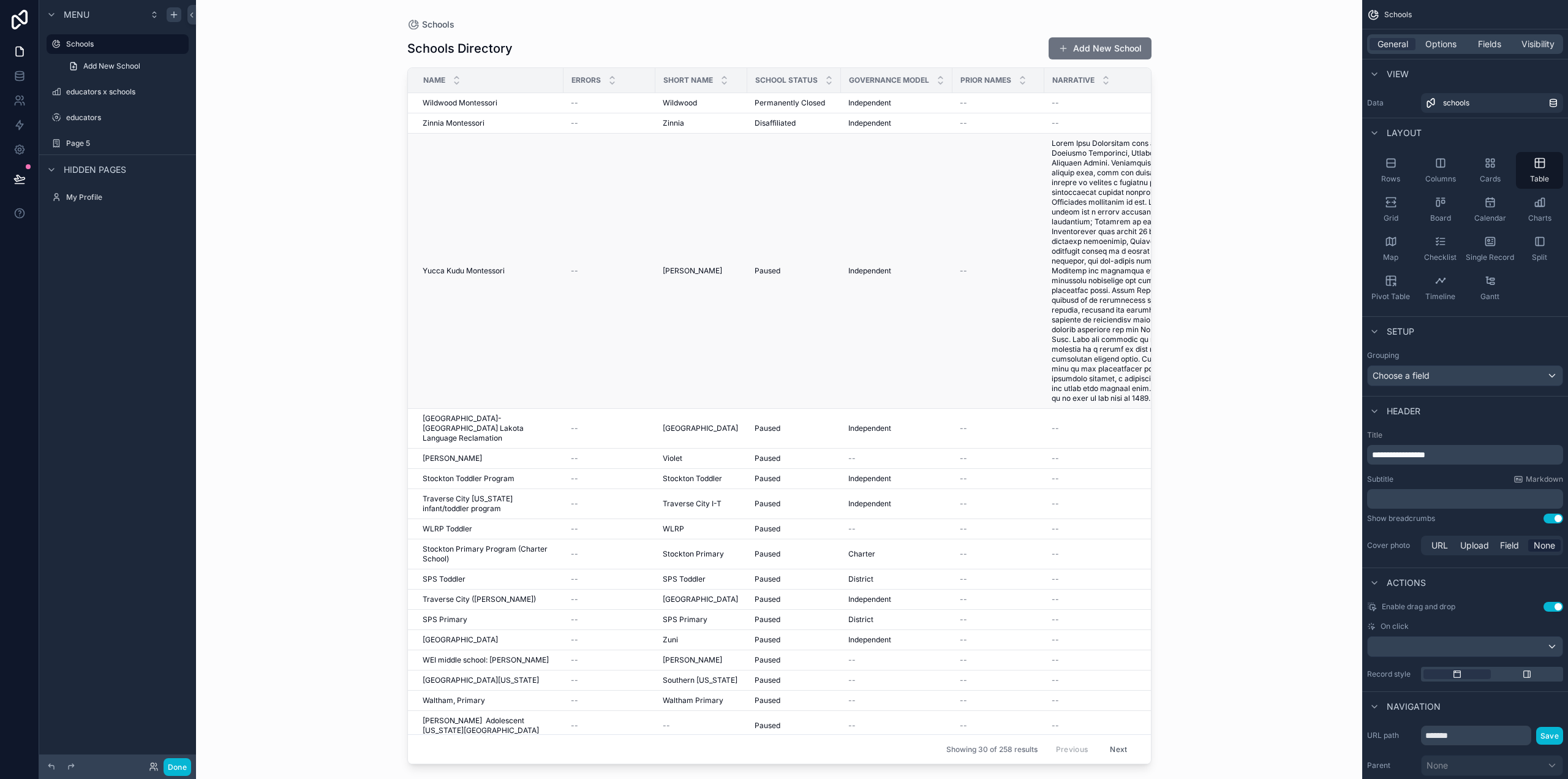
click at [567, 264] on td "--" at bounding box center [609, 271] width 92 height 275
click at [522, 80] on div "Name" at bounding box center [486, 80] width 154 height 24
click at [523, 190] on td "Yucca Kudu Montessori Yucca Kudu Montessori" at bounding box center [485, 271] width 155 height 275
click at [1475, 104] on div "schools" at bounding box center [1495, 103] width 105 height 9
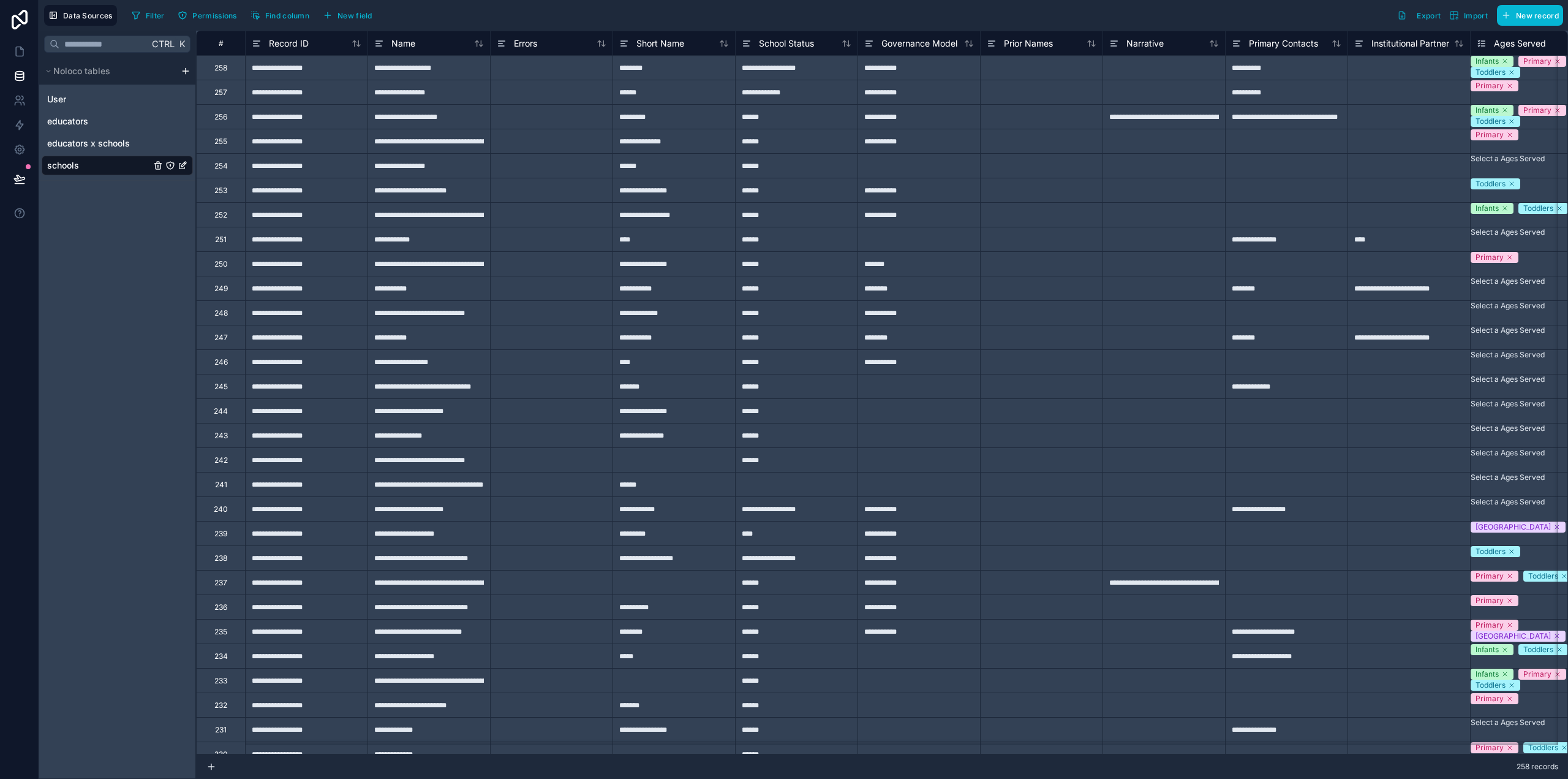
click at [64, 169] on span "schools" at bounding box center [63, 165] width 32 height 12
click at [19, 54] on icon at bounding box center [19, 51] width 12 height 12
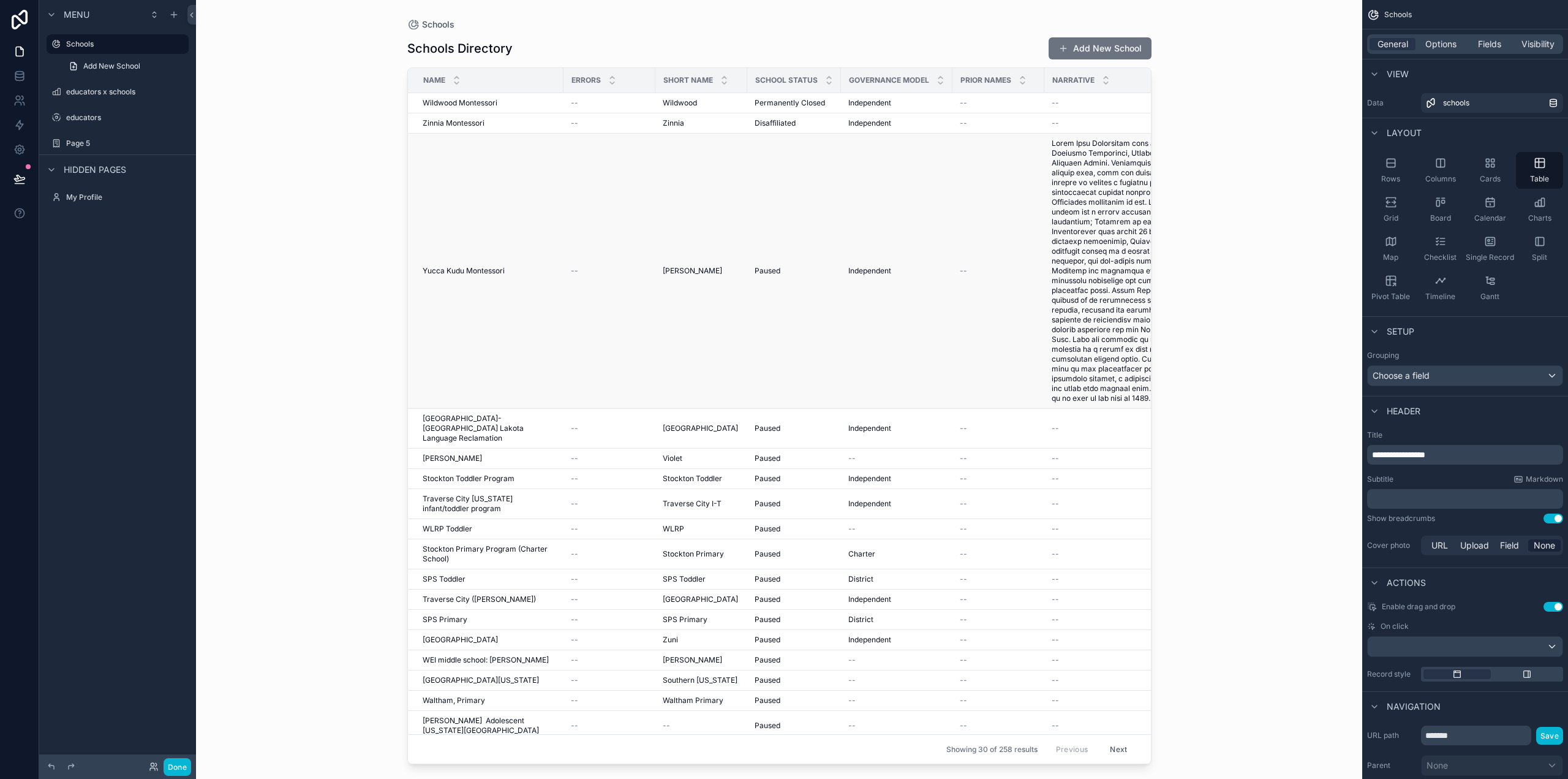
click at [530, 138] on td "Yucca Kudu Montessori Yucca Kudu Montessori" at bounding box center [485, 271] width 155 height 275
click at [409, 73] on div "Name" at bounding box center [486, 80] width 154 height 24
click at [1407, 44] on span "General" at bounding box center [1393, 43] width 31 height 12
click at [1456, 104] on span "schools" at bounding box center [1456, 103] width 26 height 9
click at [19, 145] on icon at bounding box center [20, 150] width 9 height 9
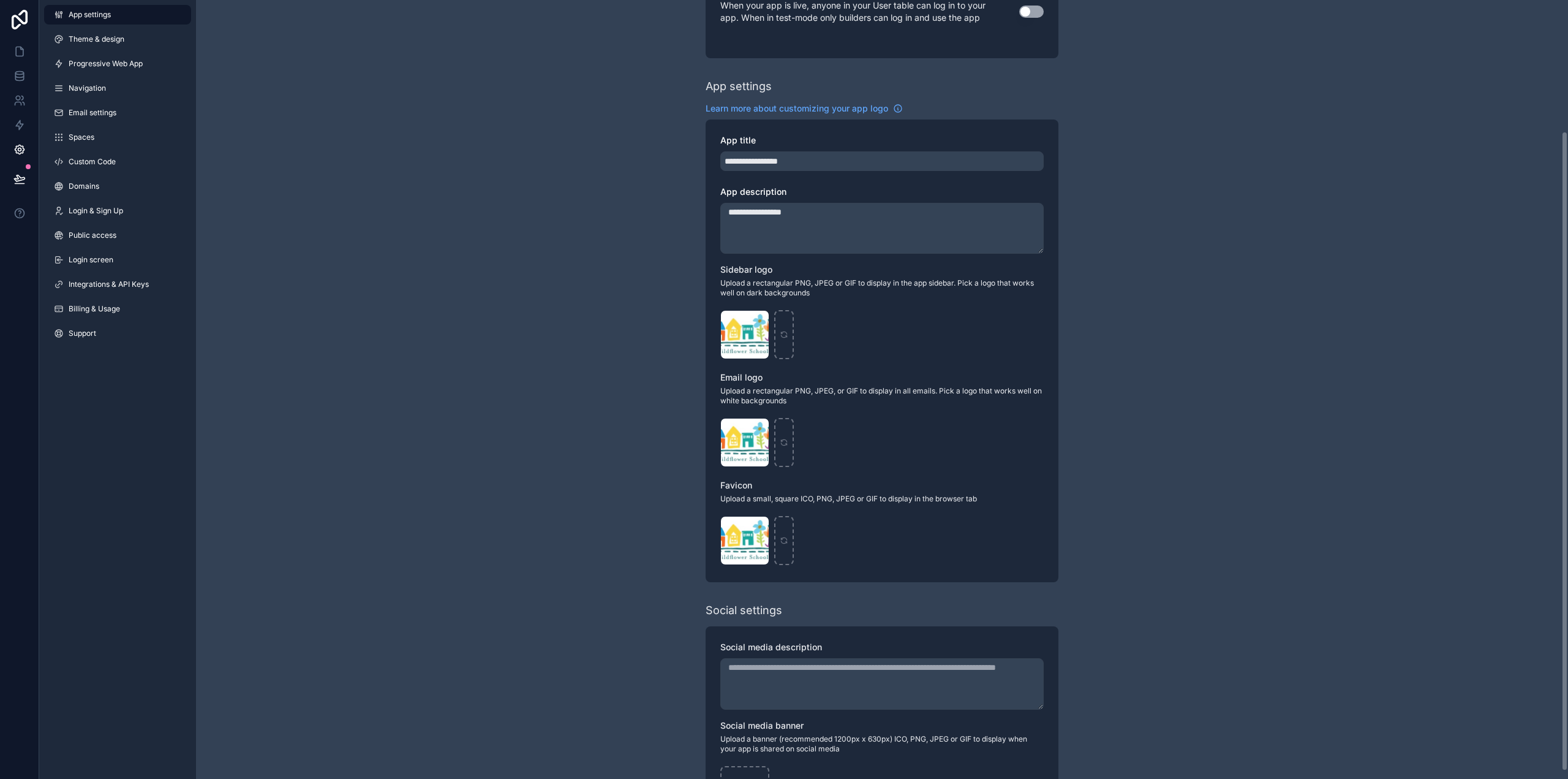
scroll to position [169, 0]
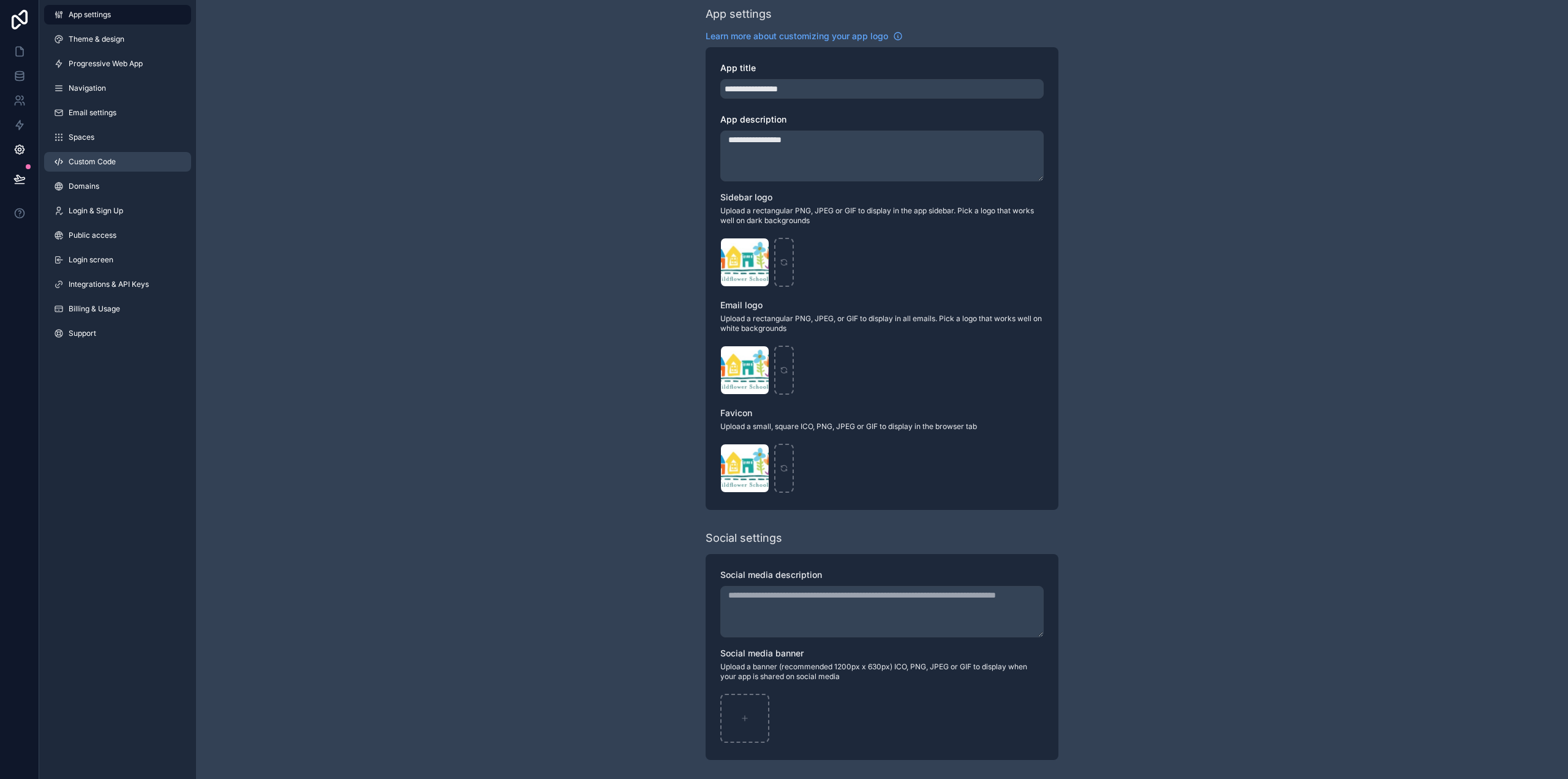
click at [99, 158] on span "Custom Code" at bounding box center [92, 162] width 47 height 9
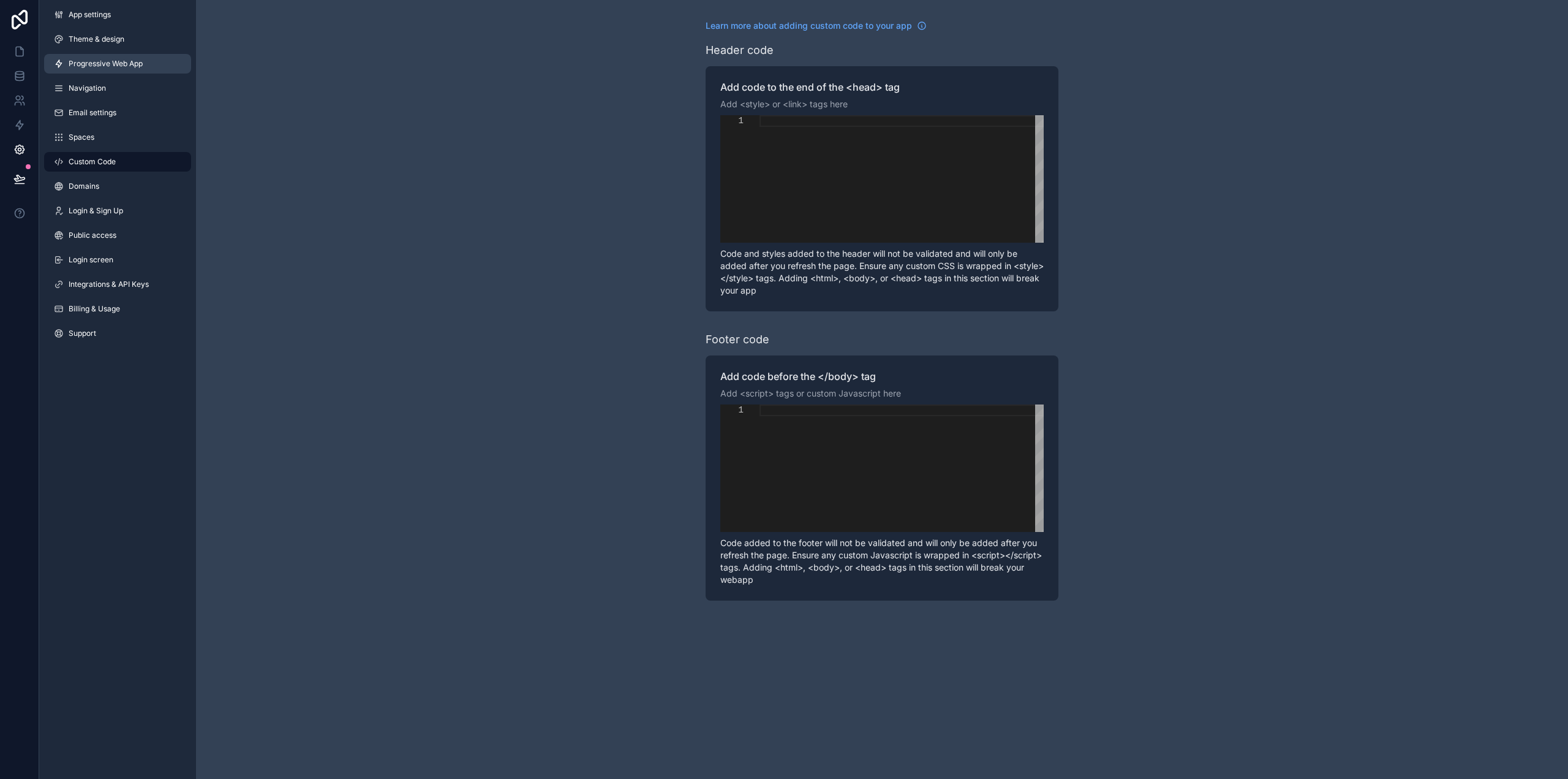
click at [94, 64] on span "Progressive Web App" at bounding box center [105, 63] width 74 height 9
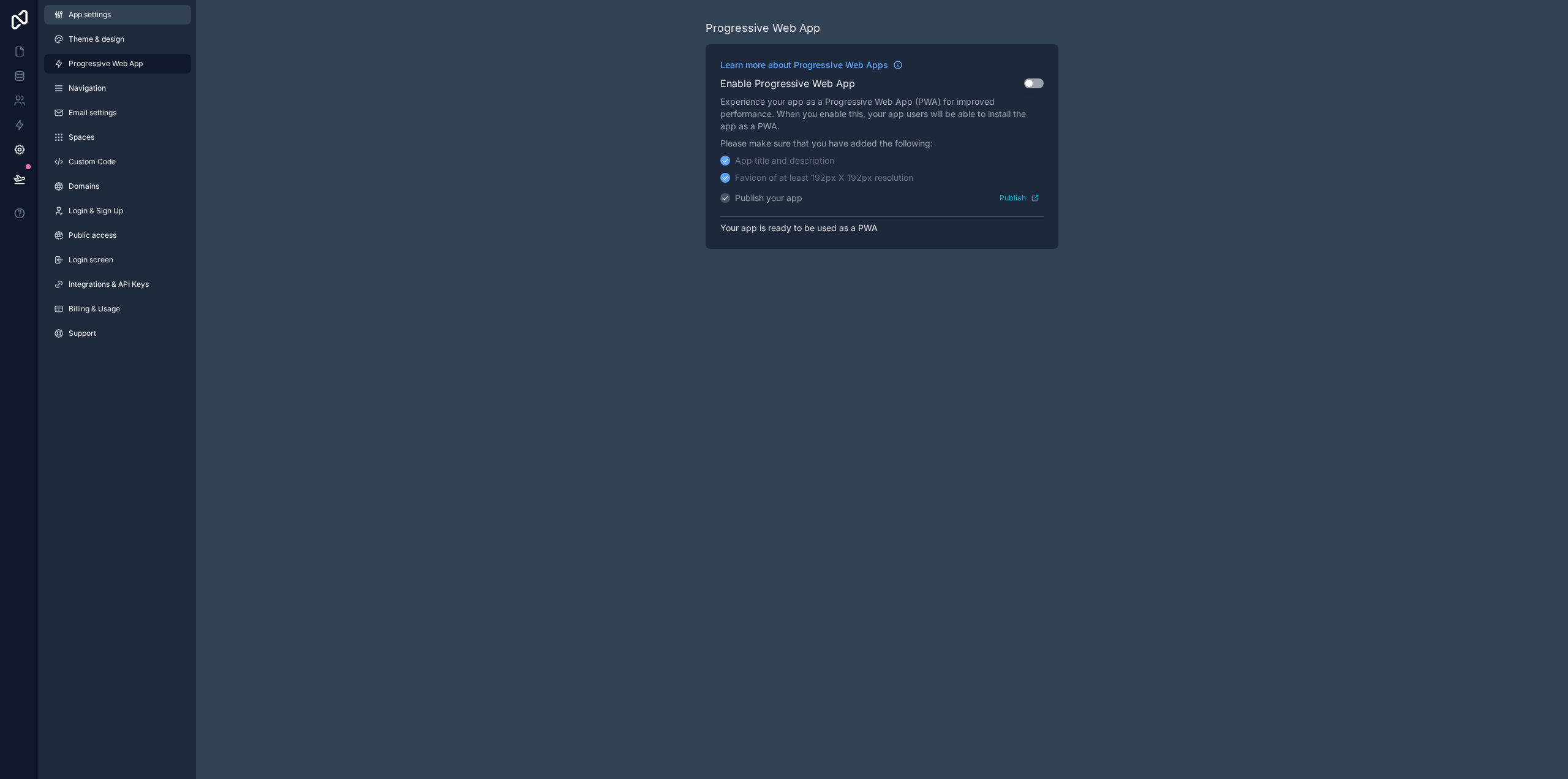
click at [81, 13] on span "App settings" at bounding box center [89, 14] width 42 height 9
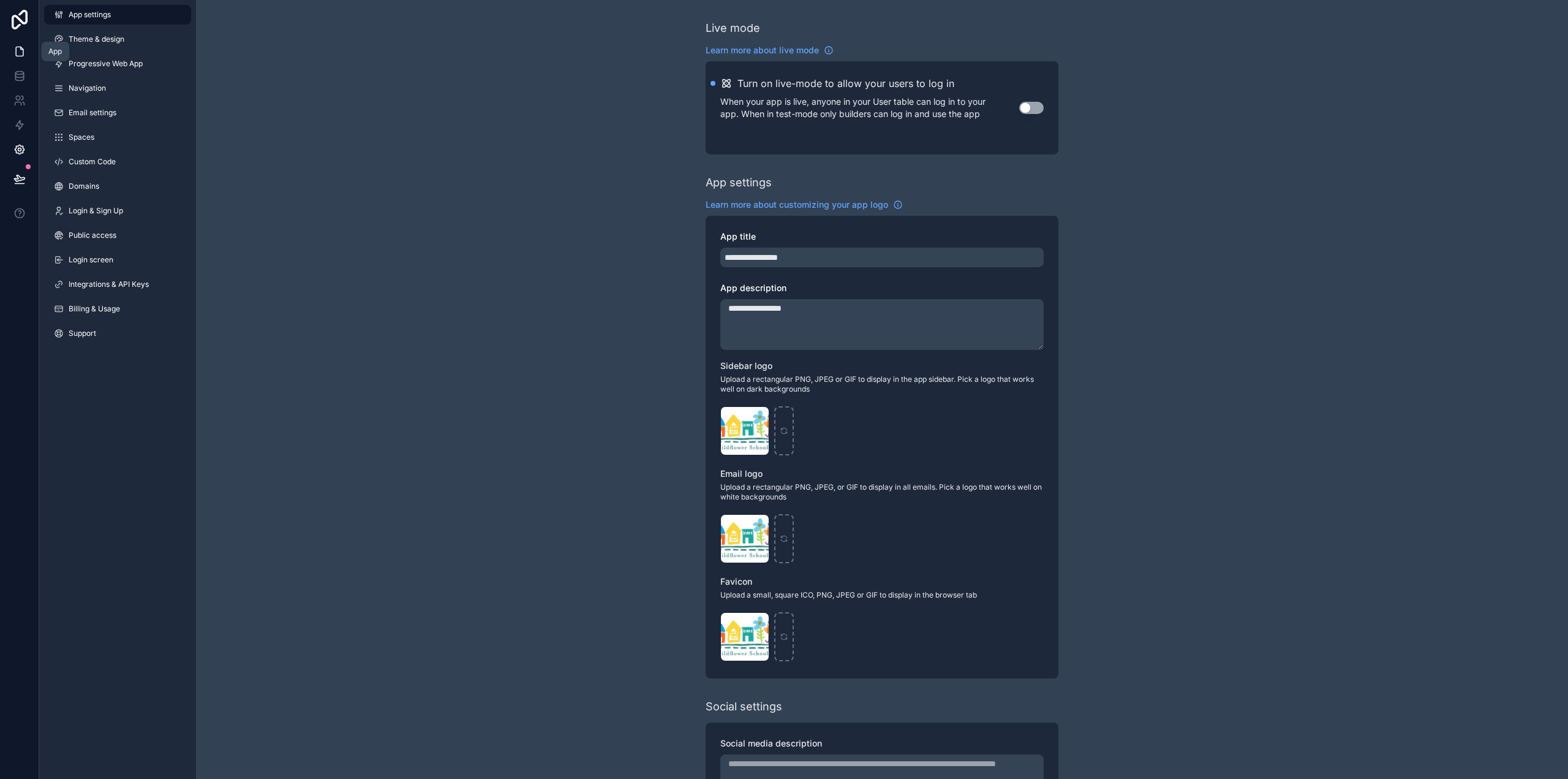
click at [20, 56] on icon at bounding box center [19, 51] width 12 height 12
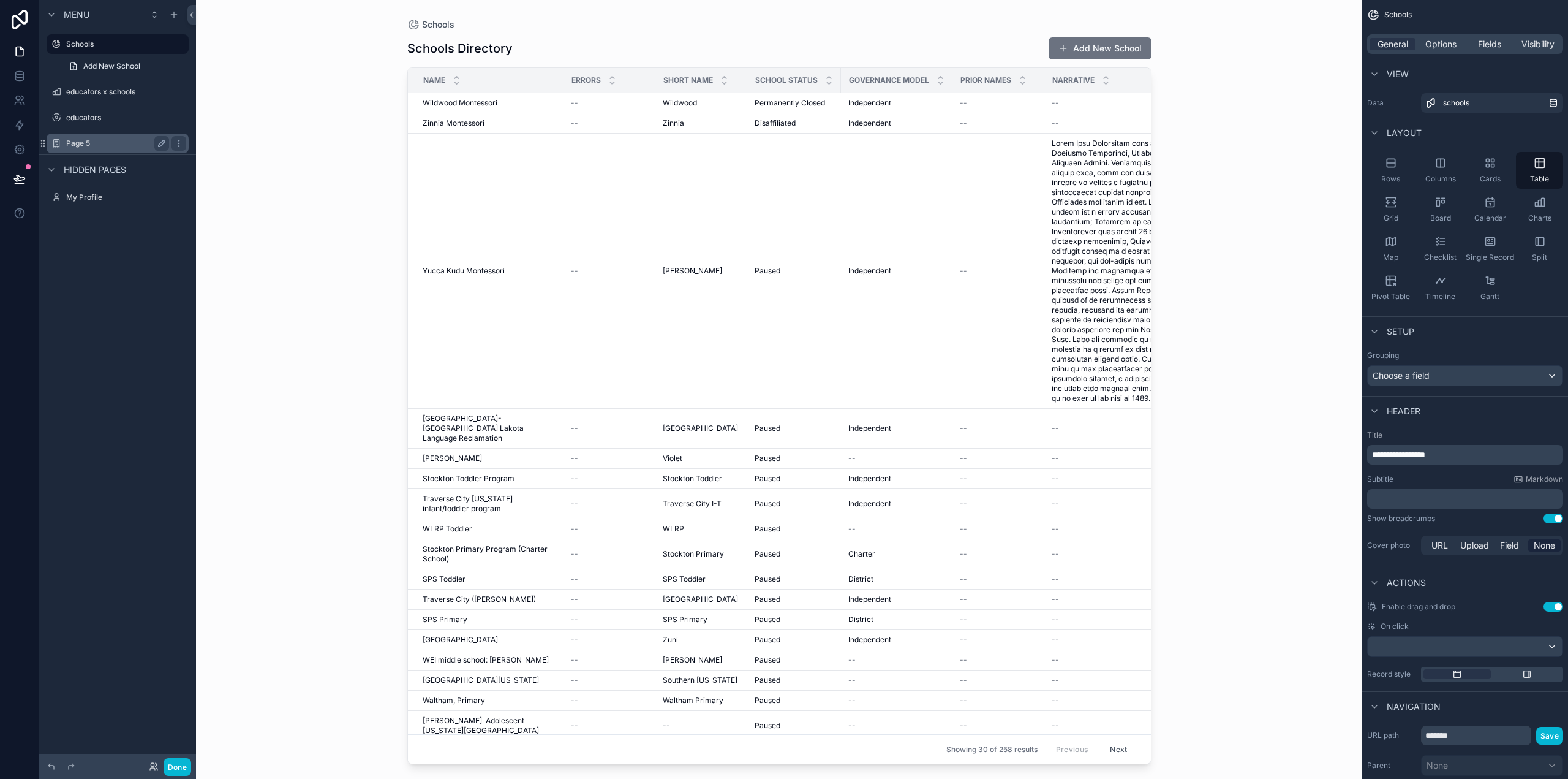
click at [107, 149] on div "Page 5" at bounding box center [117, 143] width 103 height 15
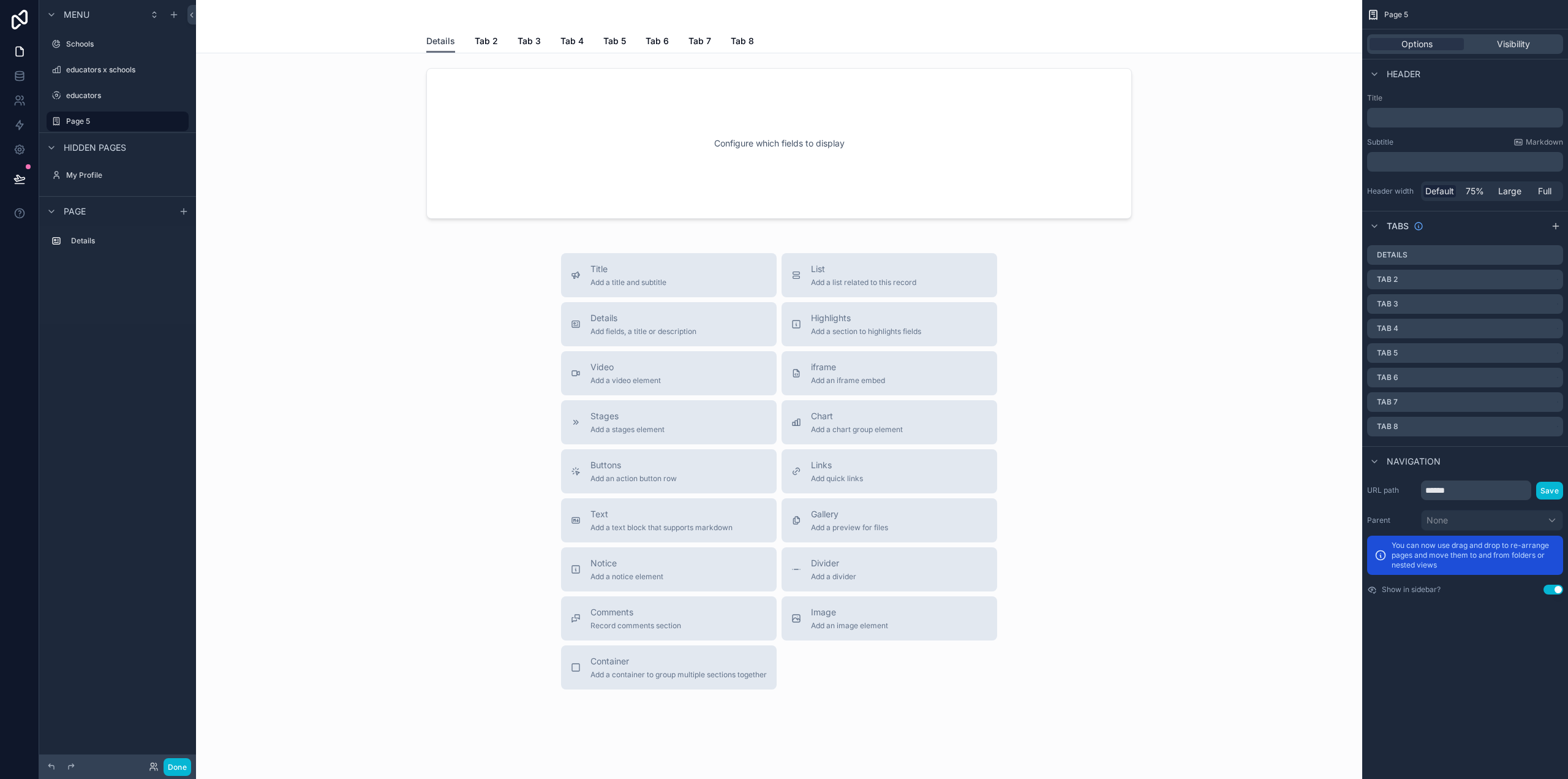
click at [433, 43] on span "Details" at bounding box center [441, 41] width 29 height 12
click at [1456, 257] on div "Details" at bounding box center [1465, 254] width 196 height 20
click at [1552, 253] on icon "scrollable content" at bounding box center [1553, 254] width 9 height 9
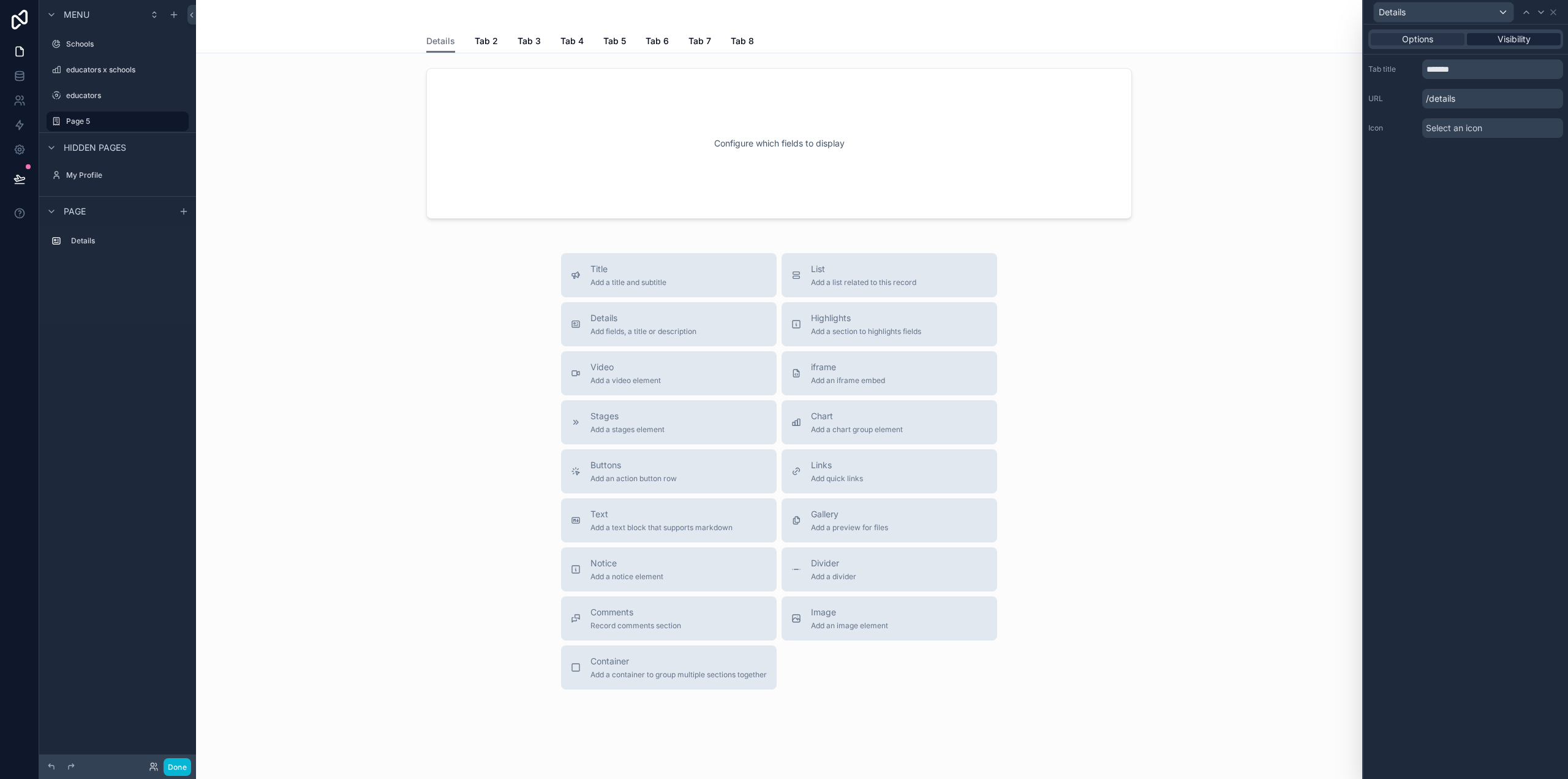
click at [1502, 36] on span "Visibility" at bounding box center [1513, 39] width 33 height 12
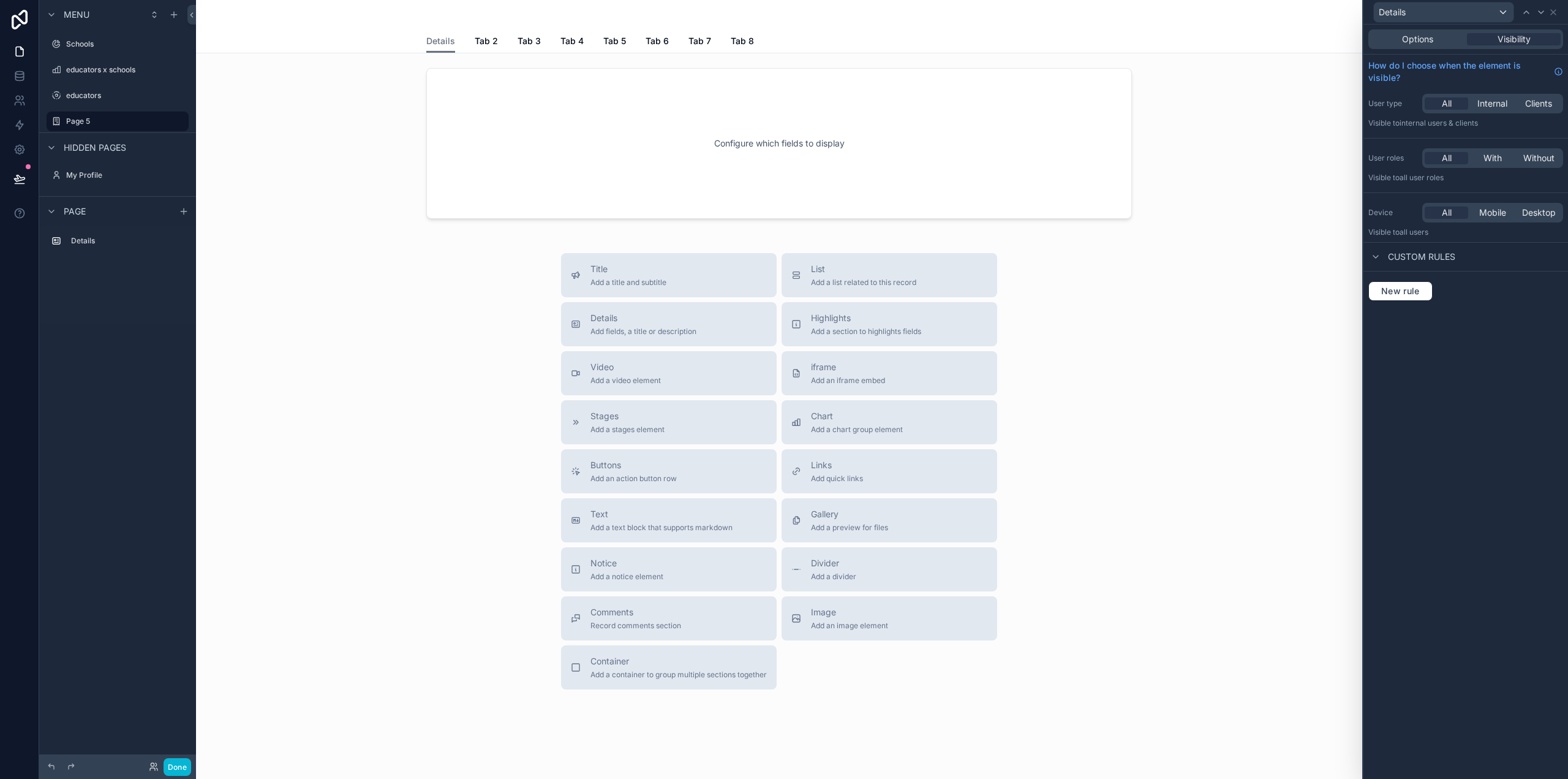
click at [1425, 47] on div "Options Visibility" at bounding box center [1465, 39] width 195 height 20
click at [1414, 42] on span "Options" at bounding box center [1417, 39] width 31 height 12
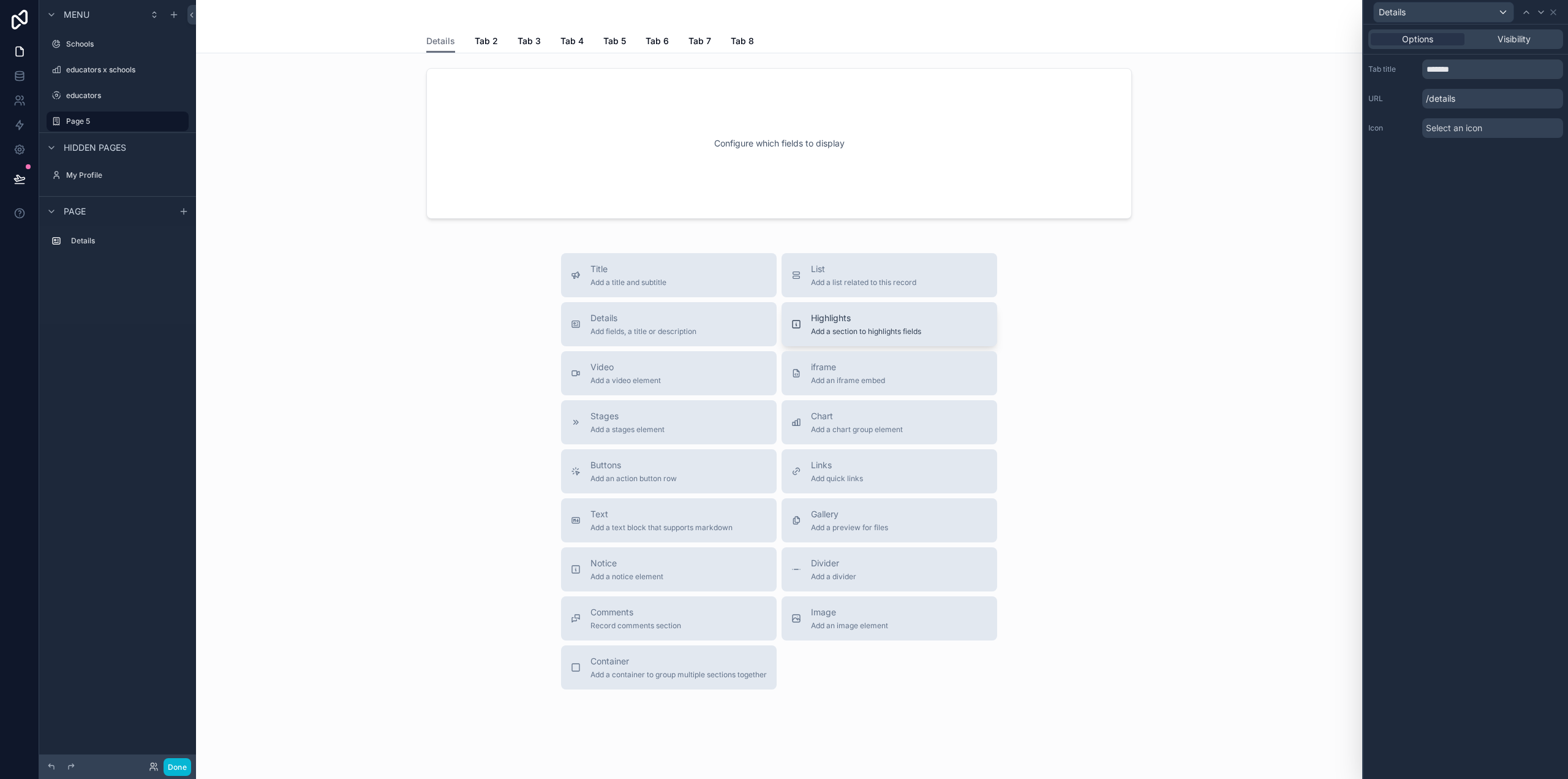
click at [811, 333] on span "Add a section to highlights fields" at bounding box center [865, 332] width 110 height 9
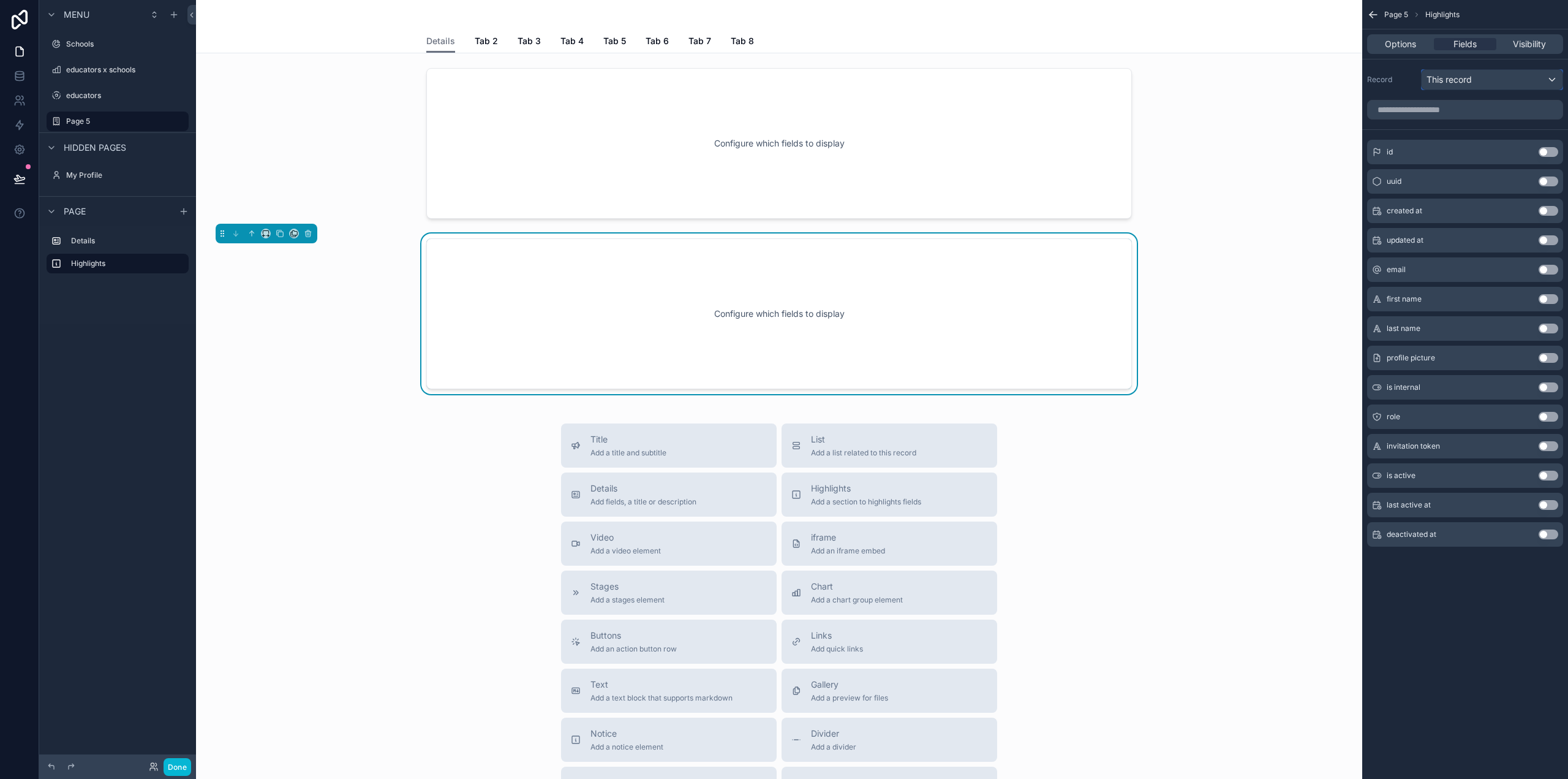
click at [1501, 87] on div "This record" at bounding box center [1493, 79] width 141 height 20
click at [1490, 172] on div "company" at bounding box center [1506, 168] width 150 height 15
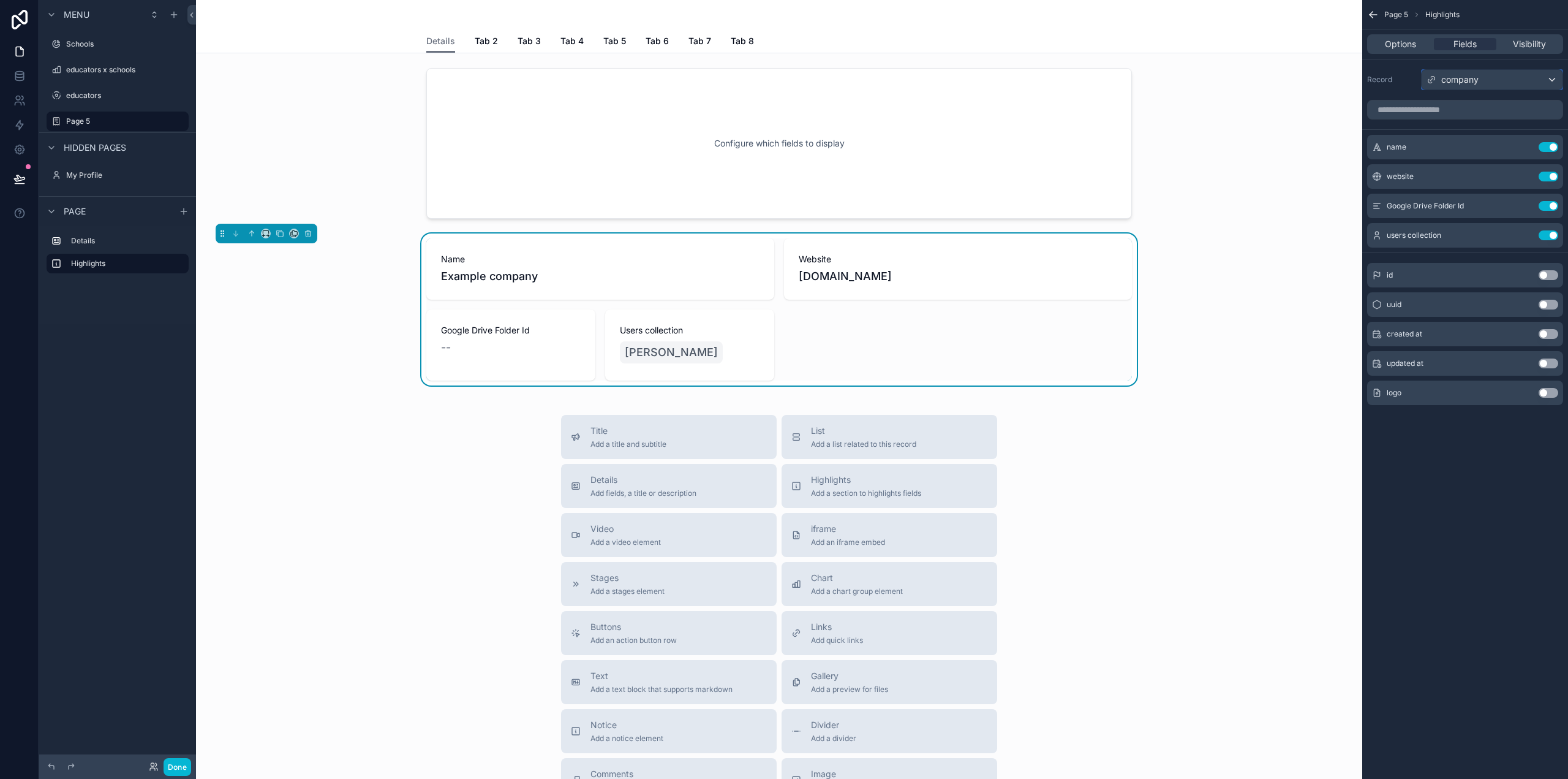
click at [1469, 87] on div "company" at bounding box center [1493, 79] width 141 height 20
click at [1478, 193] on div "role" at bounding box center [1506, 191] width 150 height 15
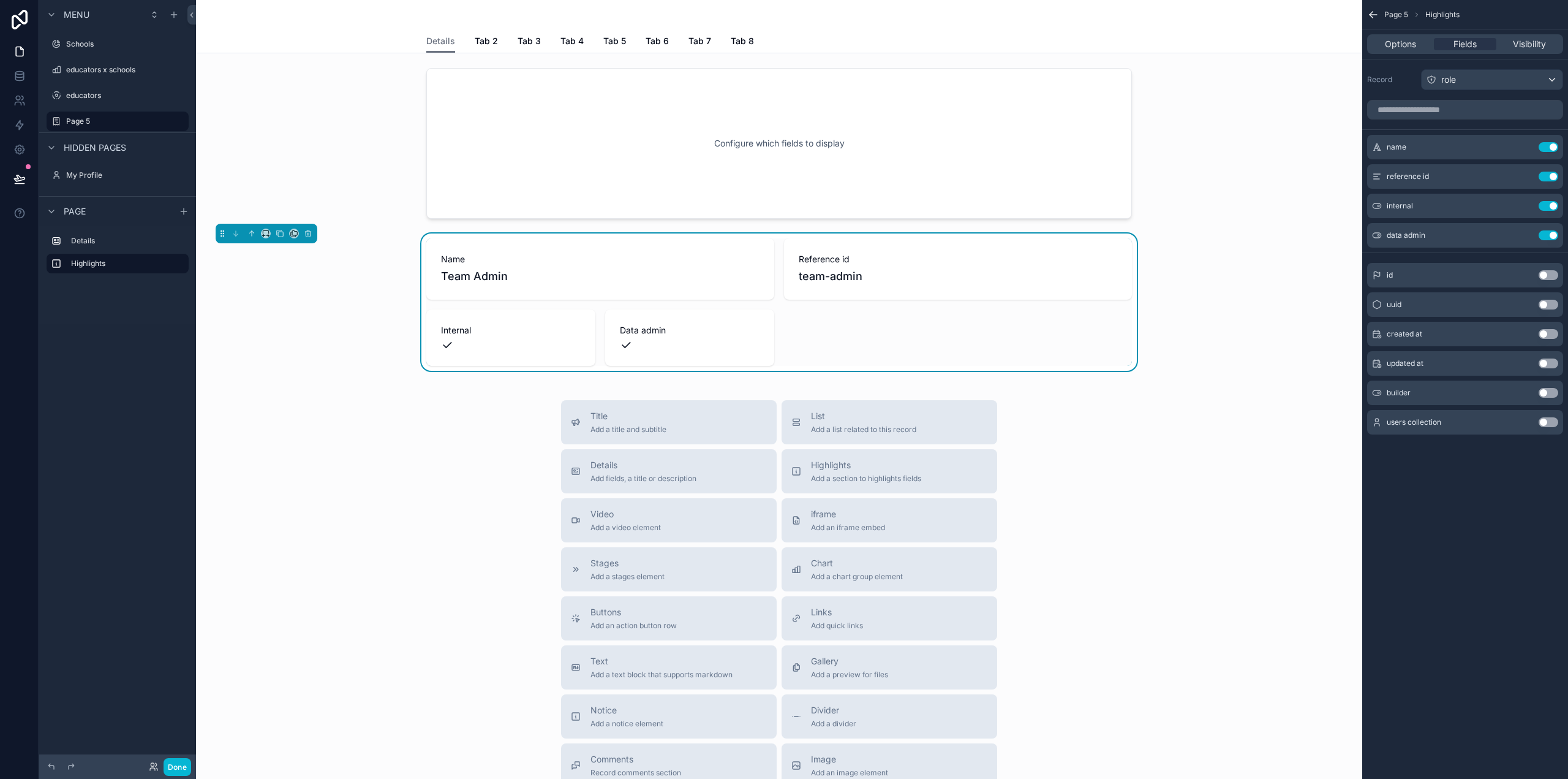
click at [547, 240] on div "Name Team Admin" at bounding box center [600, 268] width 348 height 61
click at [311, 235] on button "scrollable content" at bounding box center [308, 234] width 13 height 13
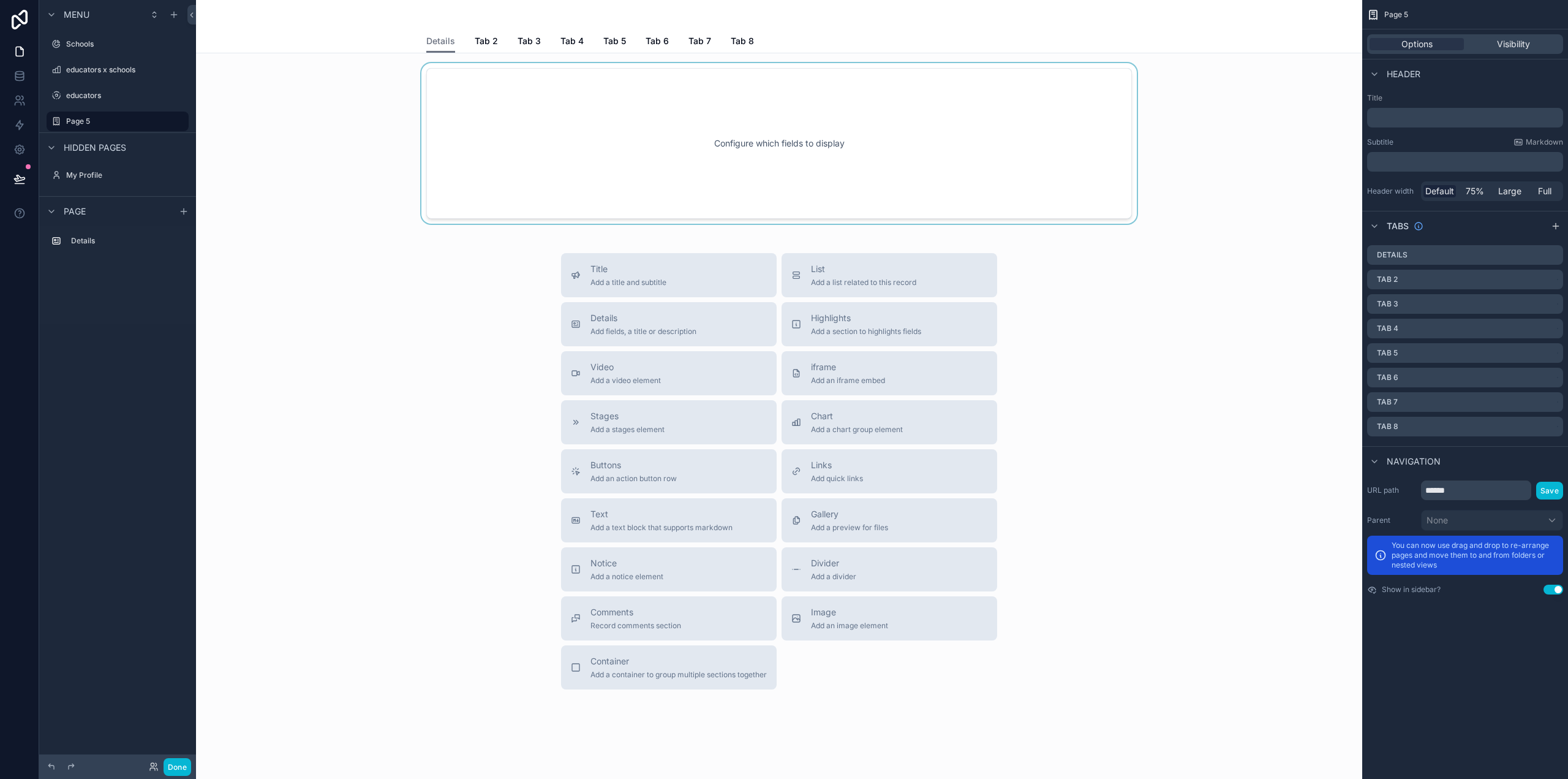
click at [533, 167] on div "scrollable content" at bounding box center [780, 143] width 1147 height 160
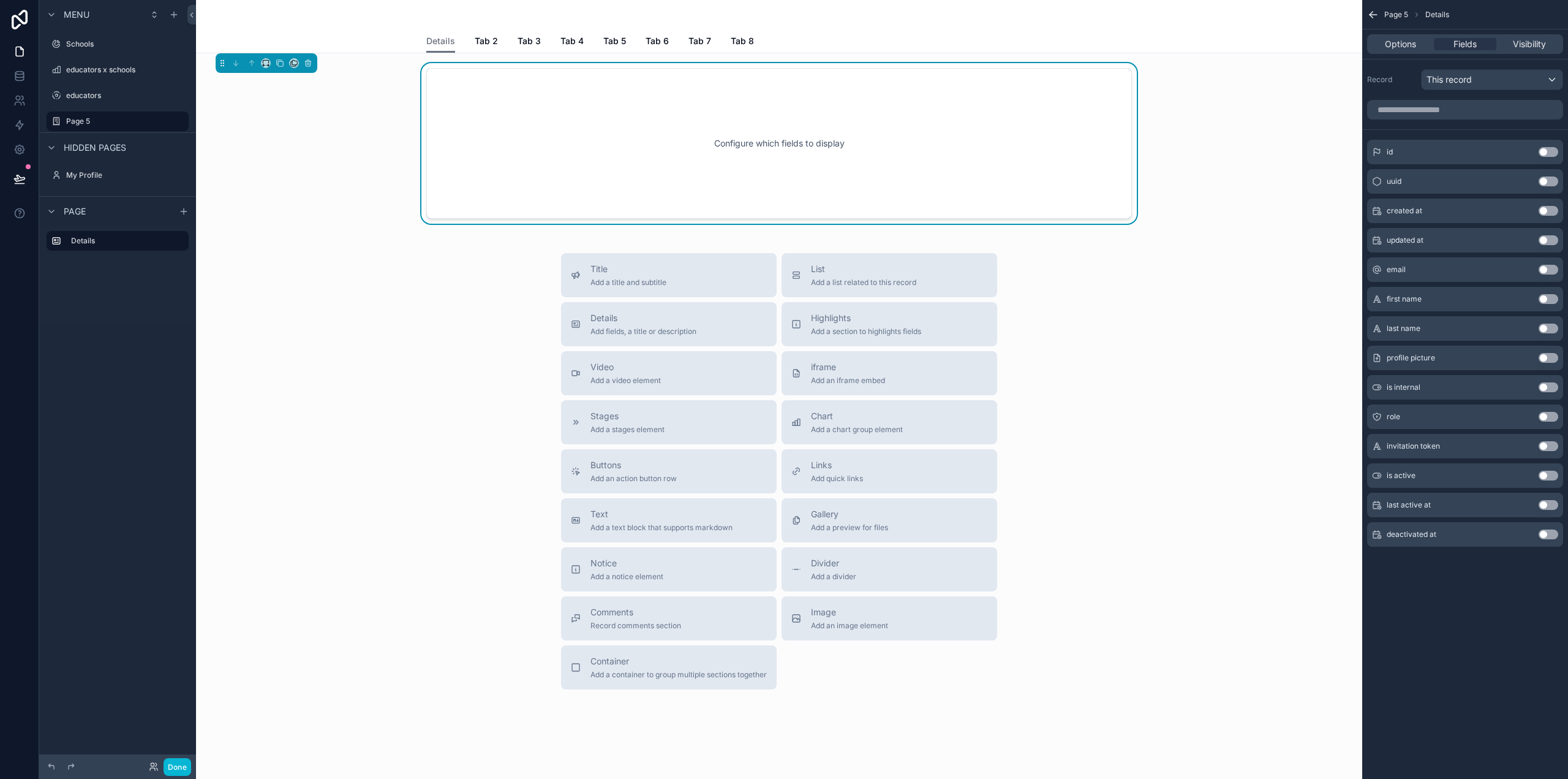
click at [493, 35] on div "Details Tab 2 Tab 3 Tab 4 Tab 5 Tab 6 Tab 7 Tab 8" at bounding box center [779, 41] width 705 height 24
click at [482, 38] on span "Tab 2" at bounding box center [486, 41] width 24 height 12
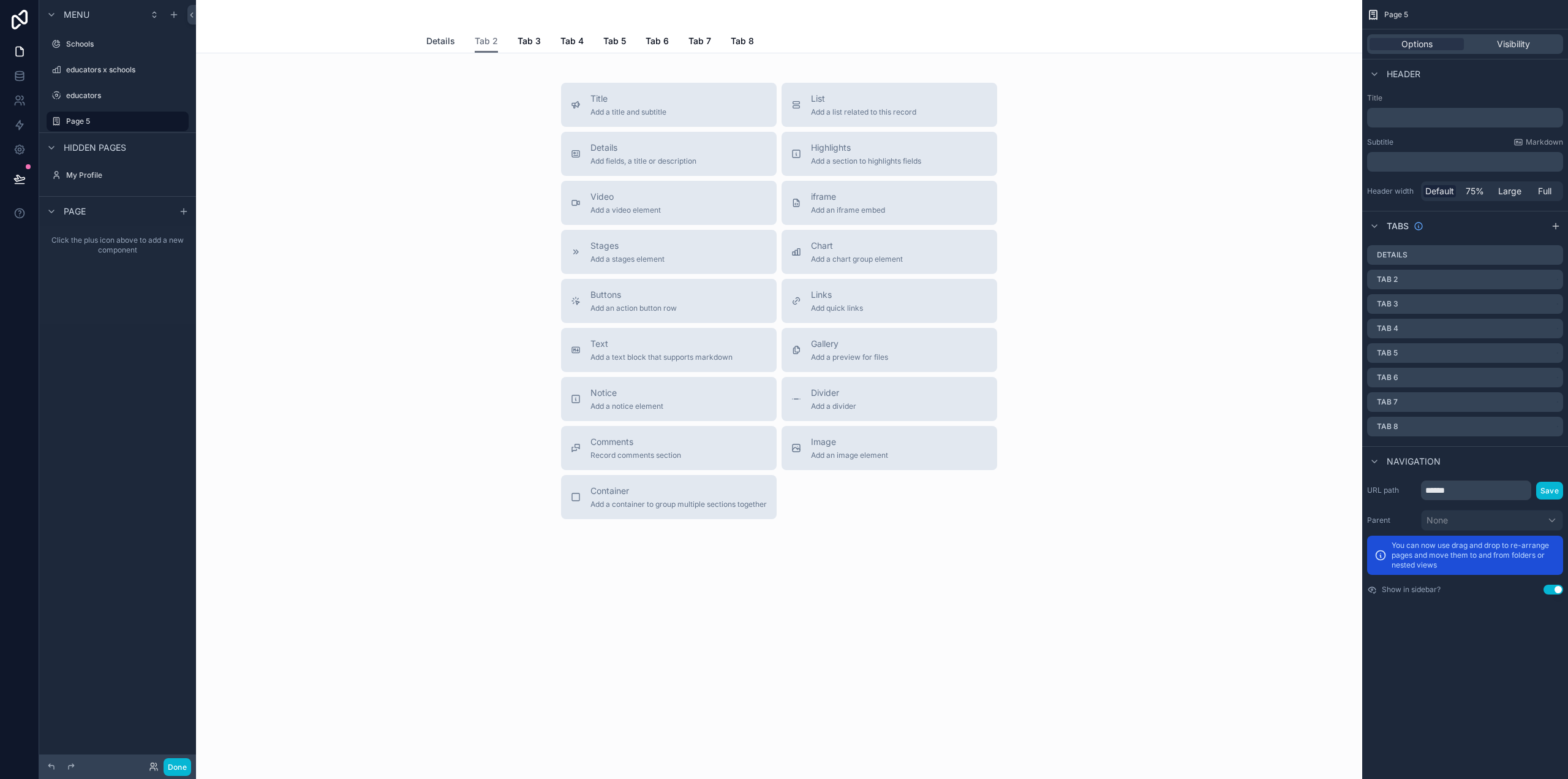
click at [441, 48] on link "Details" at bounding box center [441, 42] width 29 height 24
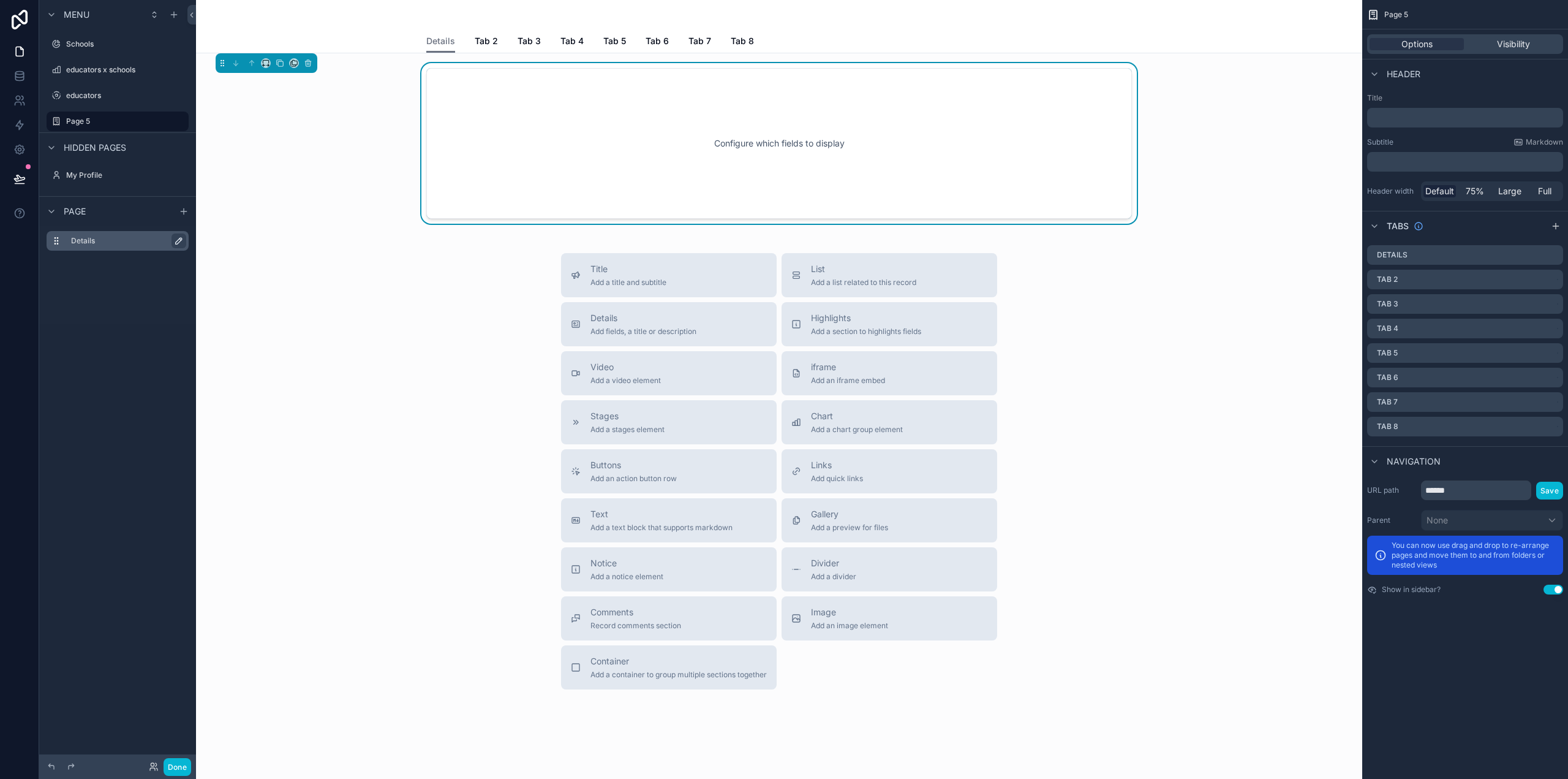
click at [178, 241] on icon "scrollable content" at bounding box center [179, 240] width 9 height 9
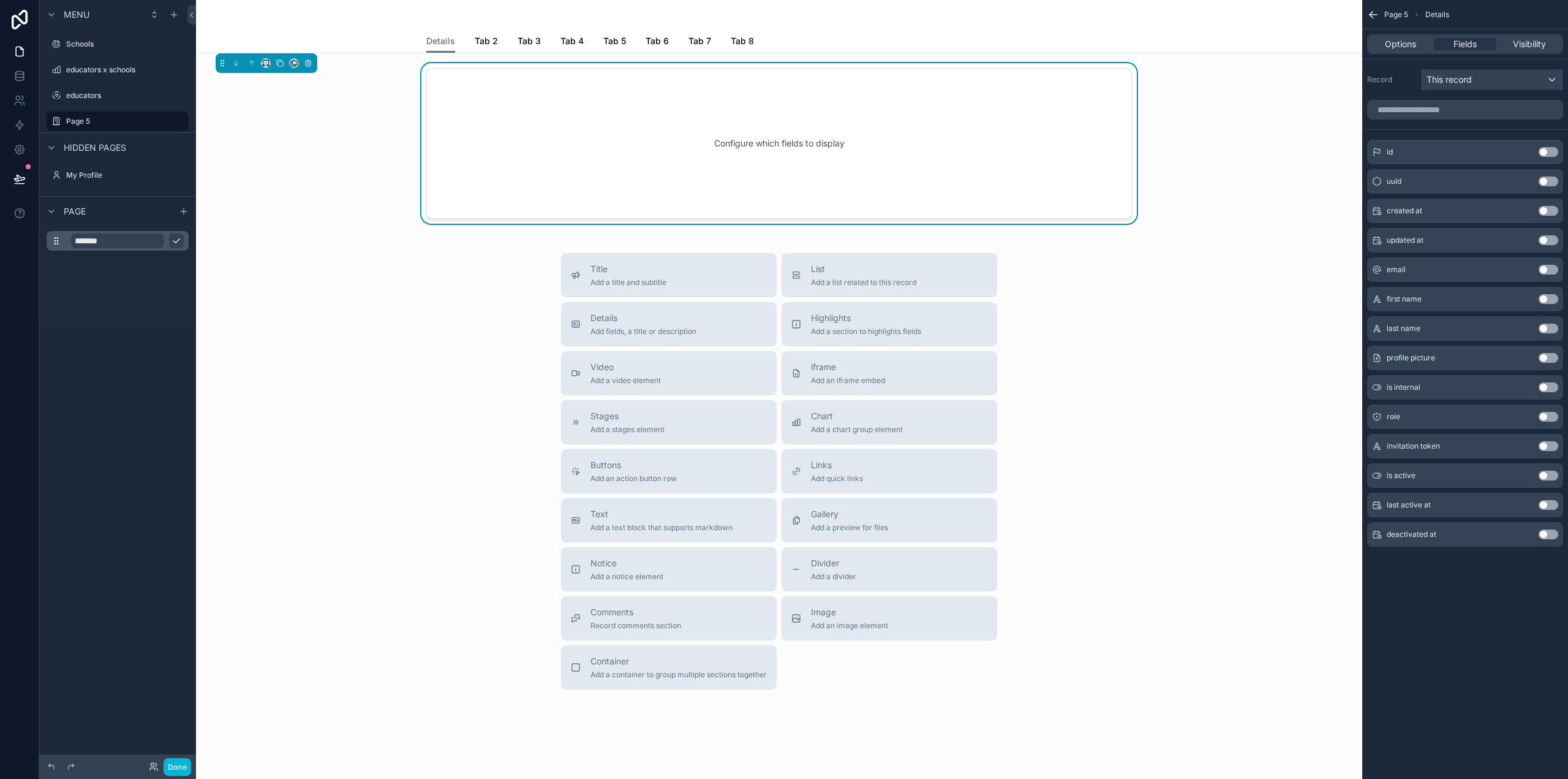
click at [1481, 79] on div "This record" at bounding box center [1493, 79] width 141 height 20
click at [85, 307] on div "scrollable content" at bounding box center [784, 389] width 1568 height 779
click at [1392, 48] on span "Options" at bounding box center [1400, 43] width 31 height 12
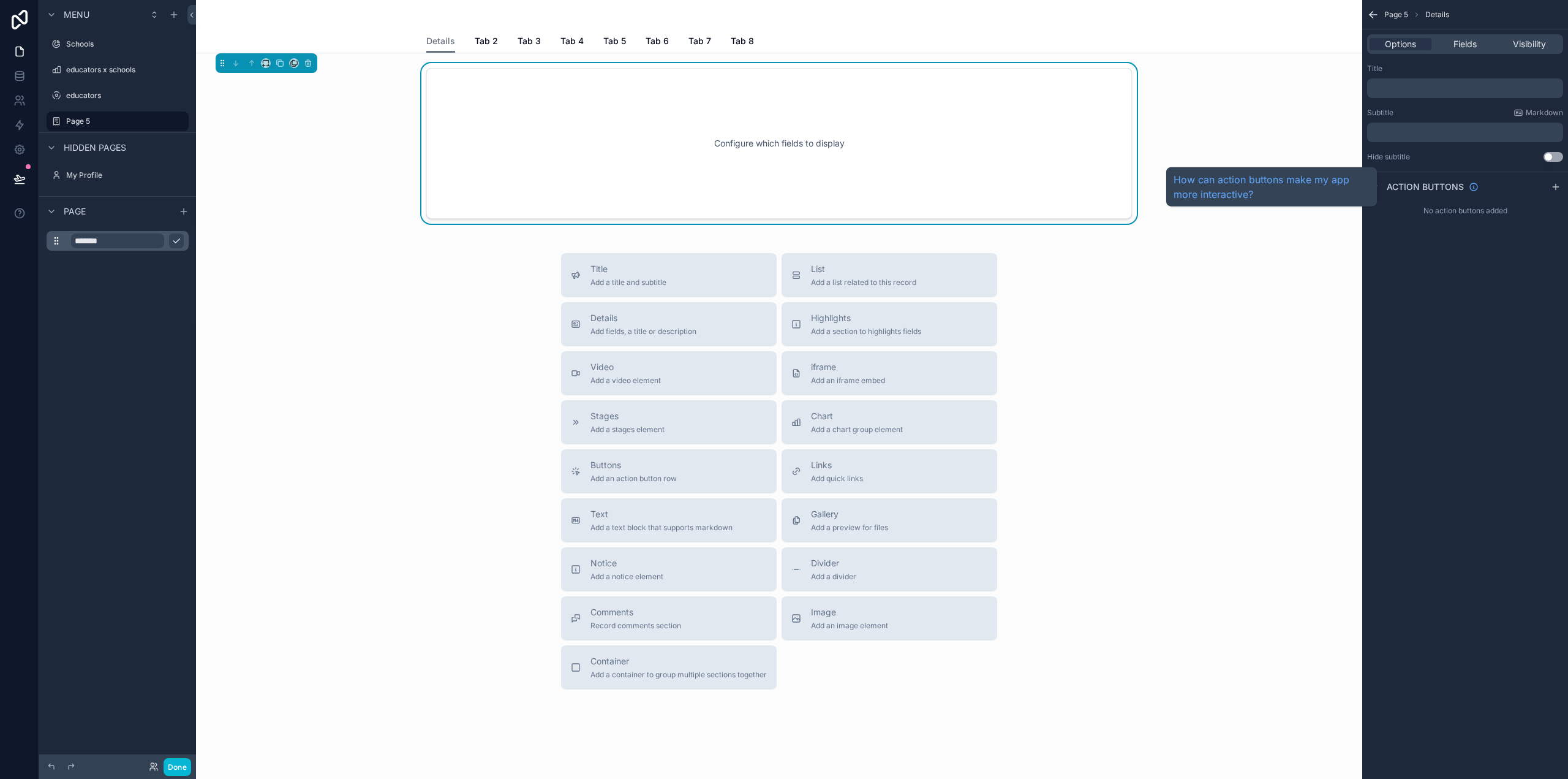
click at [1404, 185] on span "Action buttons" at bounding box center [1426, 187] width 77 height 12
click at [1377, 187] on icon "scrollable content" at bounding box center [1374, 187] width 9 height 9
click at [297, 134] on div "Configure which fields to display" at bounding box center [780, 143] width 1147 height 160
click at [233, 14] on div "Details Details Tab 2 Tab 3 Tab 4 Tab 5 Tab 6 Tab 7 Tab 8" at bounding box center [779, 26] width 1166 height 54
drag, startPoint x: 261, startPoint y: 19, endPoint x: 245, endPoint y: 476, distance: 457.3
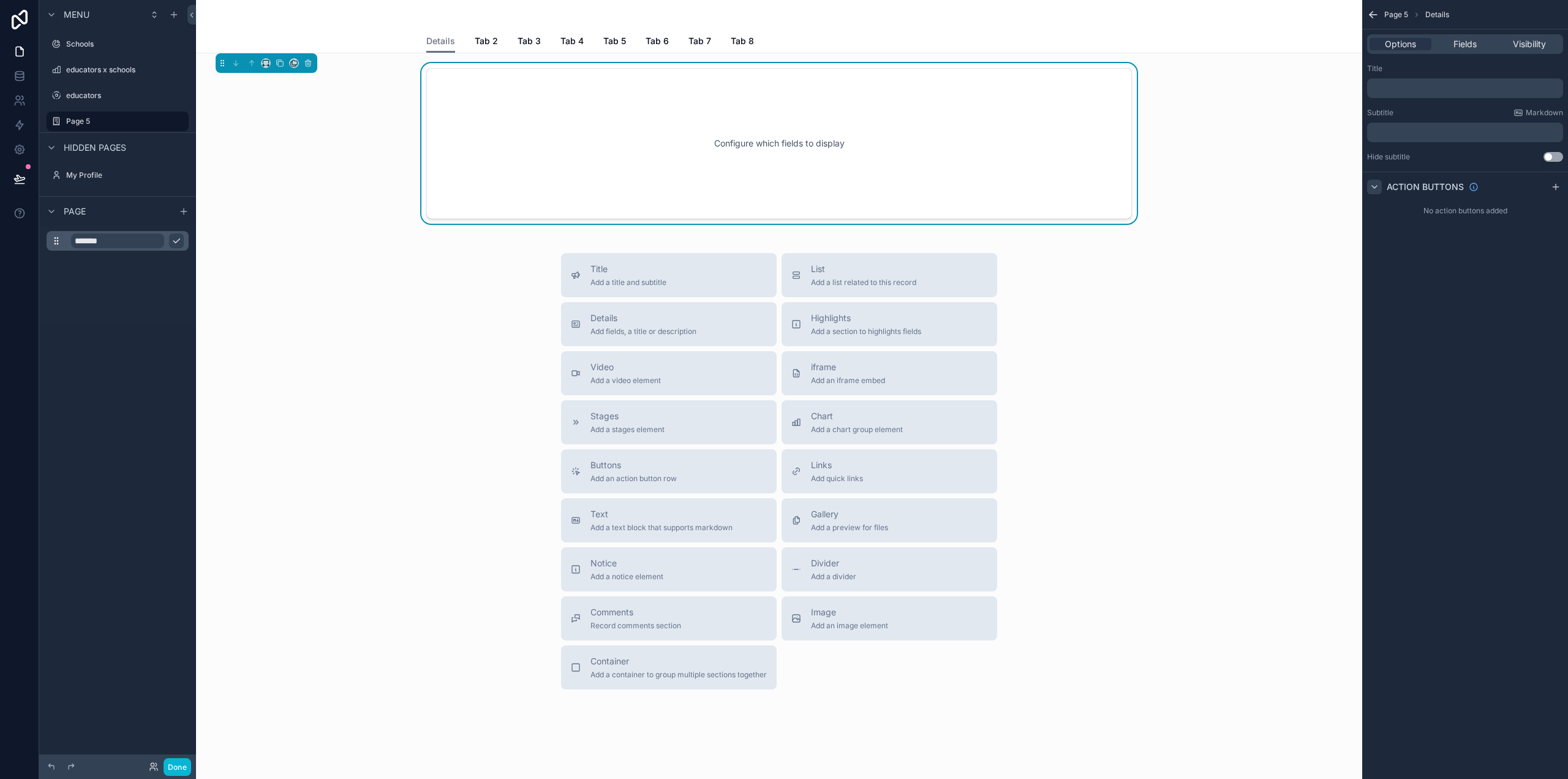
click at [245, 476] on div "Title Add a title and subtitle List Add a list related to this record Details A…" at bounding box center [780, 471] width 1147 height 436
click at [131, 246] on input "*******" at bounding box center [117, 241] width 93 height 15
click at [738, 109] on div "Configure which fields to display" at bounding box center [779, 143] width 665 height 110
drag, startPoint x: 740, startPoint y: 109, endPoint x: 966, endPoint y: 164, distance: 232.6
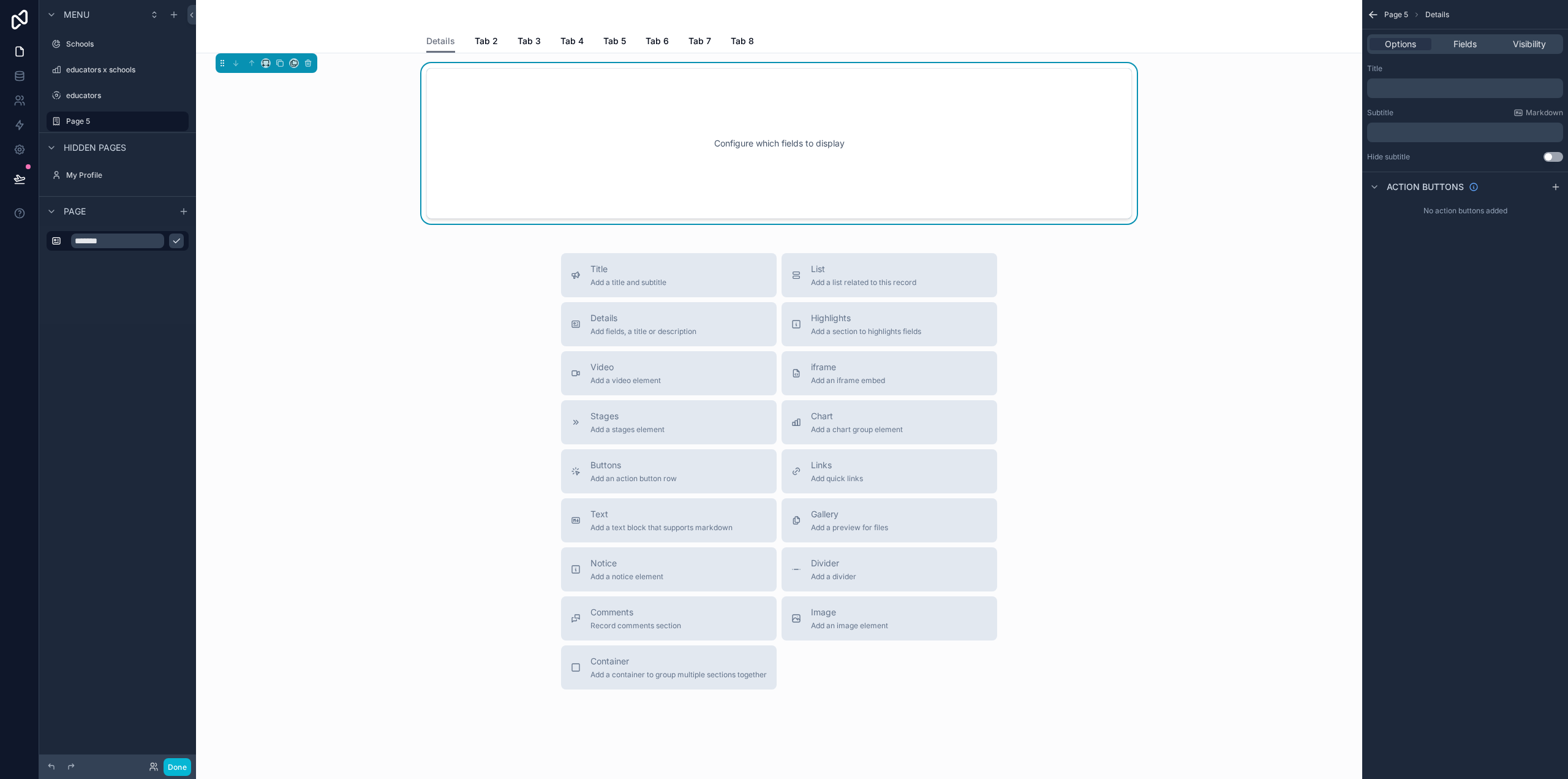
click at [966, 164] on div "Configure which fields to display" at bounding box center [779, 143] width 665 height 110
click at [1456, 46] on span "Fields" at bounding box center [1464, 43] width 24 height 12
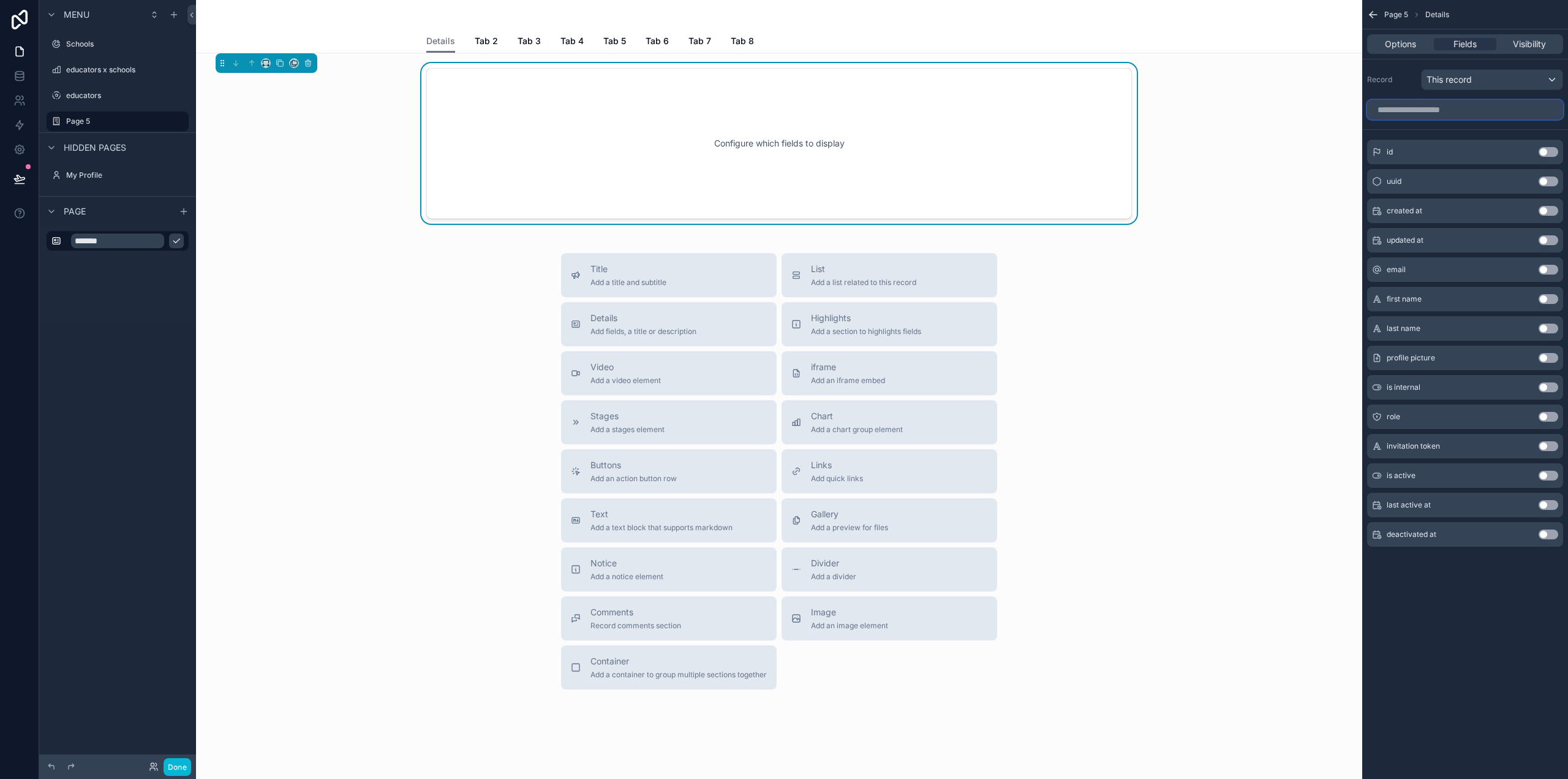
click at [1492, 112] on input "scrollable content" at bounding box center [1465, 109] width 196 height 20
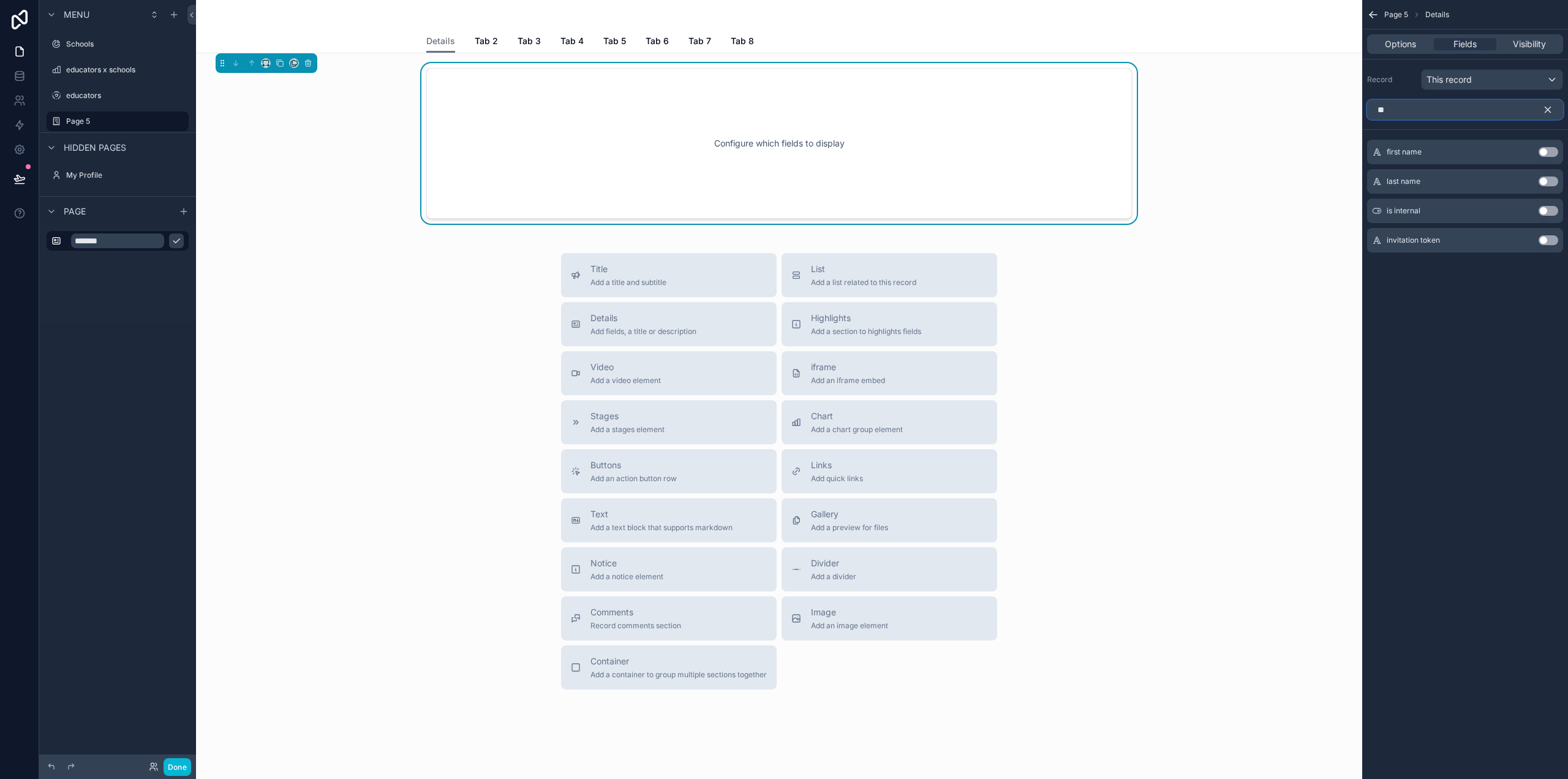
type input "*"
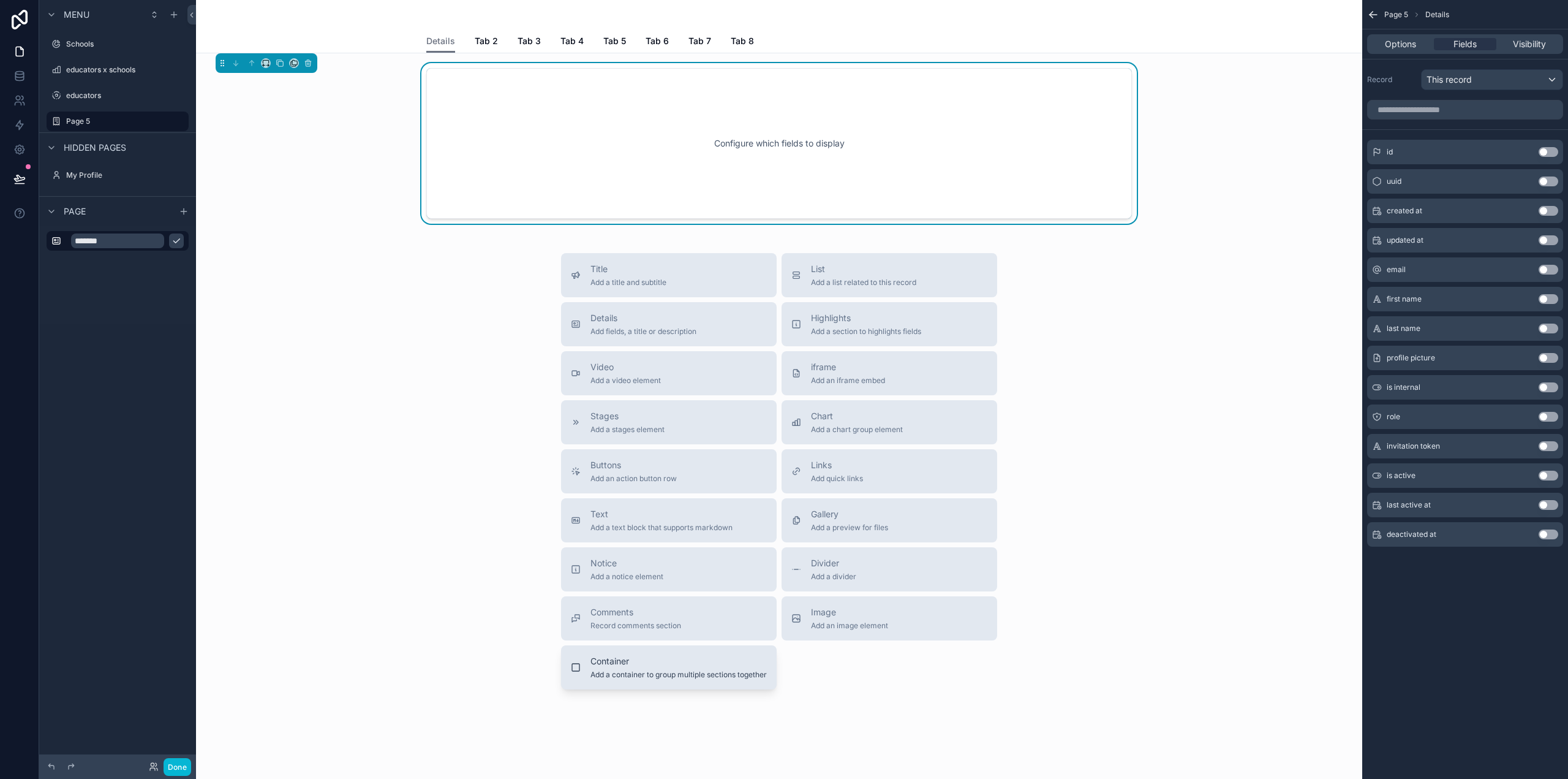
click at [714, 665] on span "Container" at bounding box center [678, 660] width 176 height 12
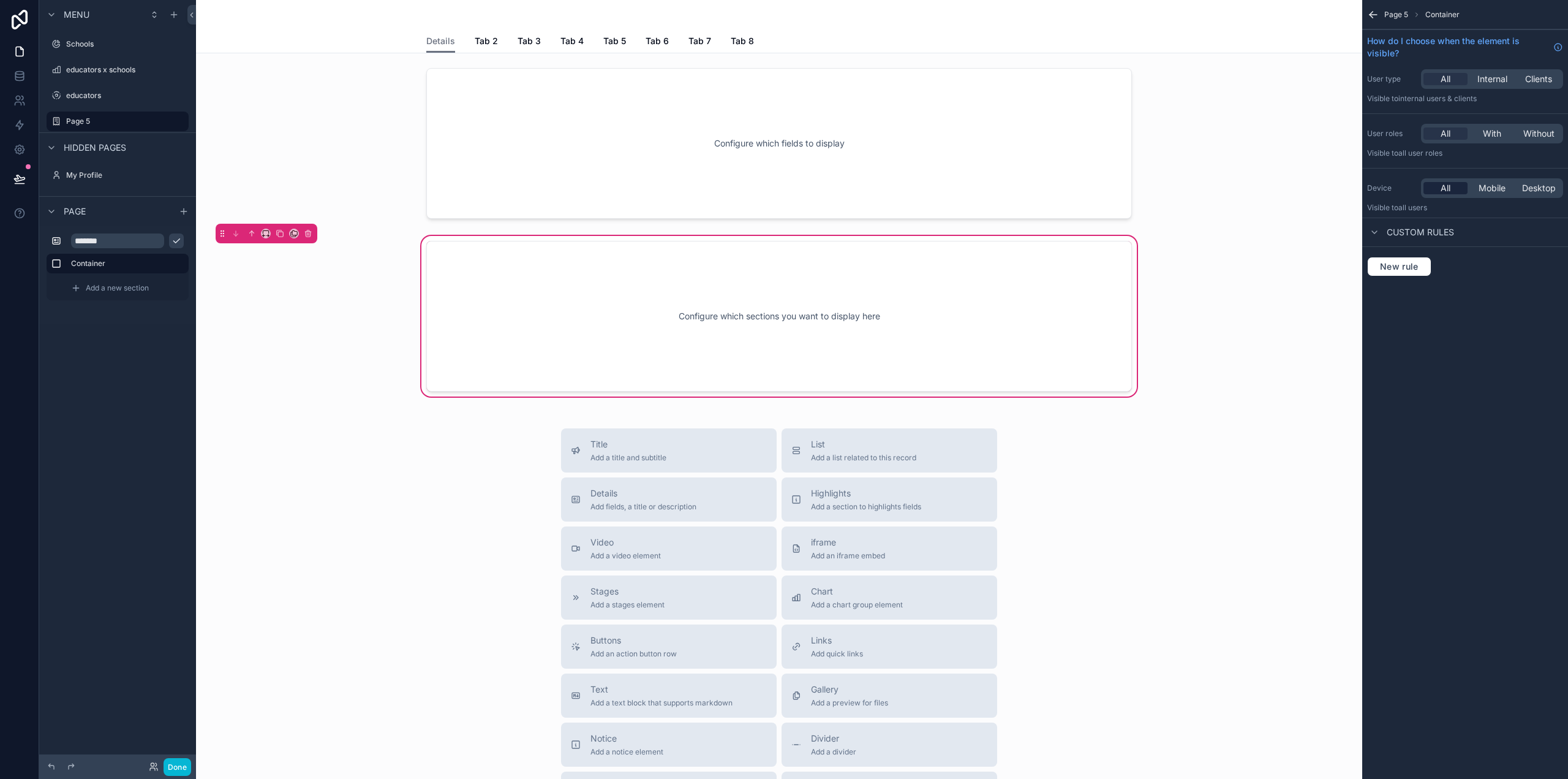
click at [1440, 188] on div "All" at bounding box center [1446, 187] width 44 height 12
click at [1380, 229] on div "scrollable content" at bounding box center [1375, 233] width 15 height 15
click at [1393, 266] on span "New rule" at bounding box center [1398, 267] width 48 height 11
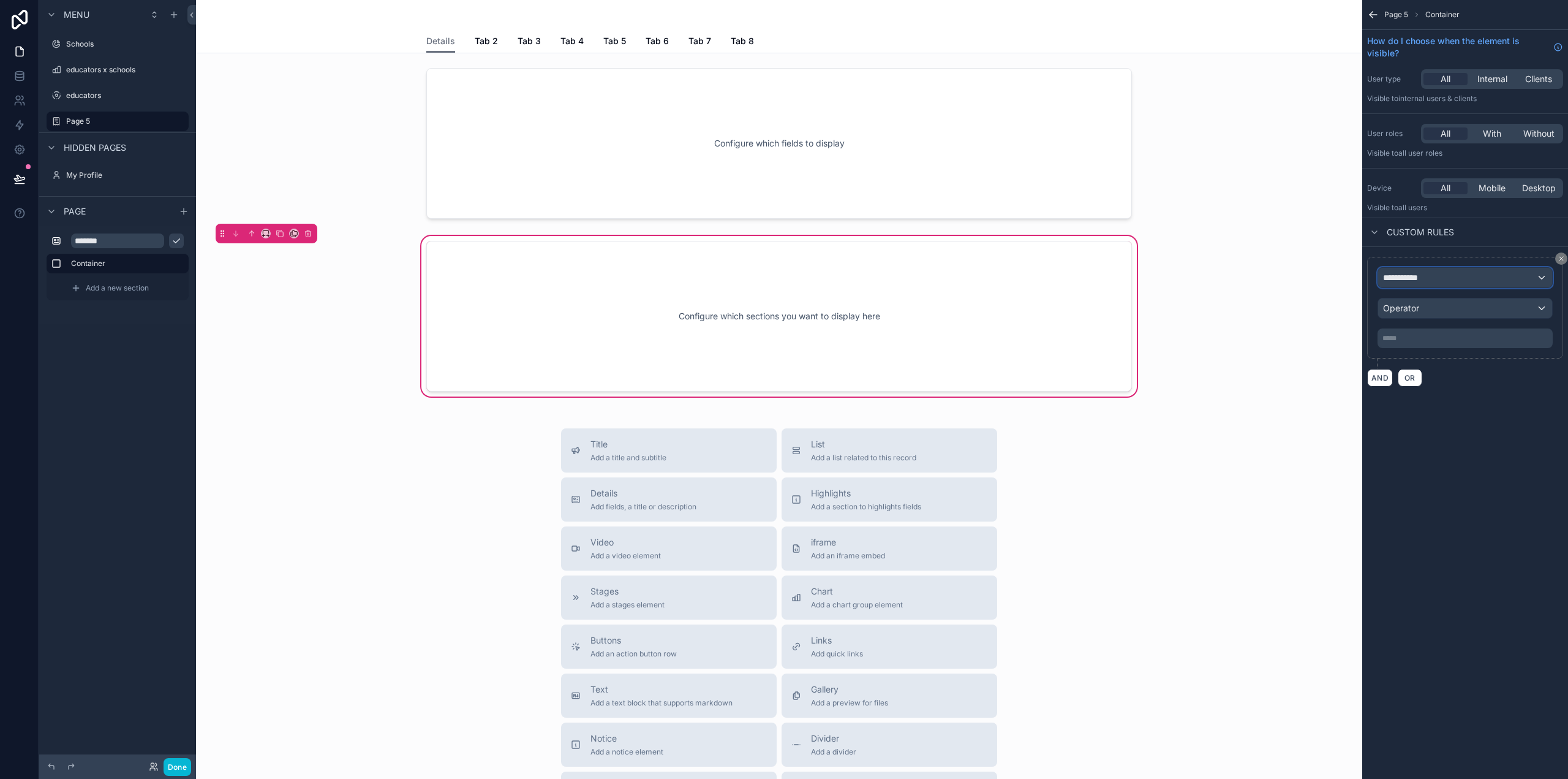
click at [1427, 282] on span "**********" at bounding box center [1406, 277] width 45 height 12
click at [1485, 388] on div "scrollable content" at bounding box center [784, 389] width 1568 height 779
click at [1457, 309] on div "Operator" at bounding box center [1464, 308] width 174 height 20
click at [1465, 424] on div "scrollable content" at bounding box center [784, 389] width 1568 height 779
click at [1445, 349] on div "**********" at bounding box center [1465, 308] width 196 height 102
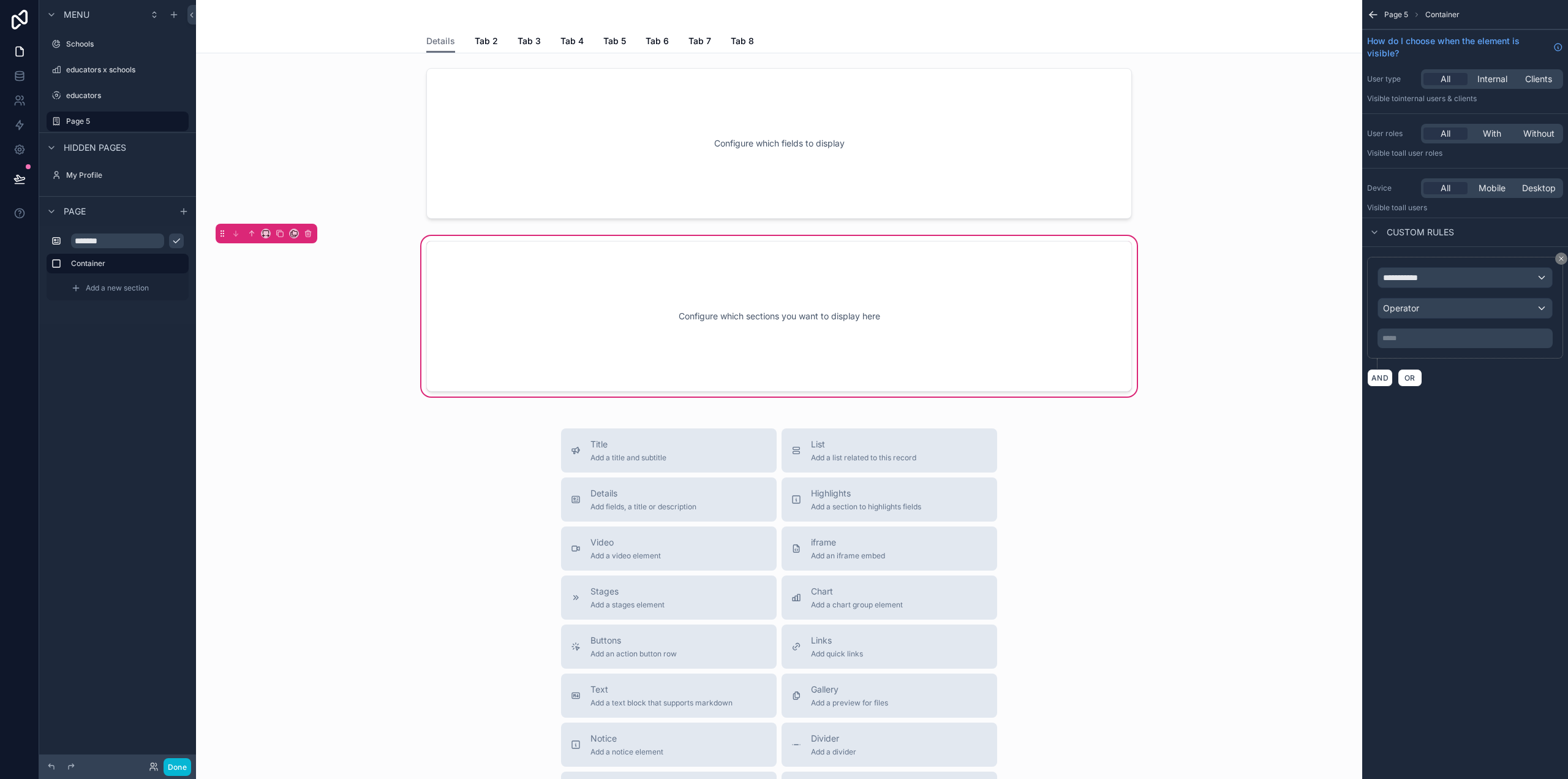
click at [1442, 340] on p "***** ﻿" at bounding box center [1466, 338] width 168 height 9
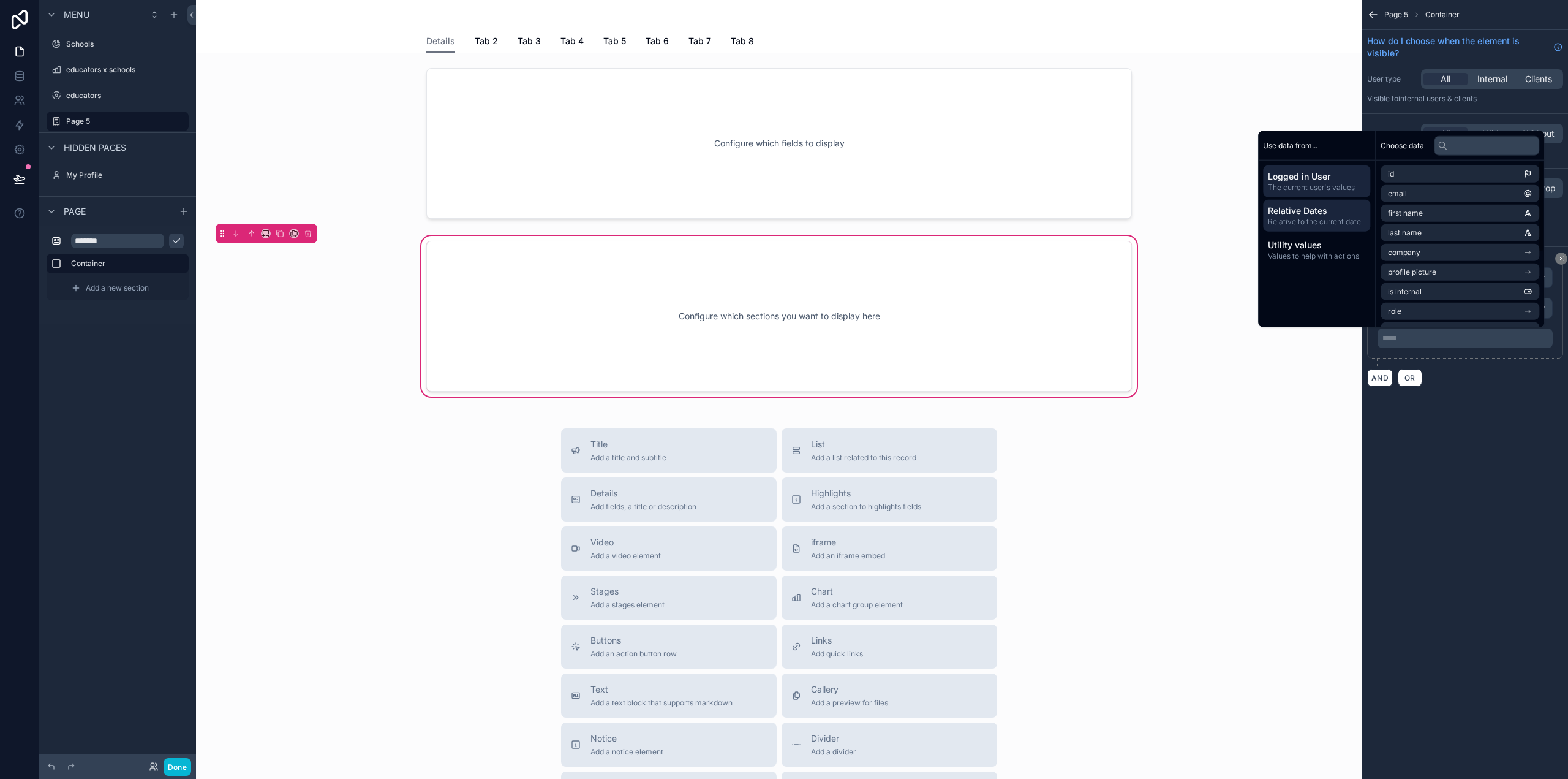
click at [1306, 203] on div "Relative Dates Relative to the current date" at bounding box center [1317, 216] width 107 height 32
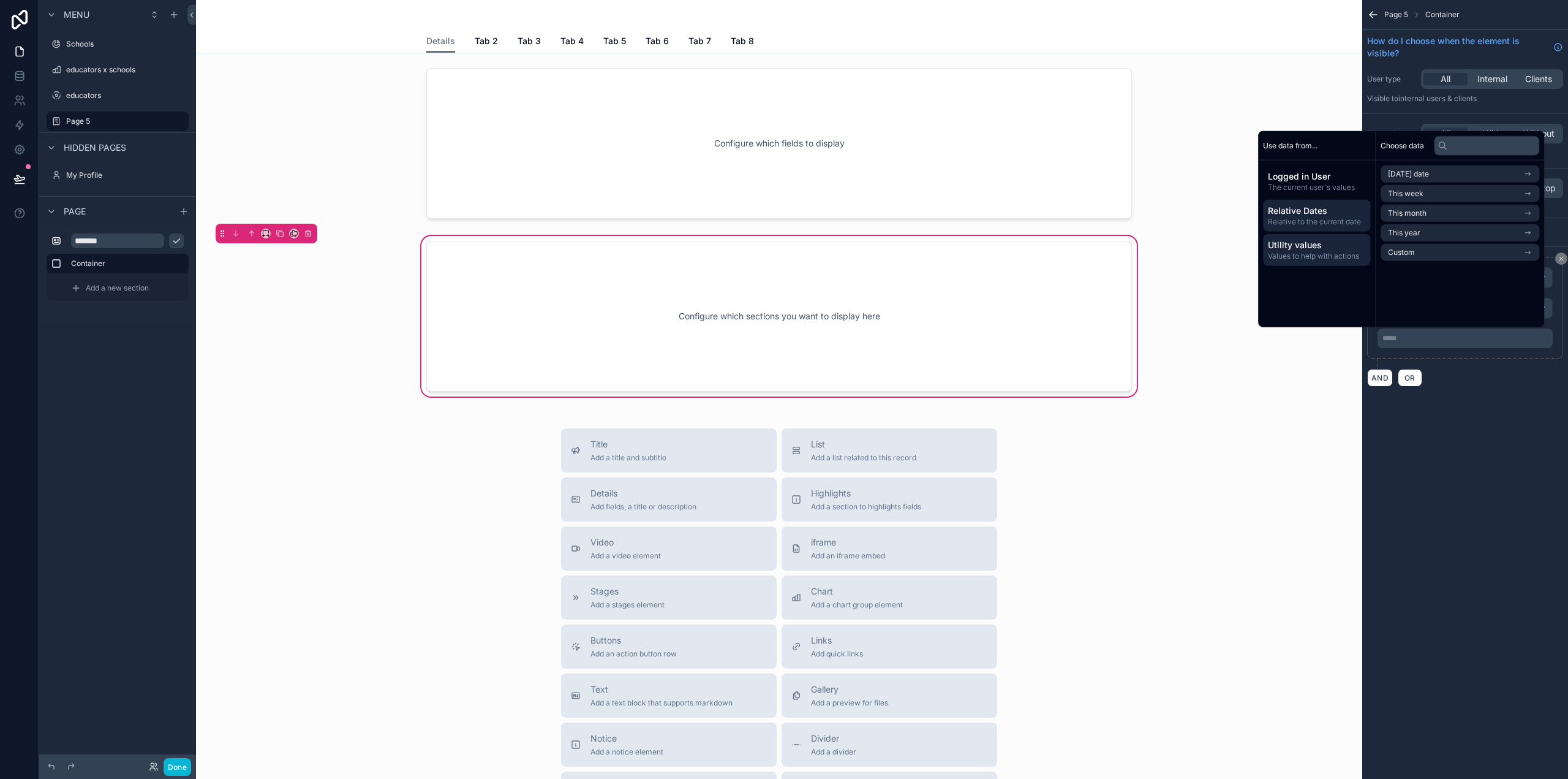
click at [1303, 249] on span "Utility values" at bounding box center [1316, 245] width 97 height 12
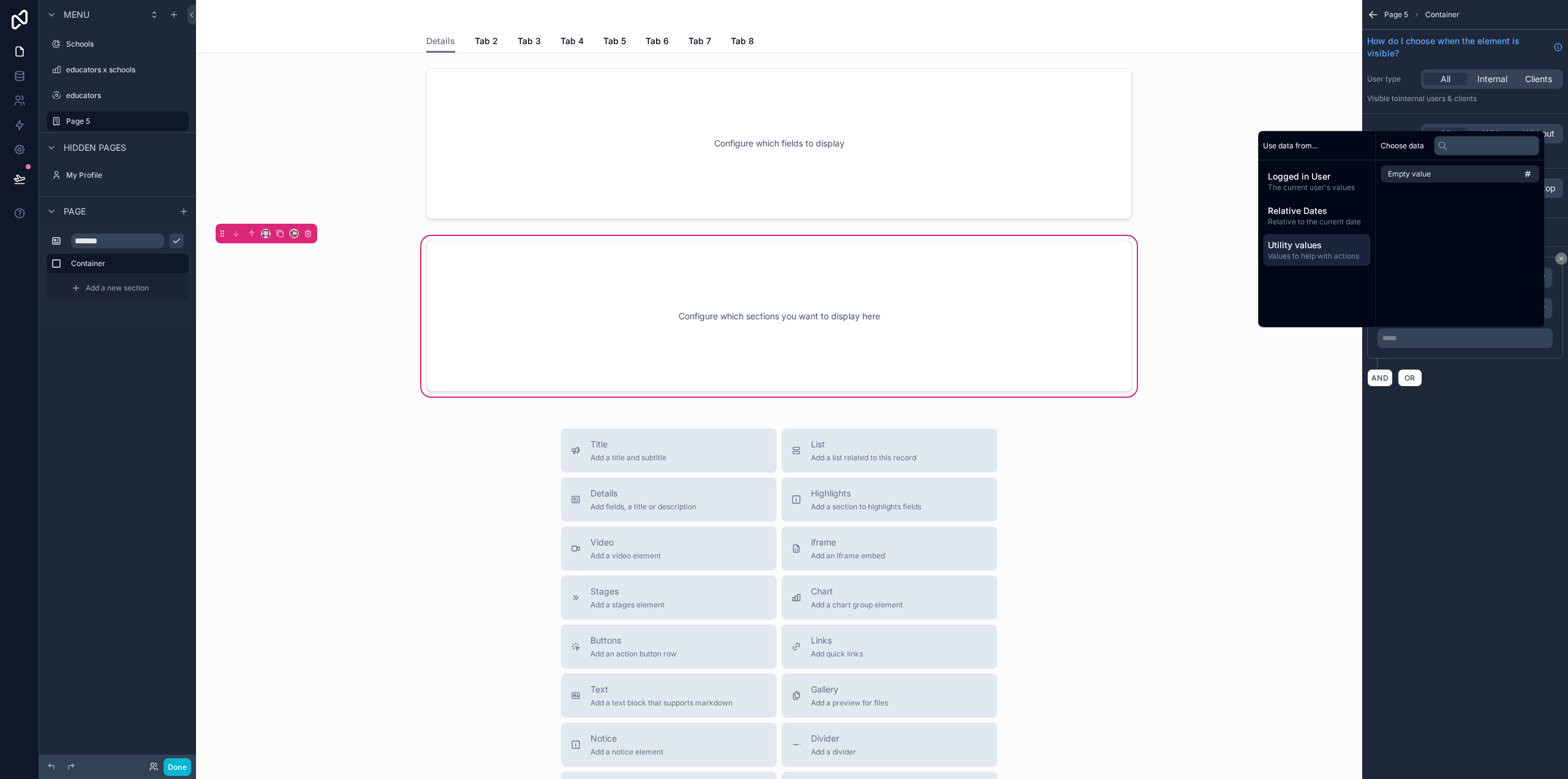
click at [1434, 437] on div "**********" at bounding box center [1465, 389] width 206 height 779
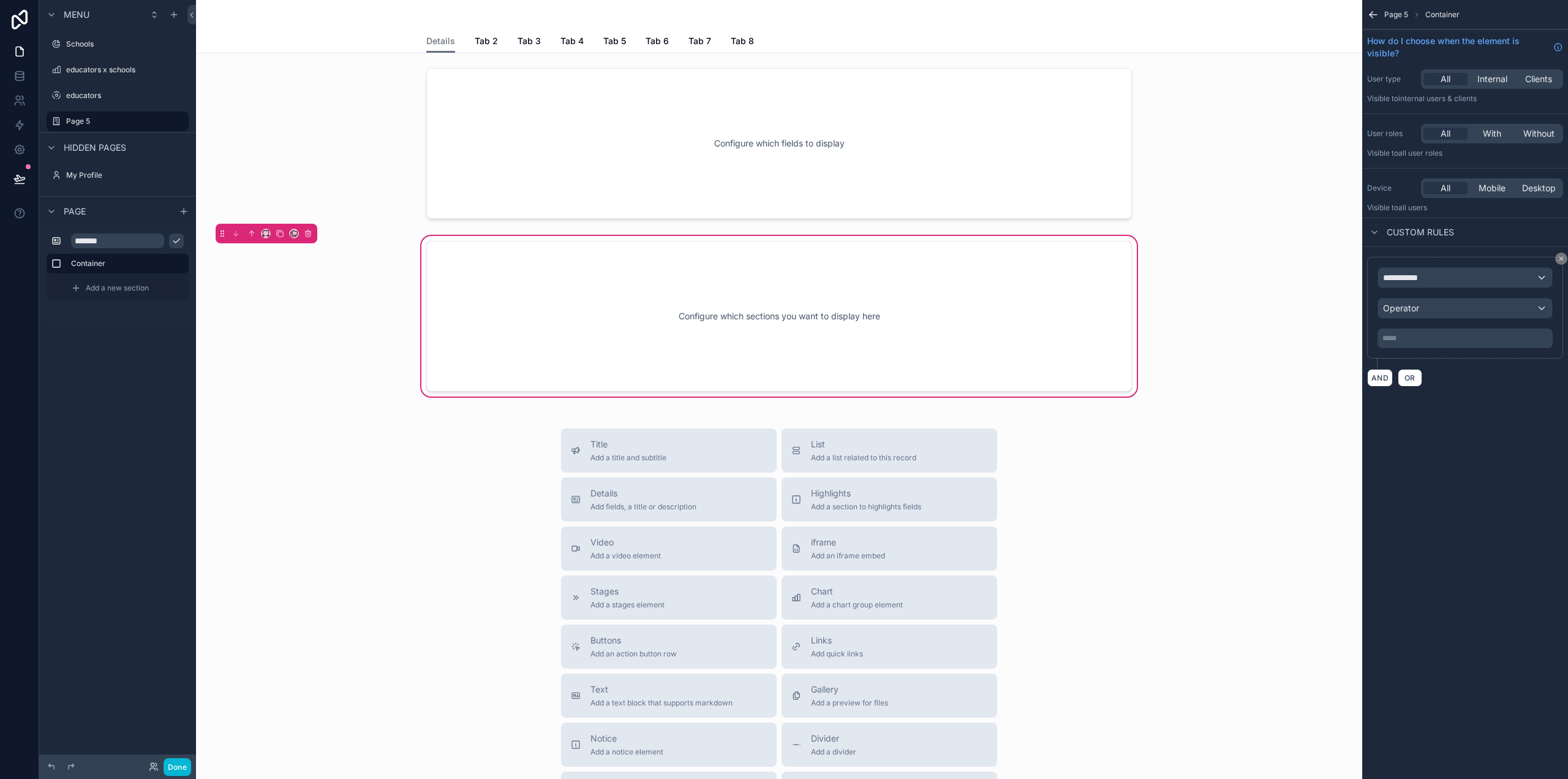
click at [1371, 9] on icon "scrollable content" at bounding box center [1373, 14] width 12 height 12
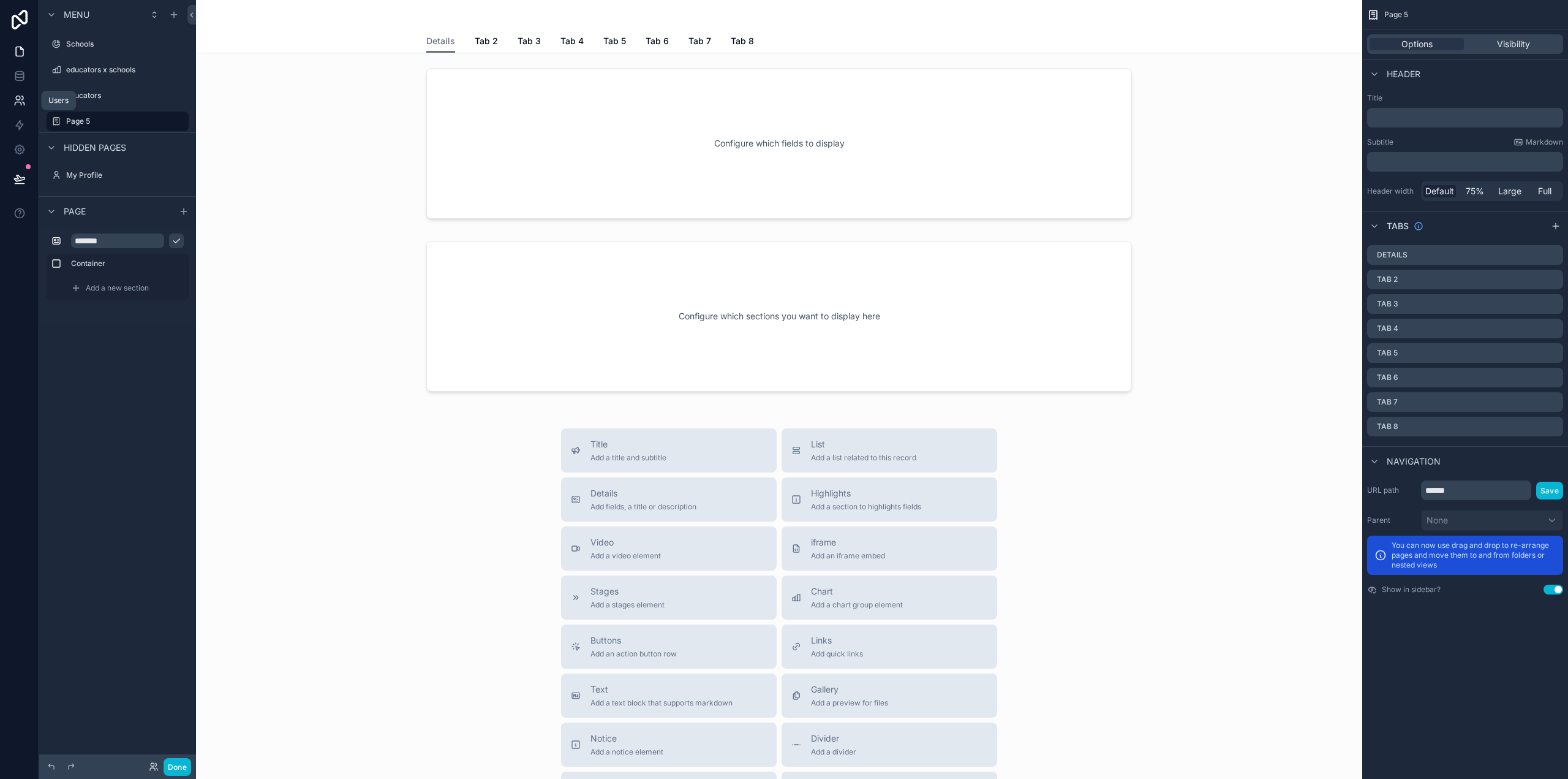
click at [14, 95] on icon at bounding box center [19, 100] width 12 height 12
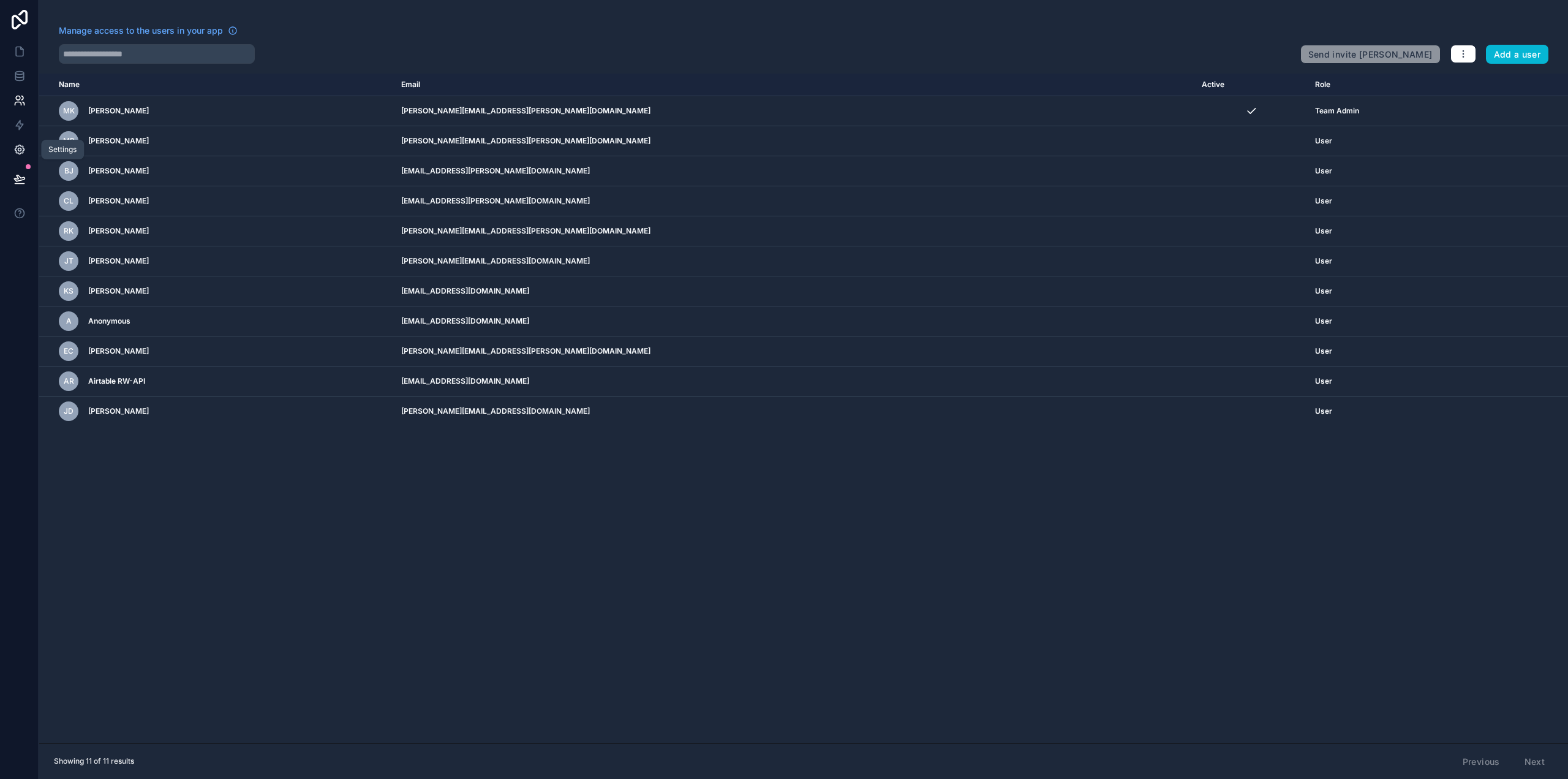
click at [16, 152] on icon at bounding box center [20, 150] width 9 height 9
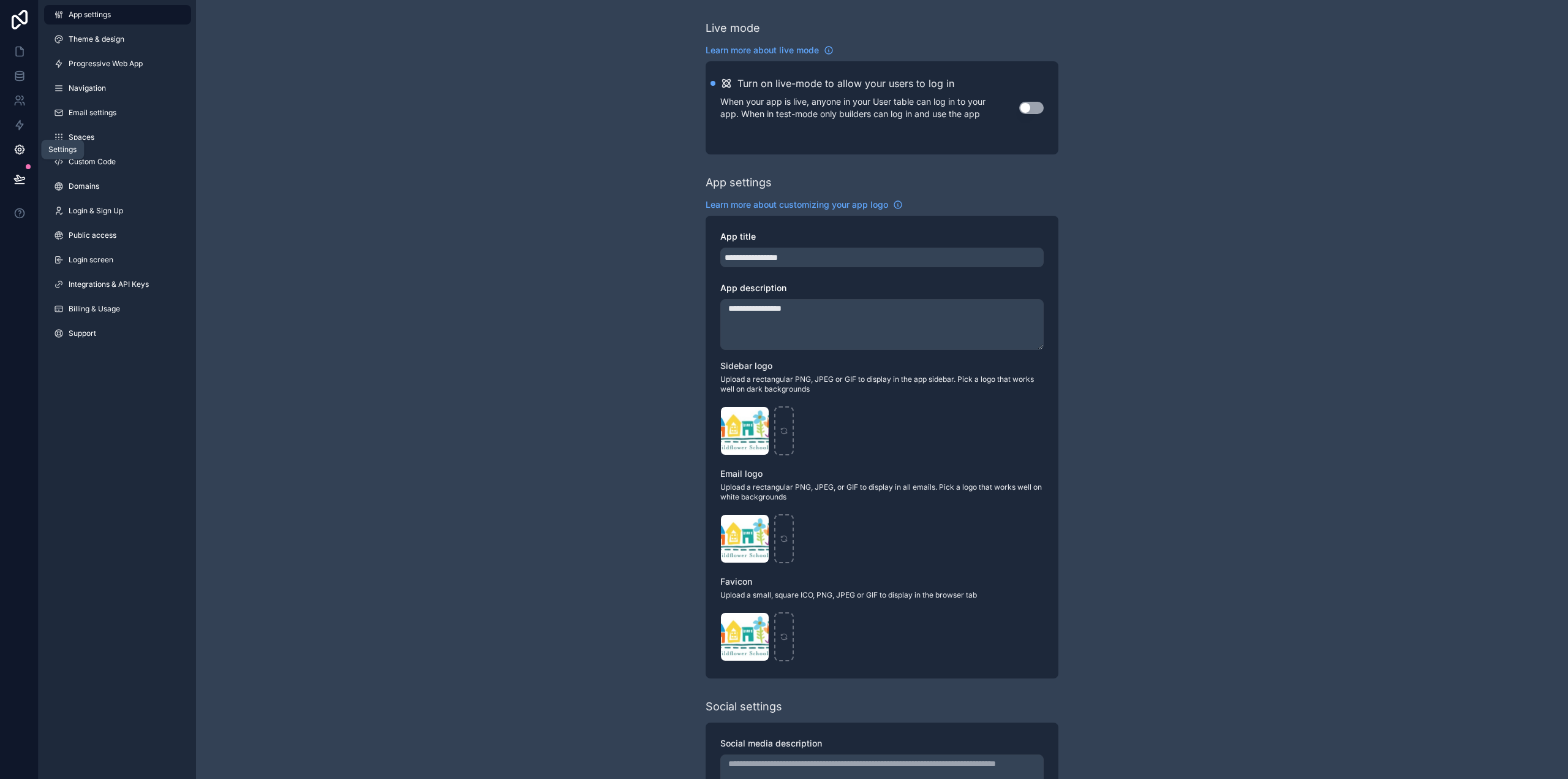
click at [15, 146] on icon at bounding box center [20, 150] width 9 height 9
click at [109, 302] on link "Billing & Usage" at bounding box center [118, 308] width 147 height 20
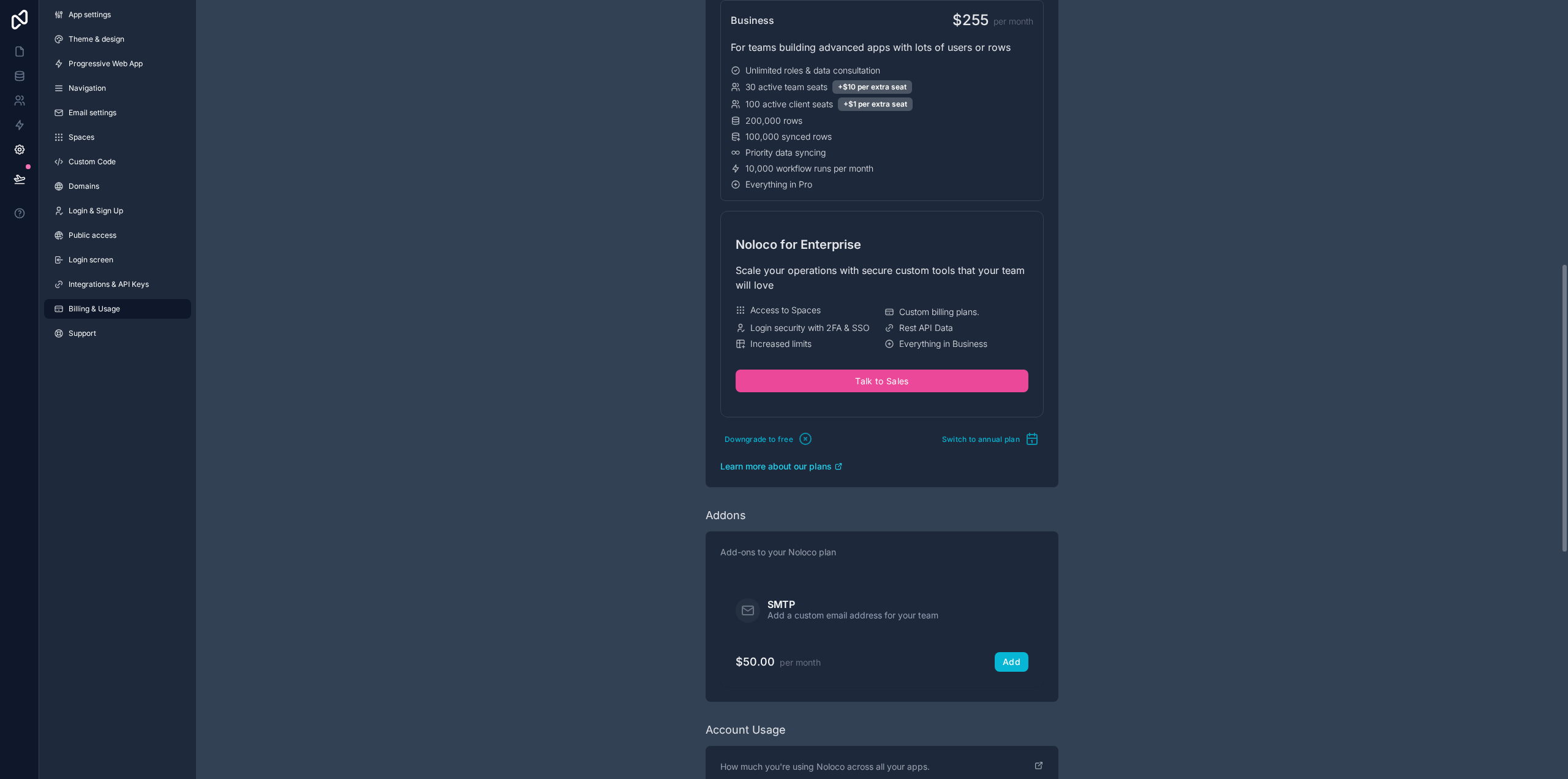
scroll to position [797, 0]
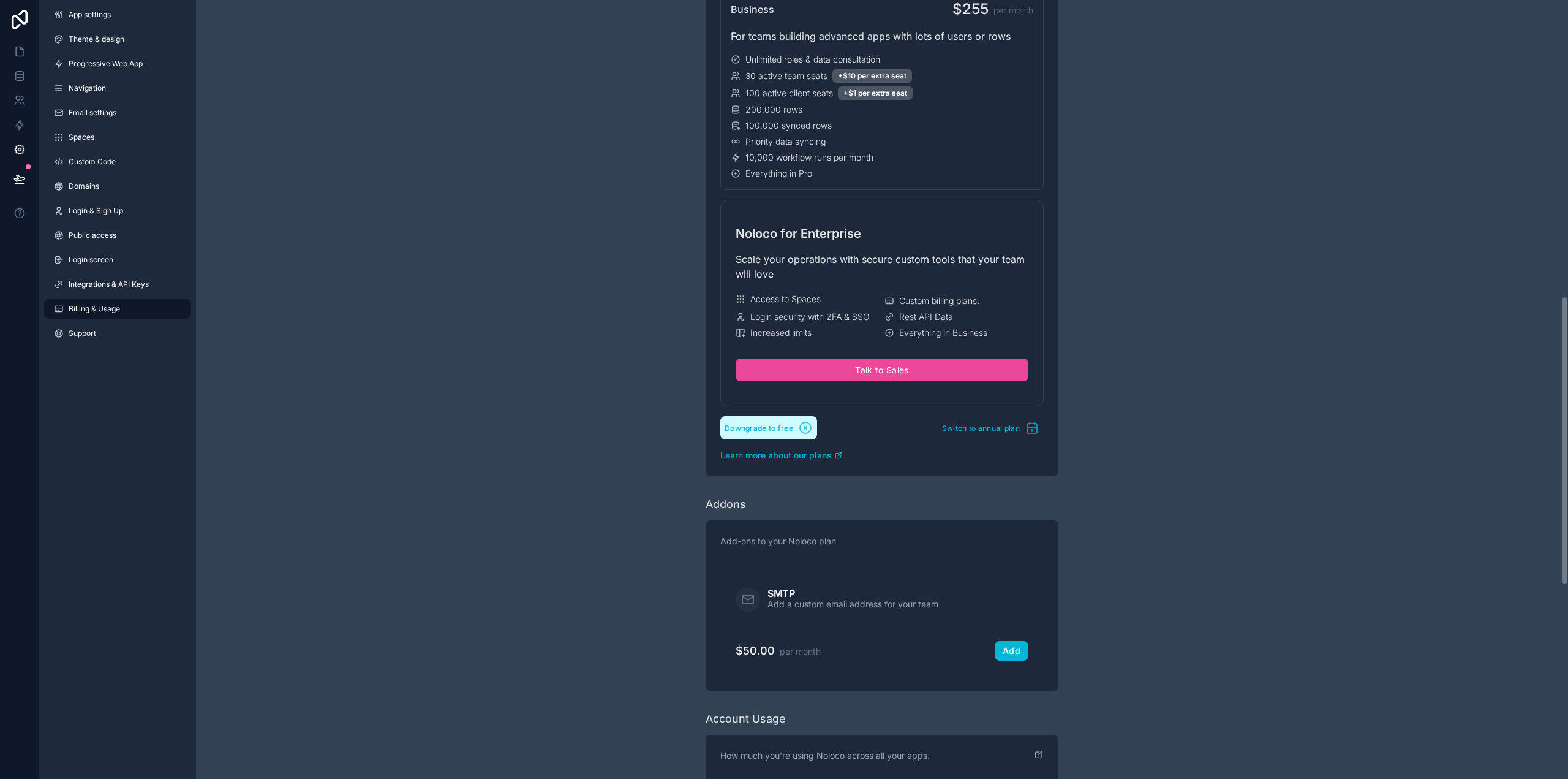
click at [775, 423] on span "Downgrade to free" at bounding box center [758, 428] width 69 height 9
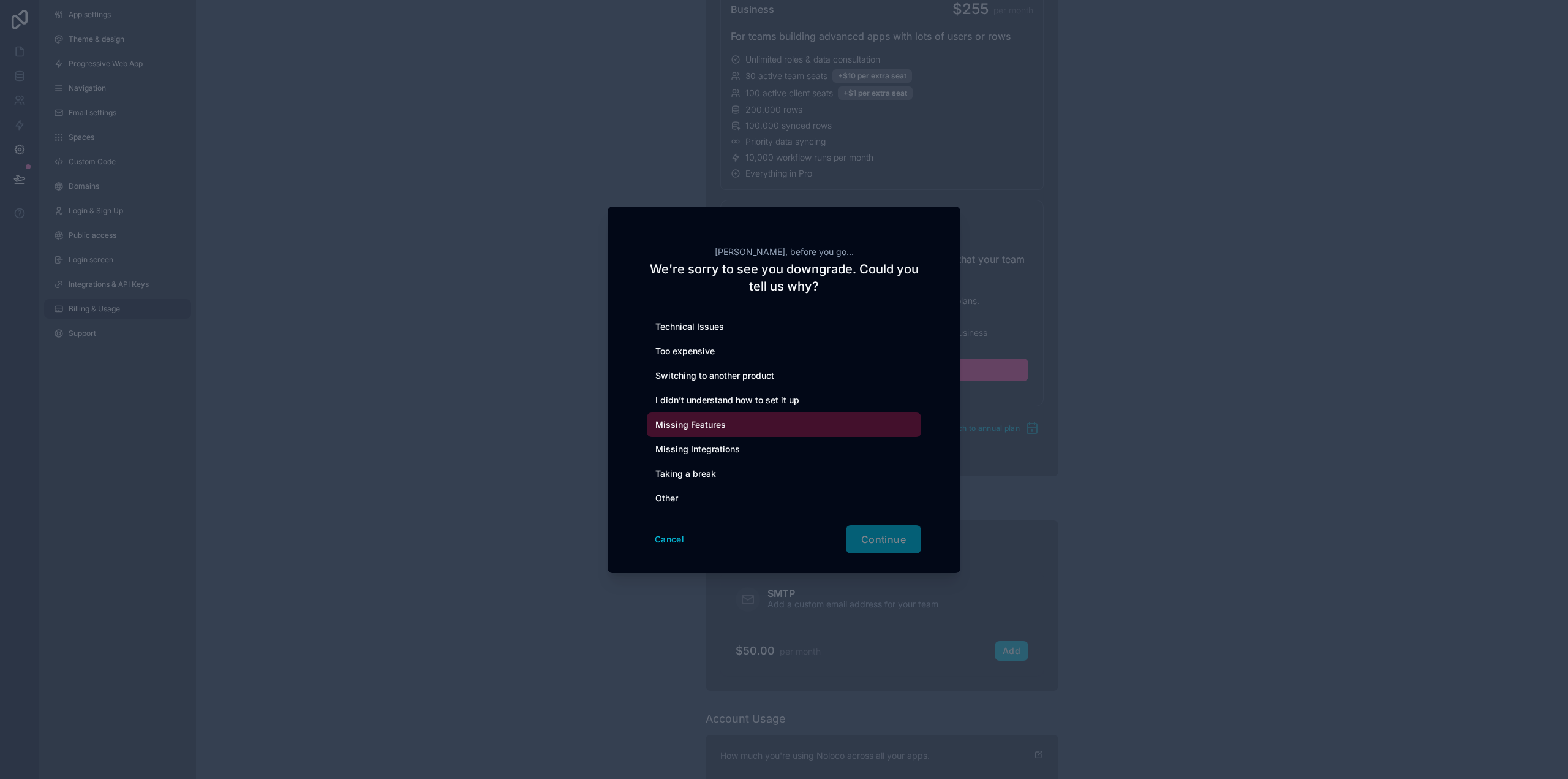
click at [695, 420] on div "Missing Features" at bounding box center [784, 425] width 274 height 24
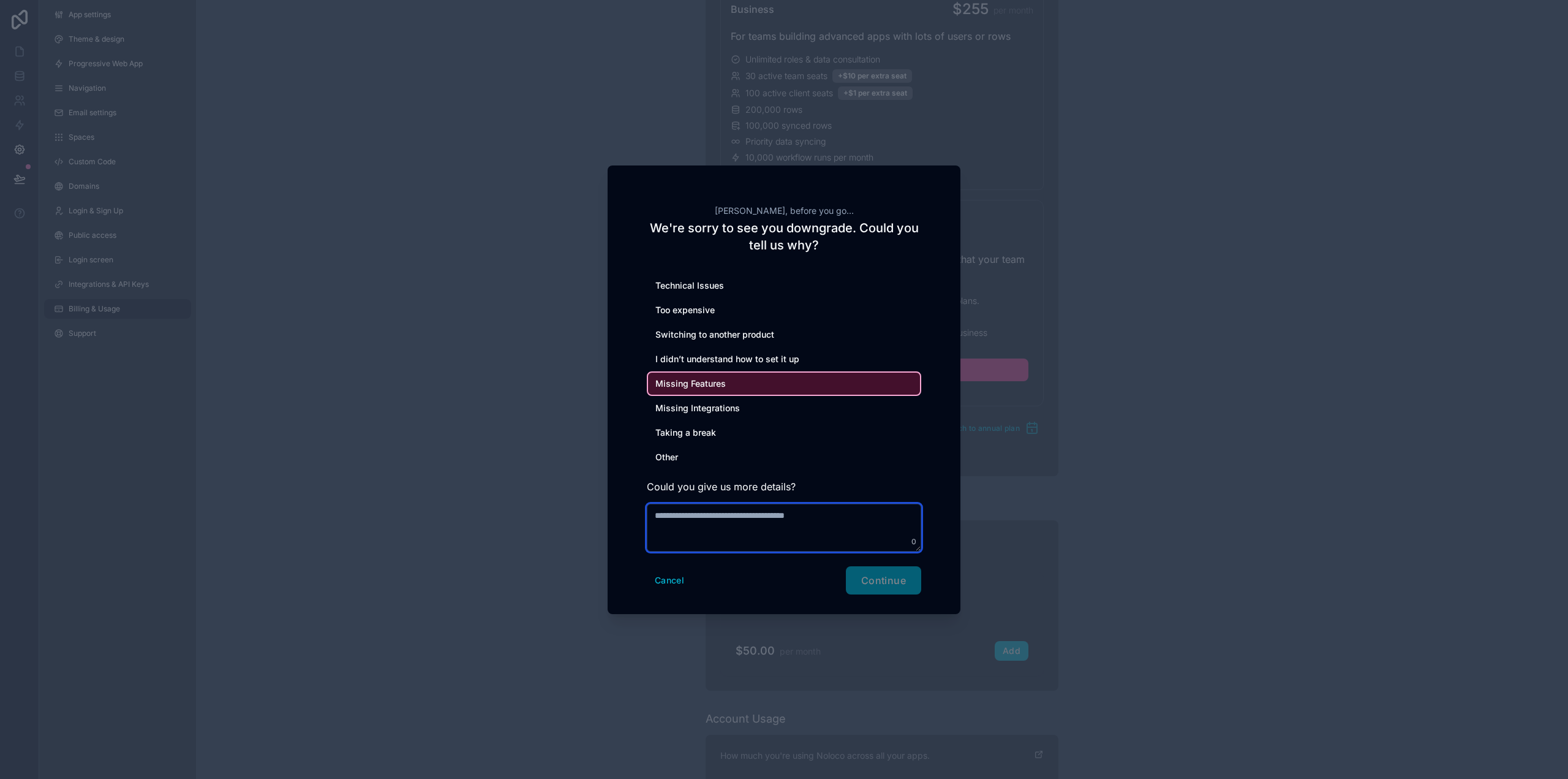
click at [712, 519] on textarea at bounding box center [784, 527] width 274 height 48
type textarea "**********"
click at [872, 576] on div "Cancel Continue" at bounding box center [784, 579] width 274 height 28
click at [1022, 545] on div at bounding box center [784, 389] width 1568 height 779
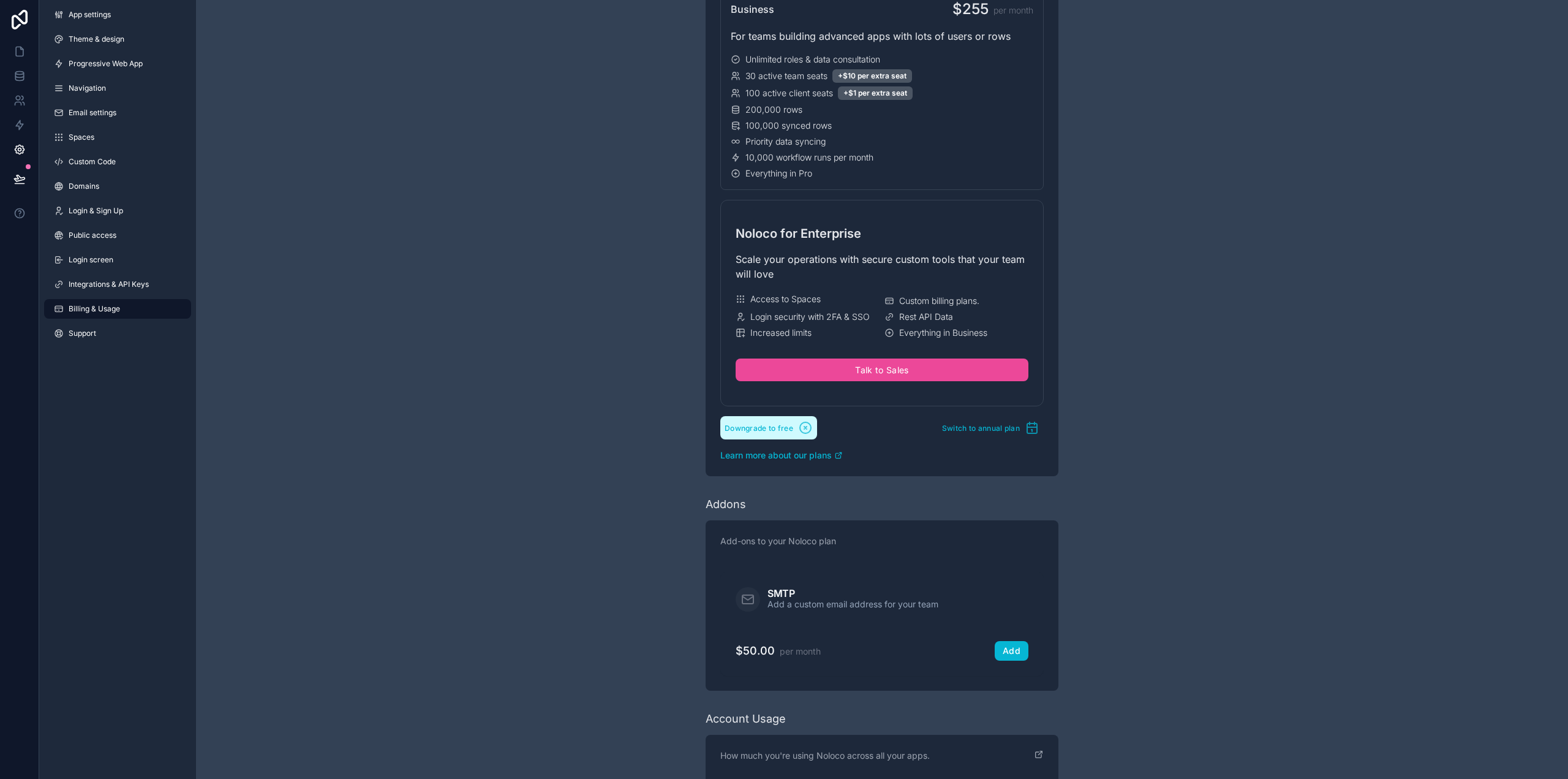
click at [761, 428] on button "Downgrade to free" at bounding box center [768, 428] width 97 height 24
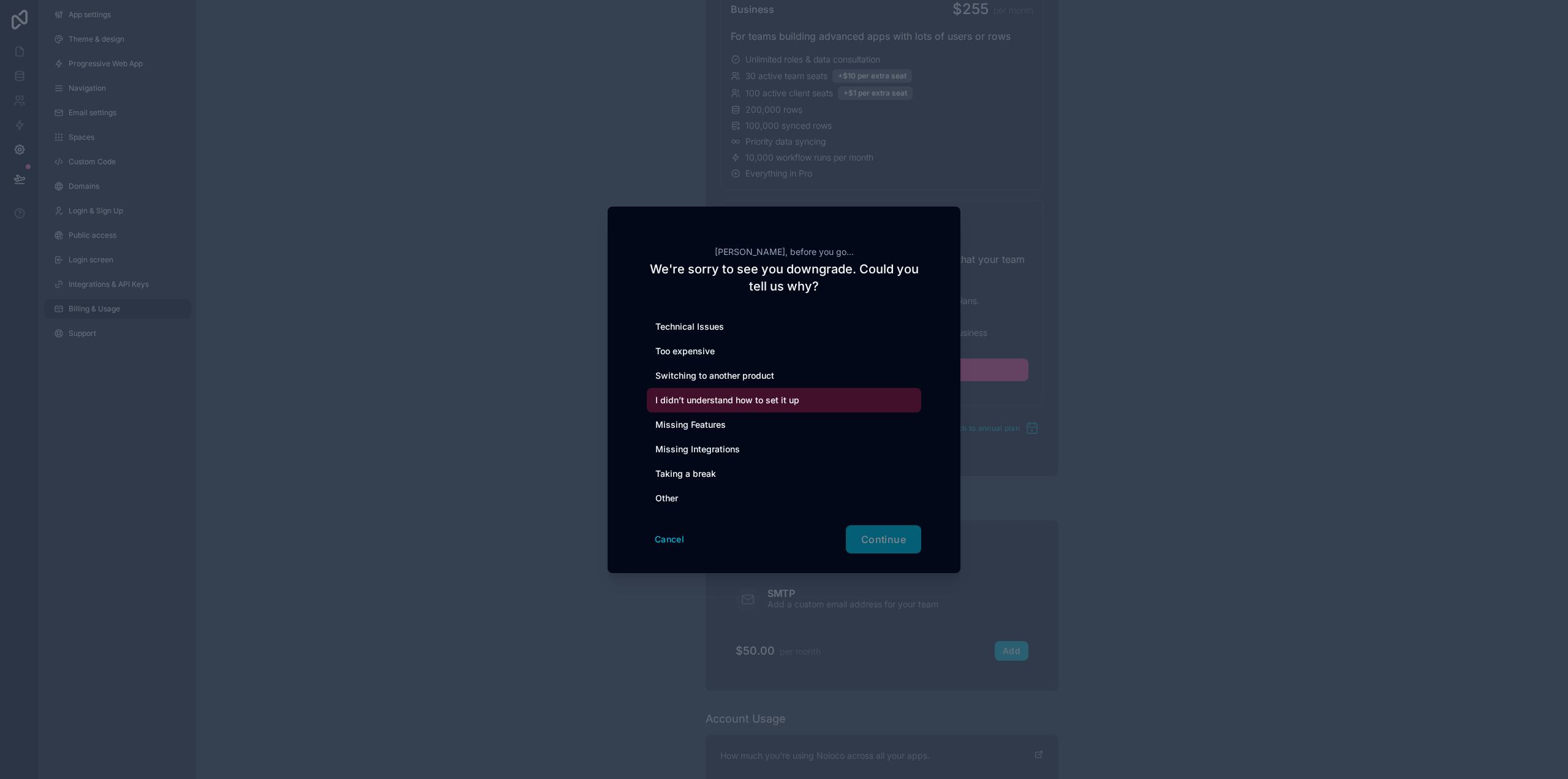
click at [738, 399] on div "I didn’t understand how to set it up" at bounding box center [784, 400] width 274 height 24
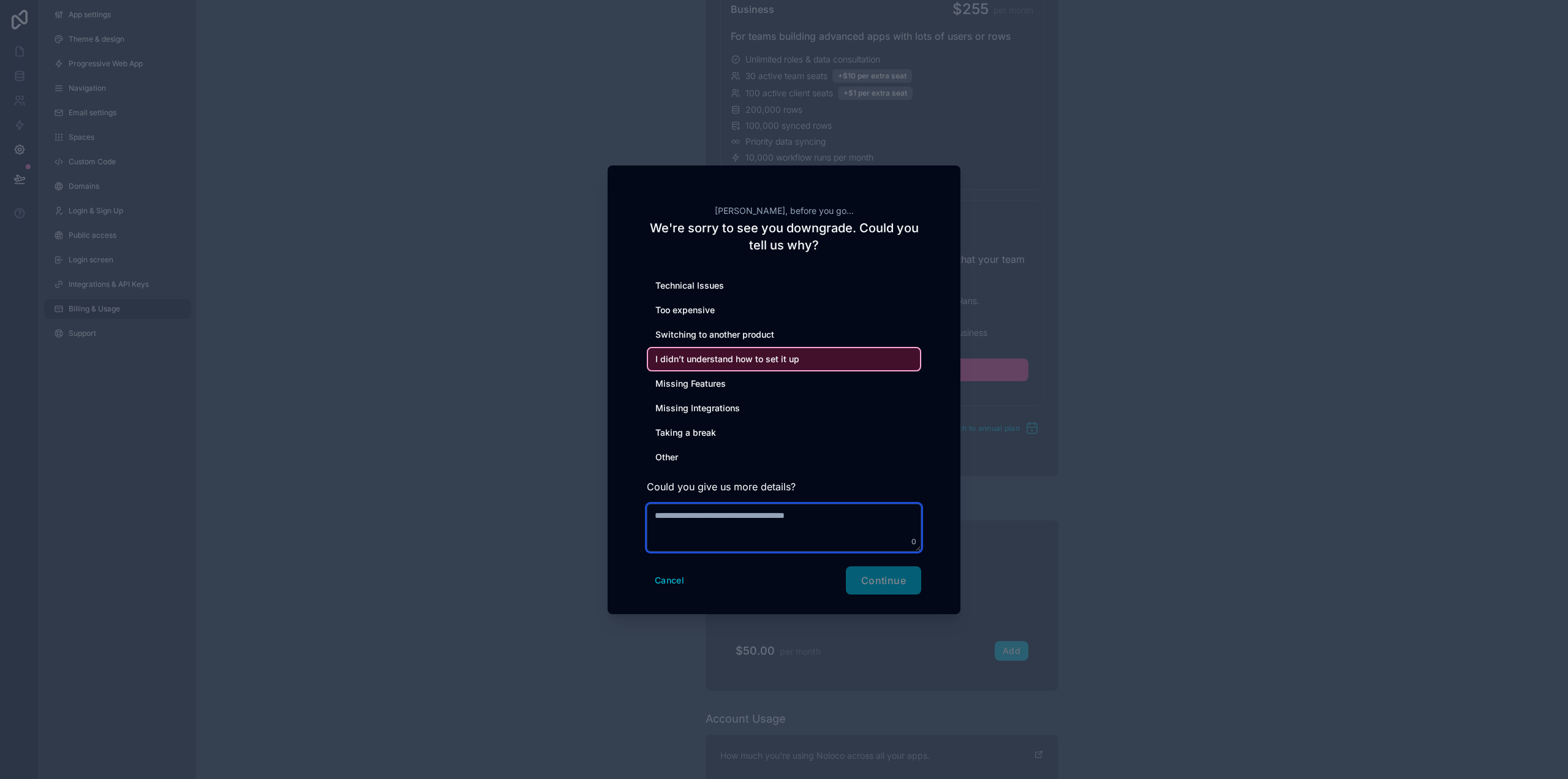
click at [753, 529] on textarea at bounding box center [784, 527] width 274 height 48
type textarea "*"
type textarea "**********"
click at [876, 579] on span "Continue" at bounding box center [882, 579] width 44 height 12
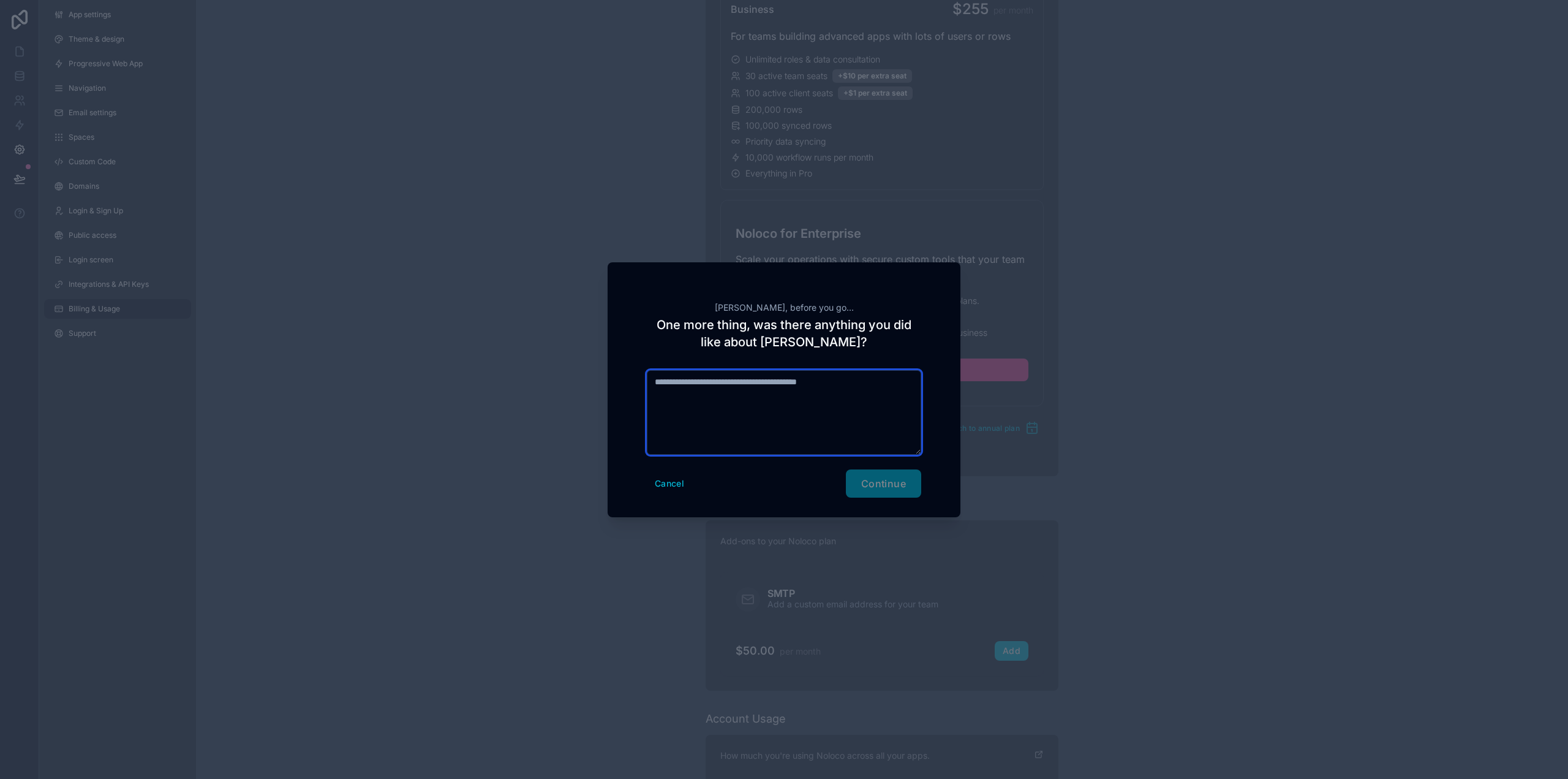
click at [746, 425] on textarea at bounding box center [784, 413] width 274 height 85
type textarea "**********"
click at [883, 470] on button "Continue" at bounding box center [883, 483] width 75 height 28
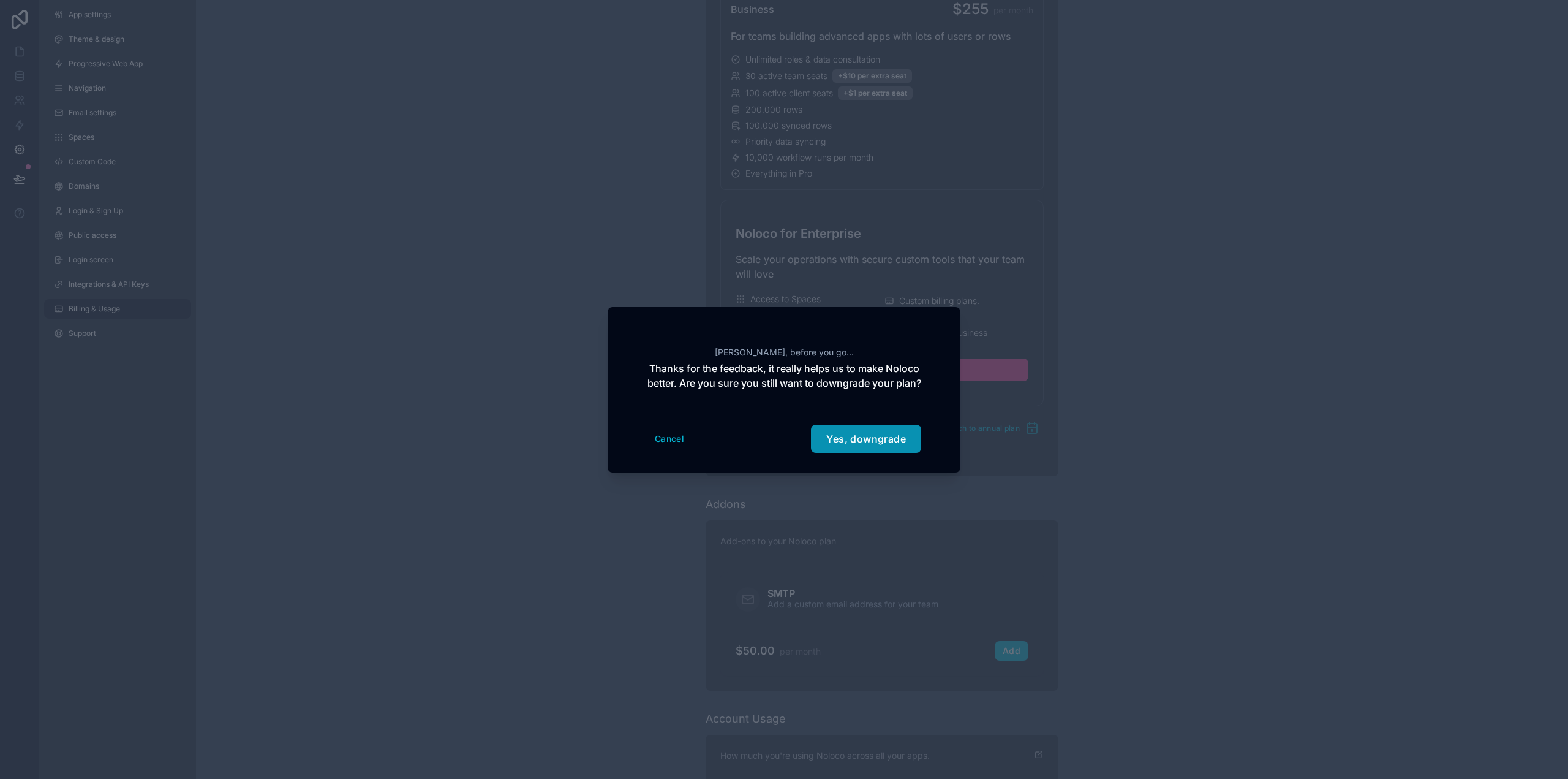
click at [879, 453] on button "Yes, downgrade" at bounding box center [865, 439] width 110 height 28
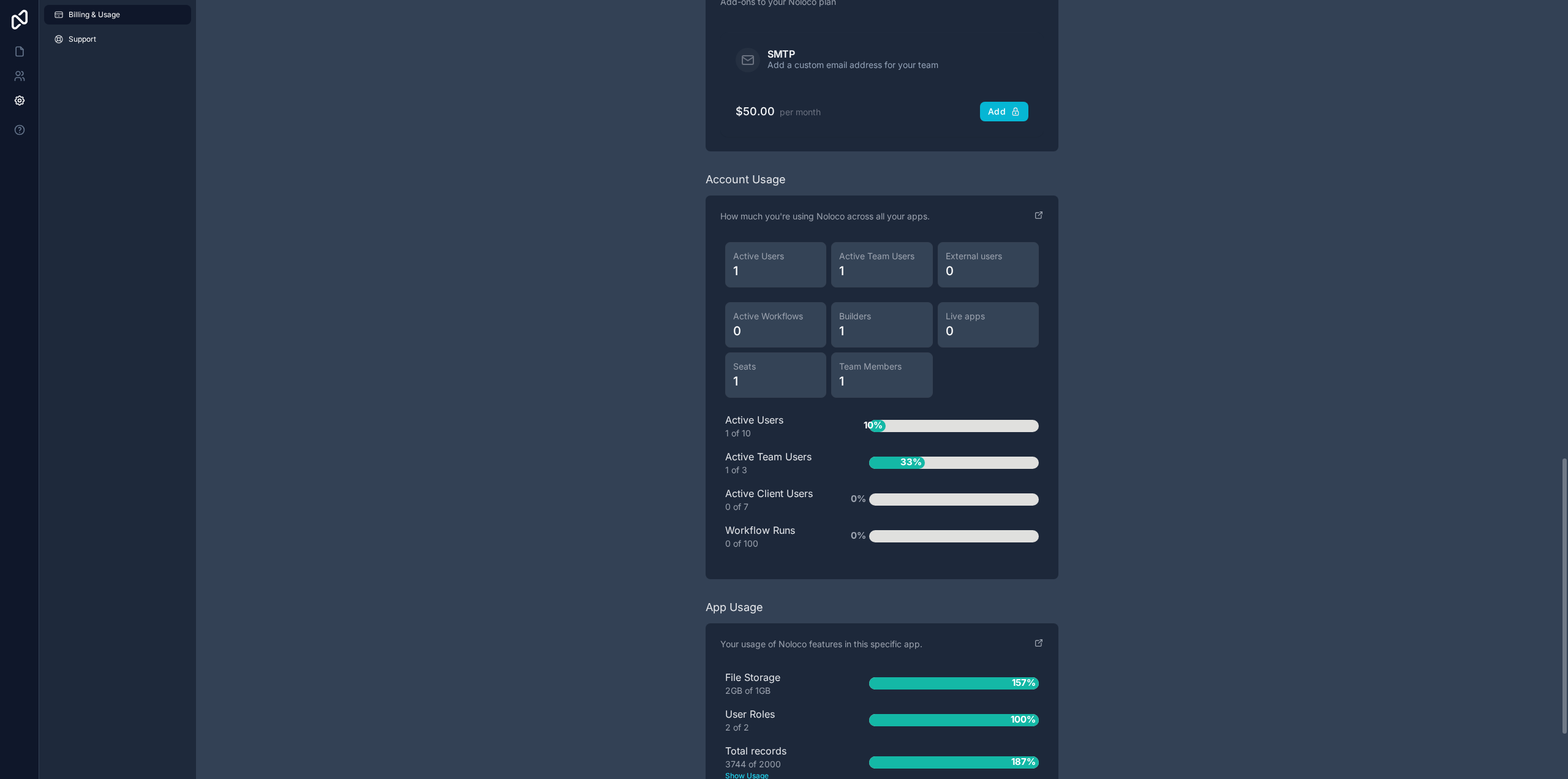
scroll to position [1404, 0]
